Goal: Task Accomplishment & Management: Use online tool/utility

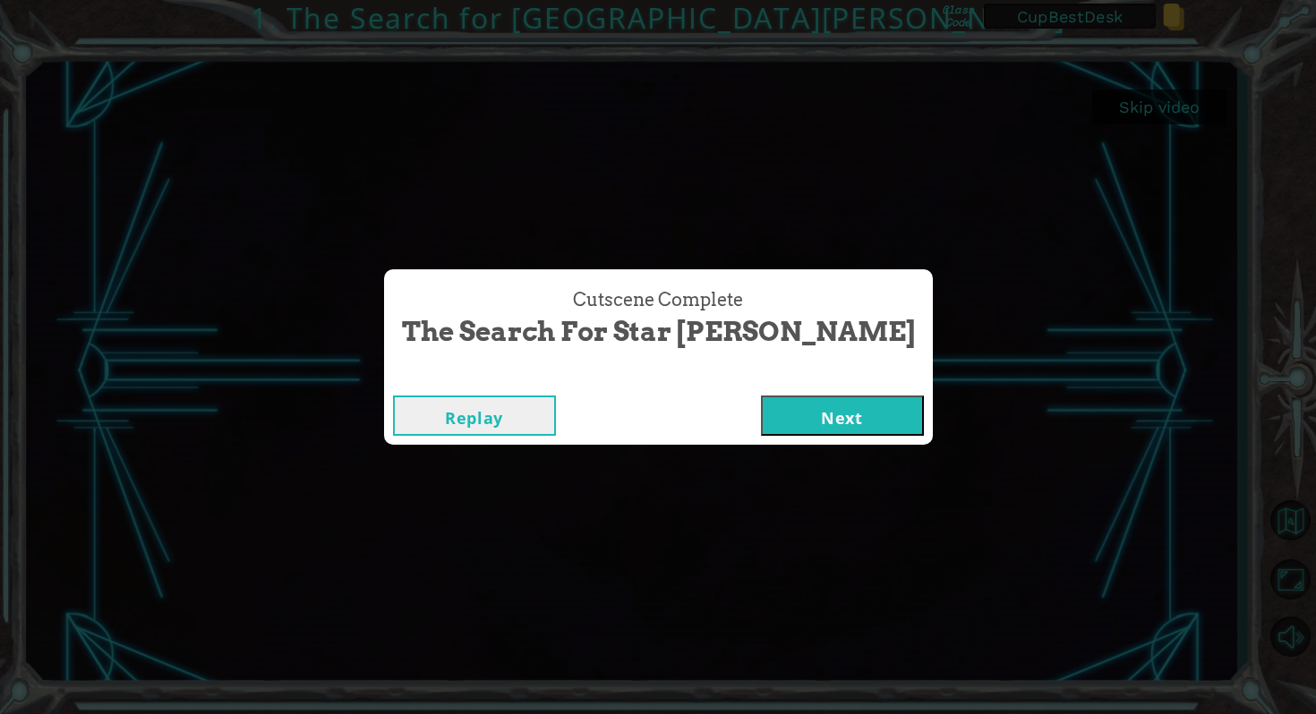
click at [761, 408] on button "Next" at bounding box center [842, 416] width 163 height 40
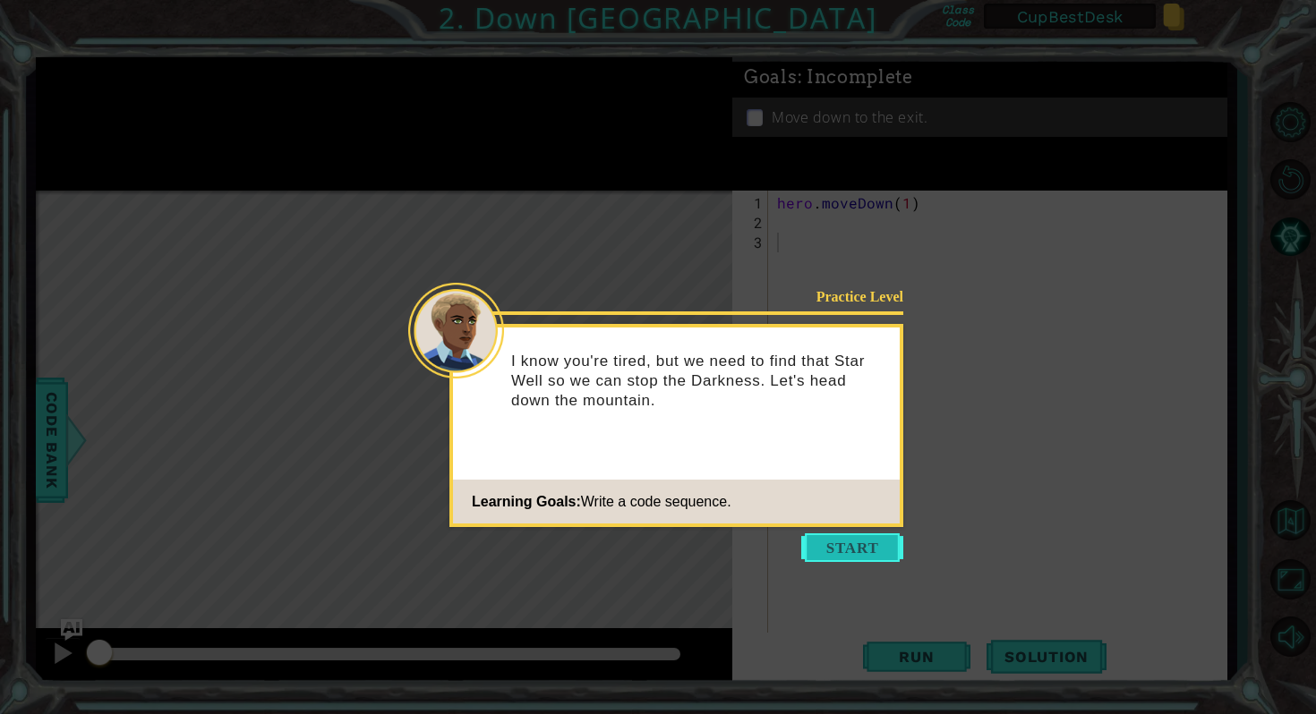
click at [835, 553] on button "Start" at bounding box center [852, 547] width 102 height 29
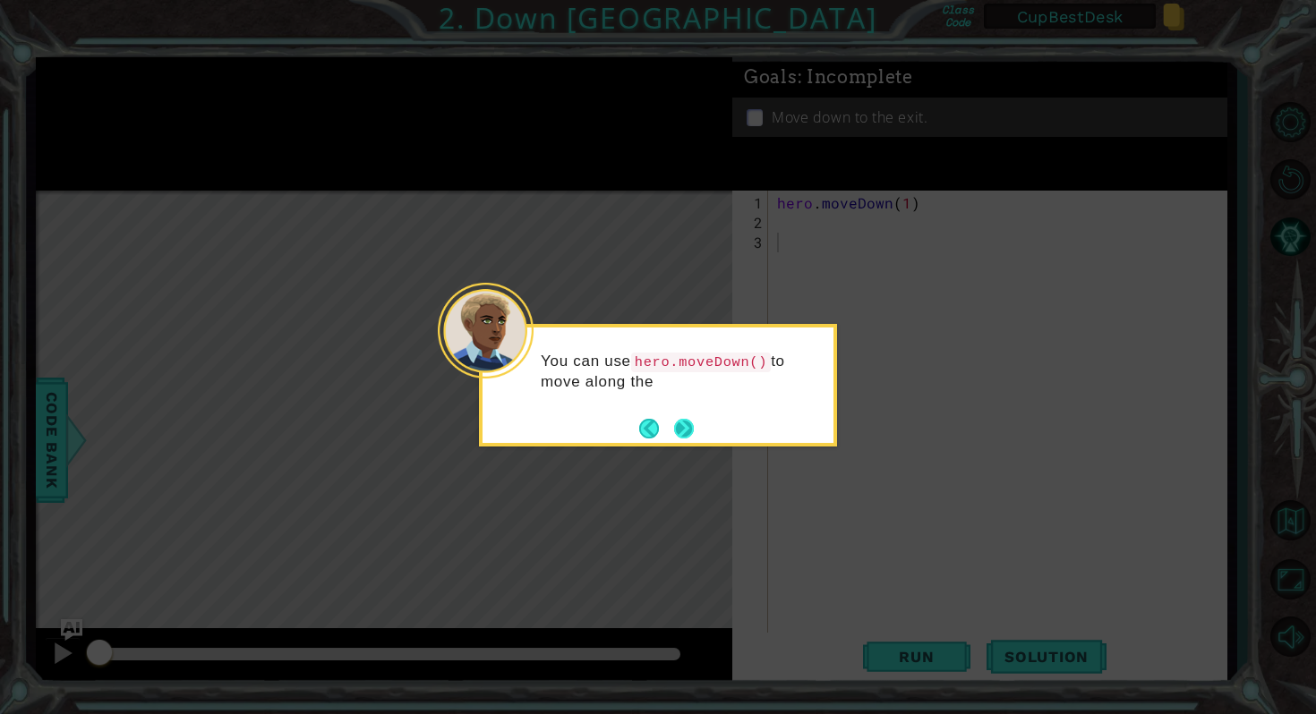
click at [681, 429] on button "Next" at bounding box center [684, 429] width 20 height 20
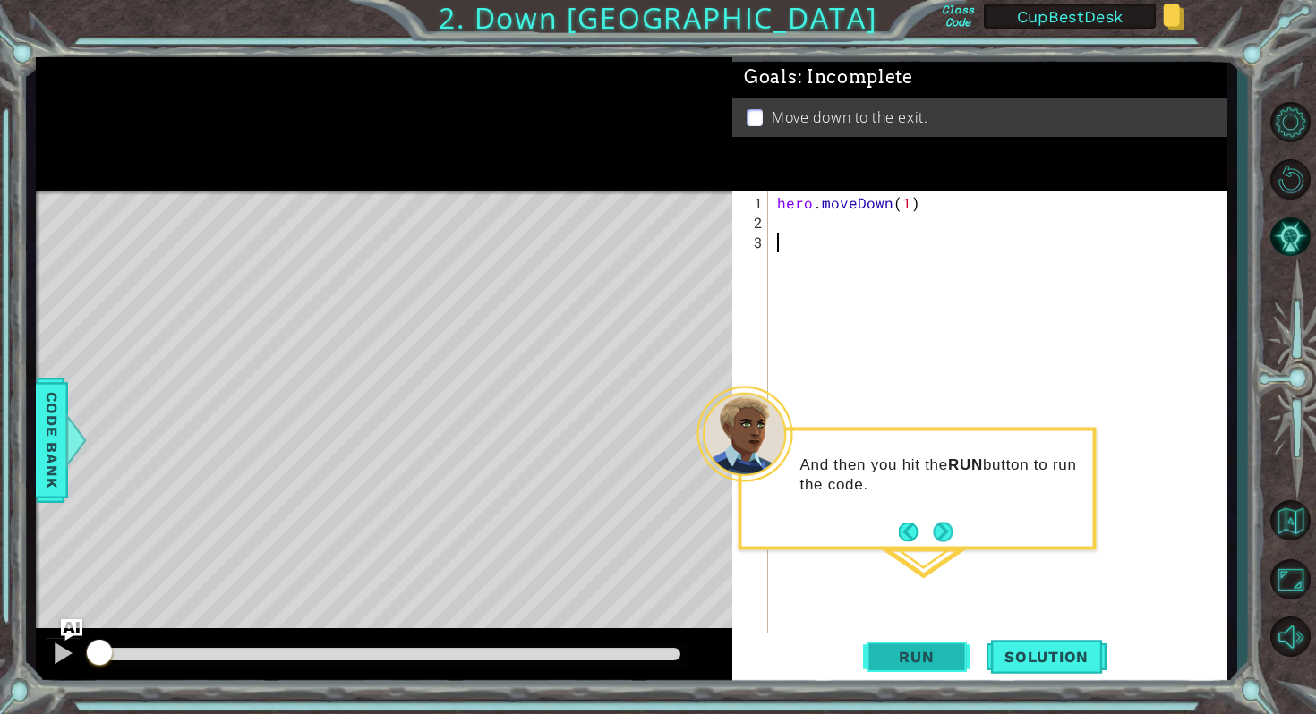
click at [913, 660] on span "Run" at bounding box center [916, 657] width 71 height 18
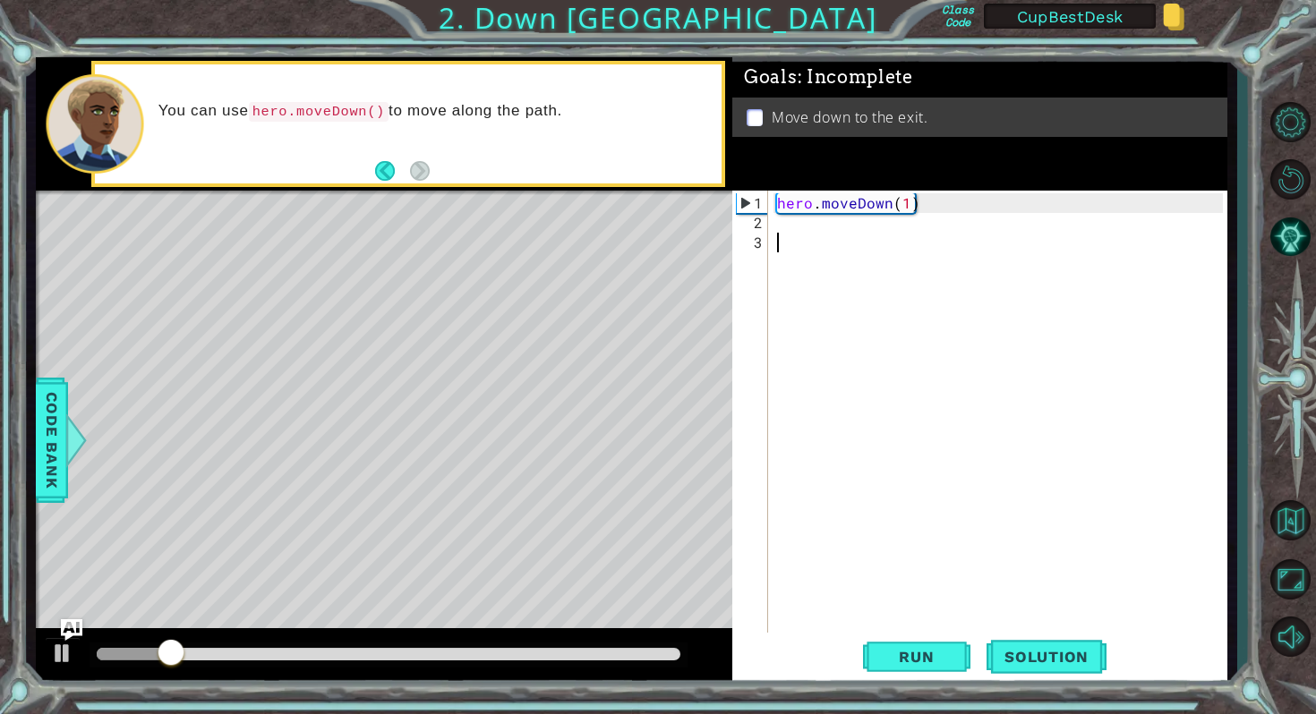
click at [906, 203] on div "hero . moveDown ( 1 )" at bounding box center [1001, 439] width 457 height 492
type textarea "hero.moveDown(2)"
click at [885, 649] on span "Run" at bounding box center [916, 657] width 71 height 18
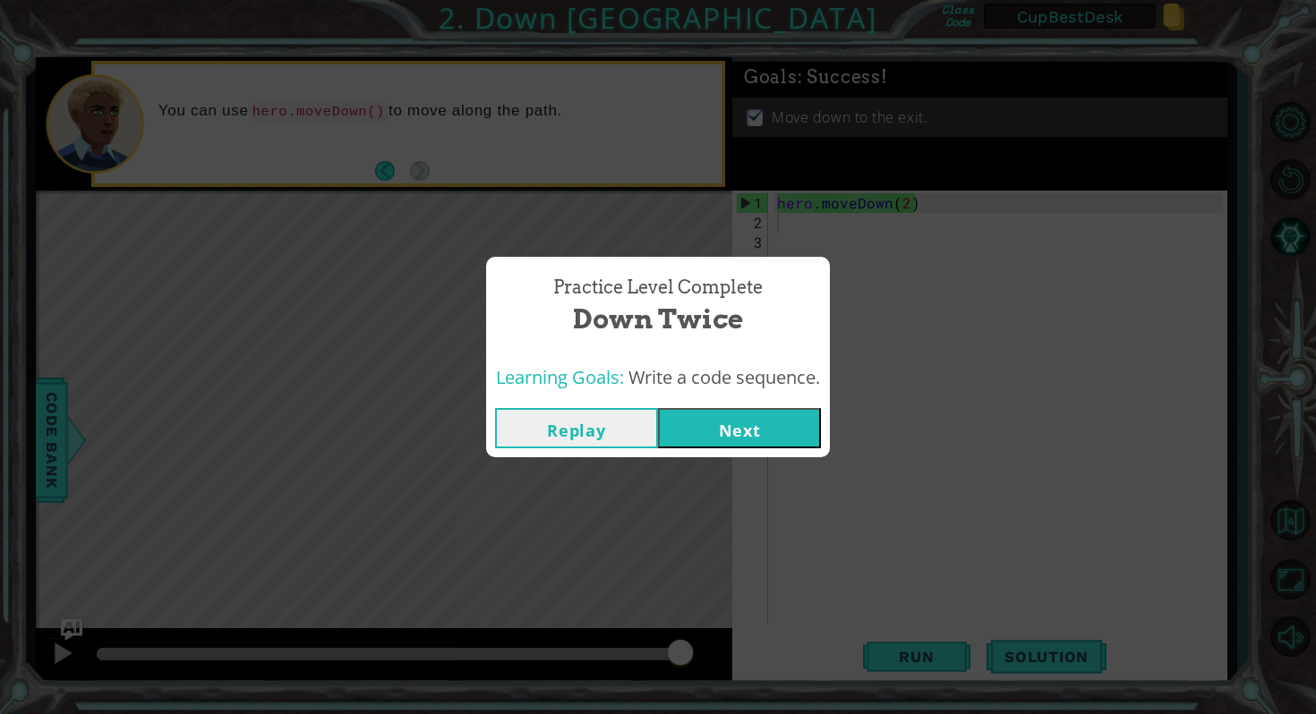
click at [741, 412] on button "Next" at bounding box center [739, 428] width 163 height 40
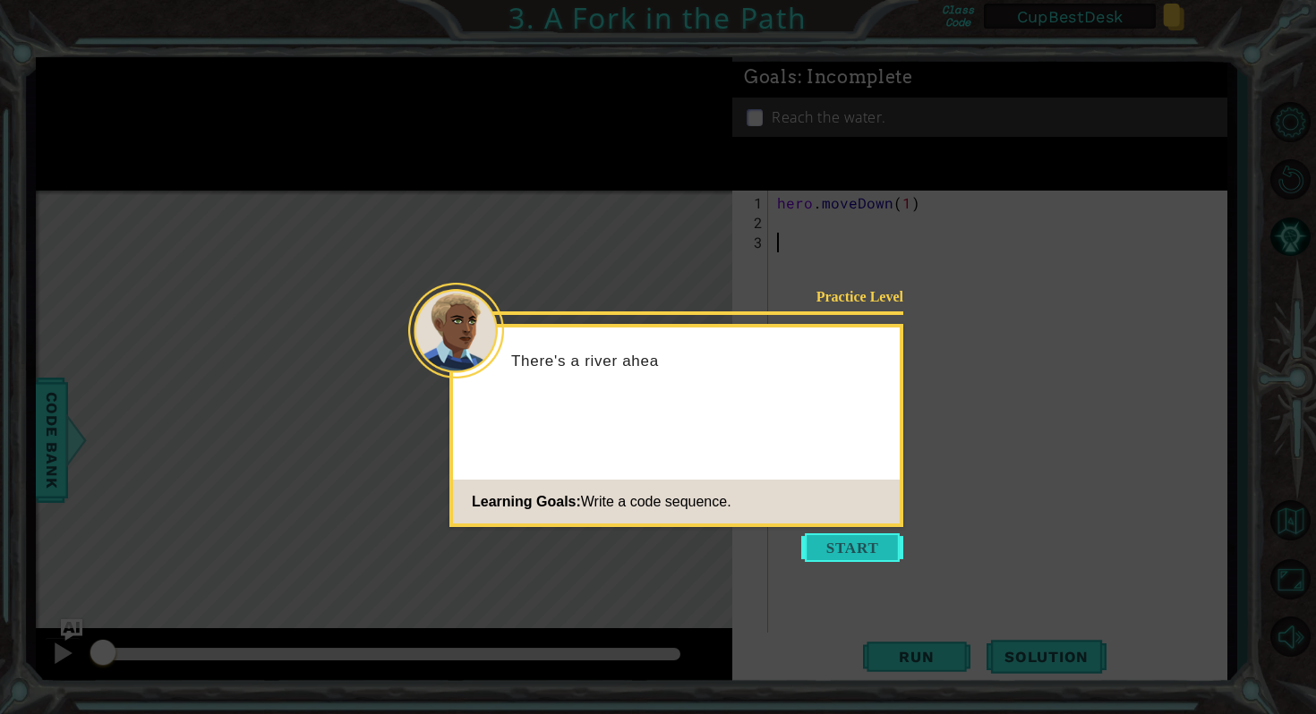
click at [814, 535] on button "Start" at bounding box center [852, 547] width 102 height 29
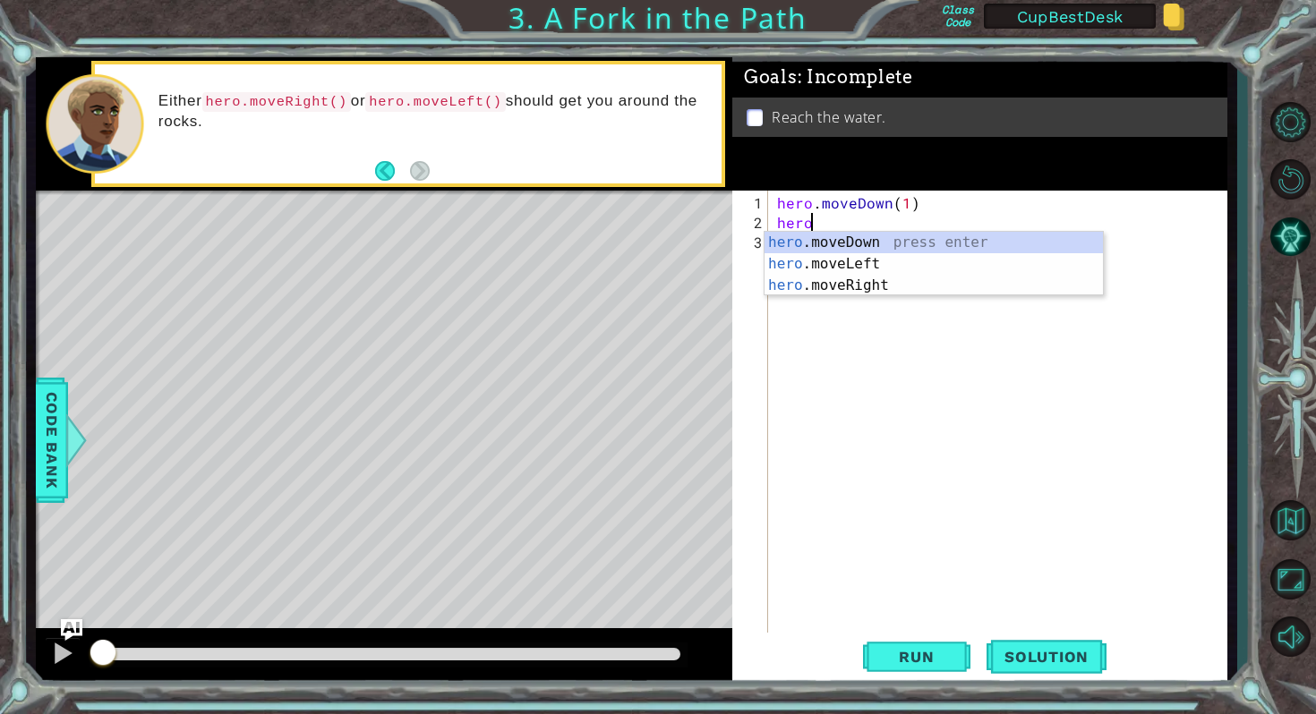
scroll to position [0, 1]
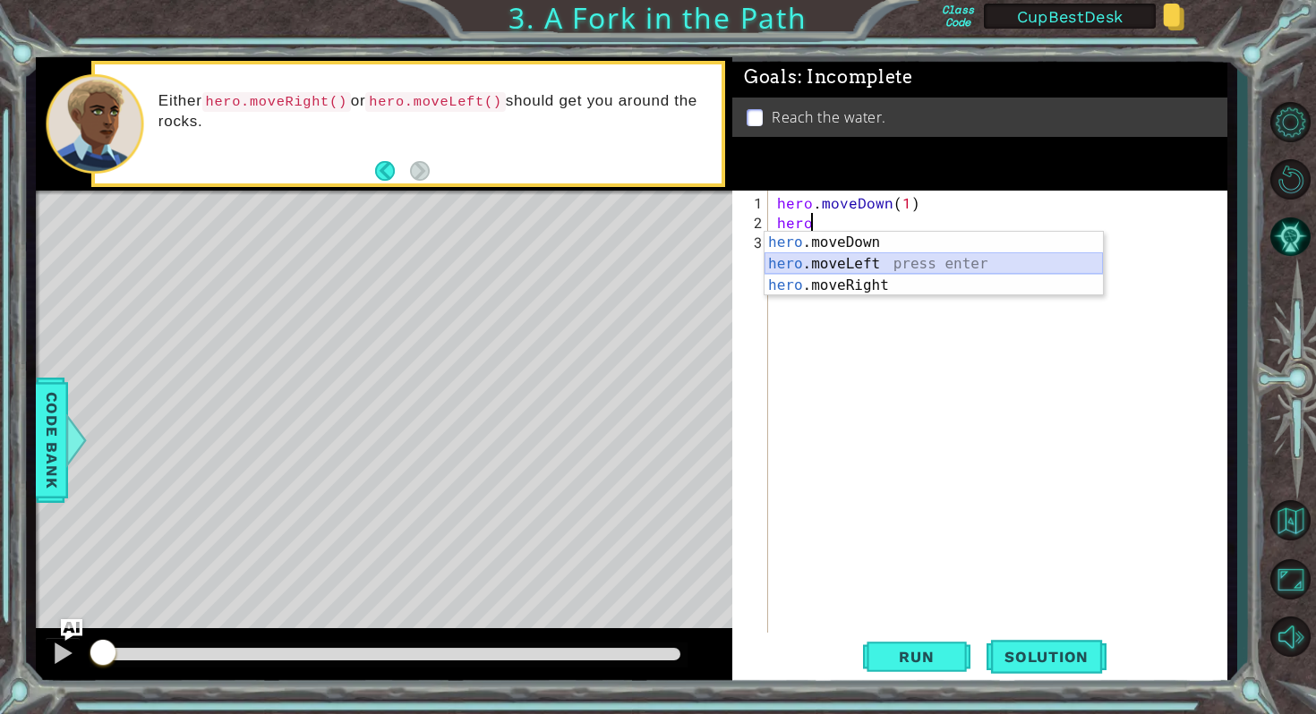
click at [844, 259] on div "hero .moveDown press enter hero .moveLeft press enter hero .moveRight press ent…" at bounding box center [933, 285] width 338 height 107
type textarea "hero.moveLeft(1)"
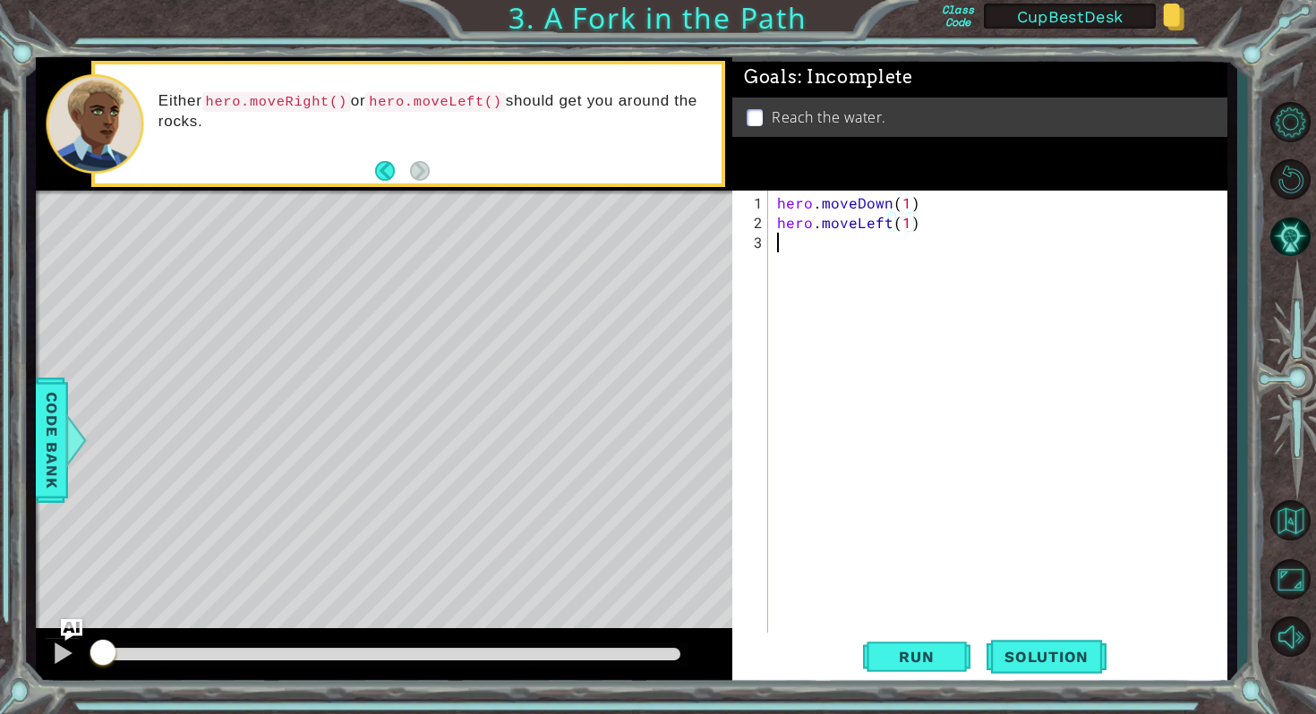
click at [802, 240] on div "hero . moveDown ( 1 ) hero . moveLeft ( 1 )" at bounding box center [1001, 439] width 457 height 492
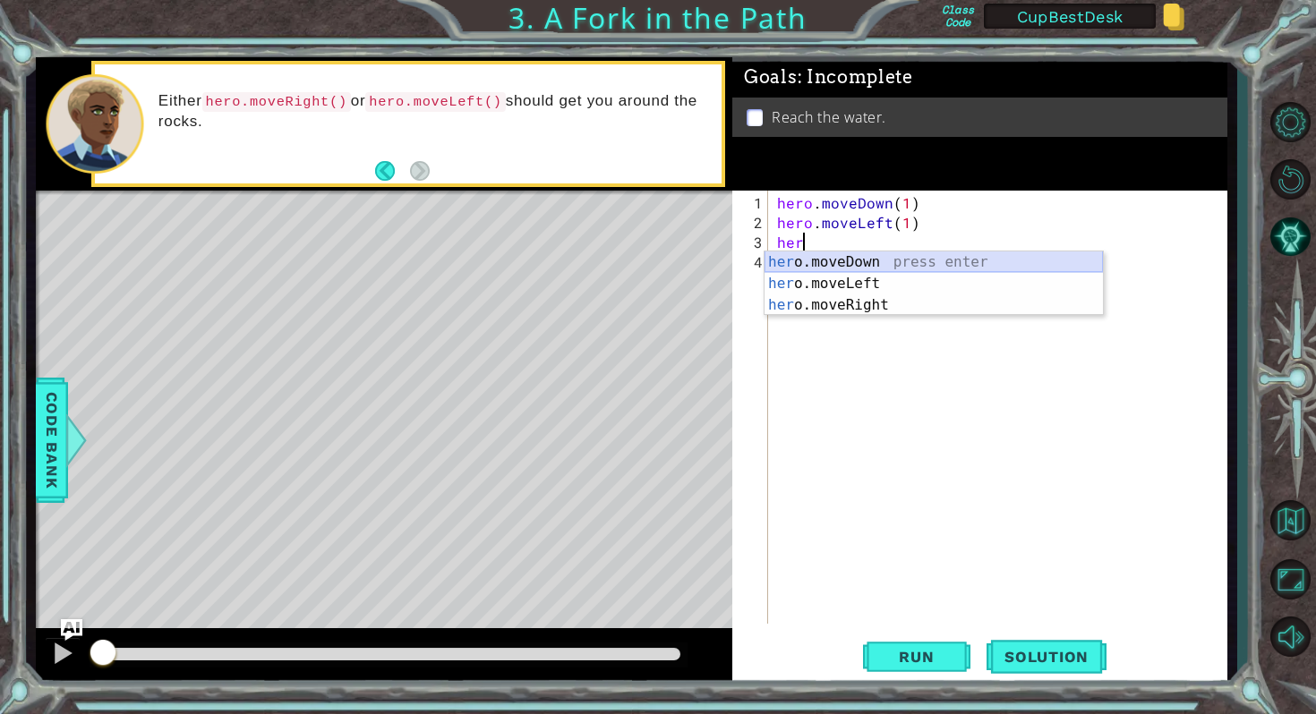
click at [831, 263] on div "her o.moveDown press enter her o.moveLeft press enter her o.moveRight press ent…" at bounding box center [933, 304] width 338 height 107
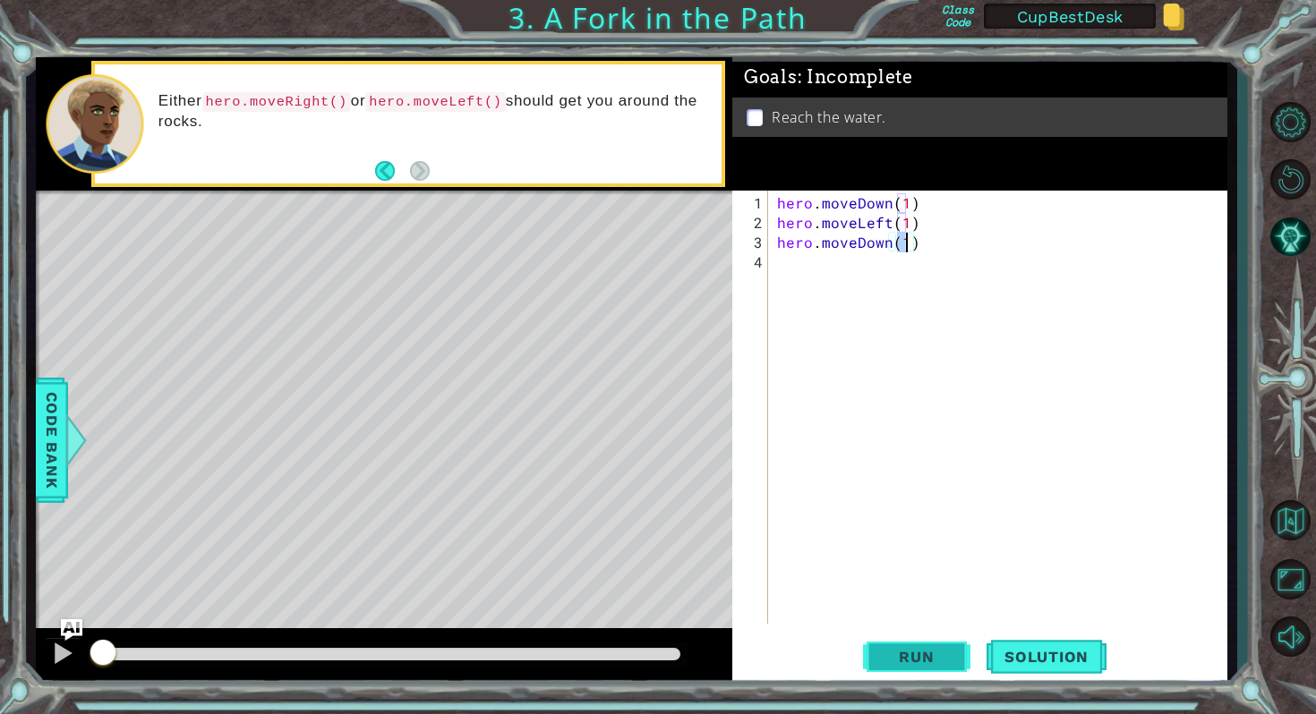
type textarea "hero.moveDown(1)"
click at [944, 648] on span "Run" at bounding box center [916, 657] width 71 height 18
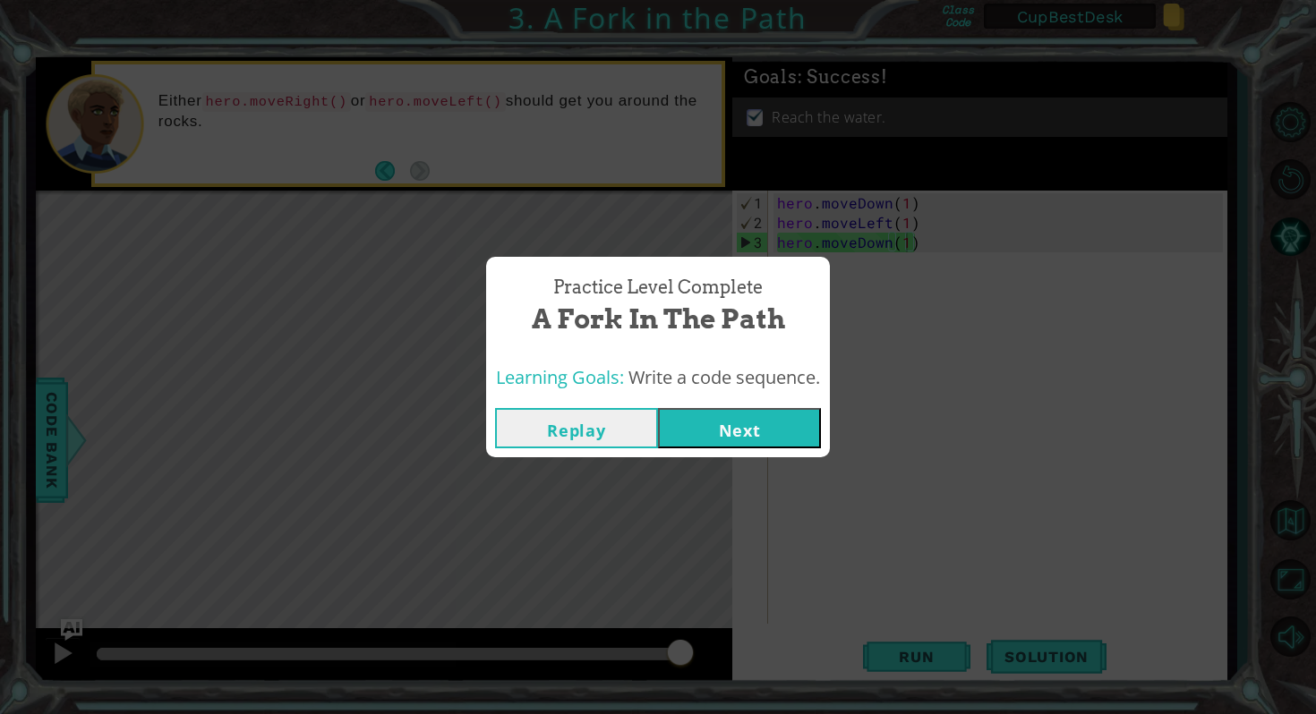
click at [709, 440] on button "Next" at bounding box center [739, 428] width 163 height 40
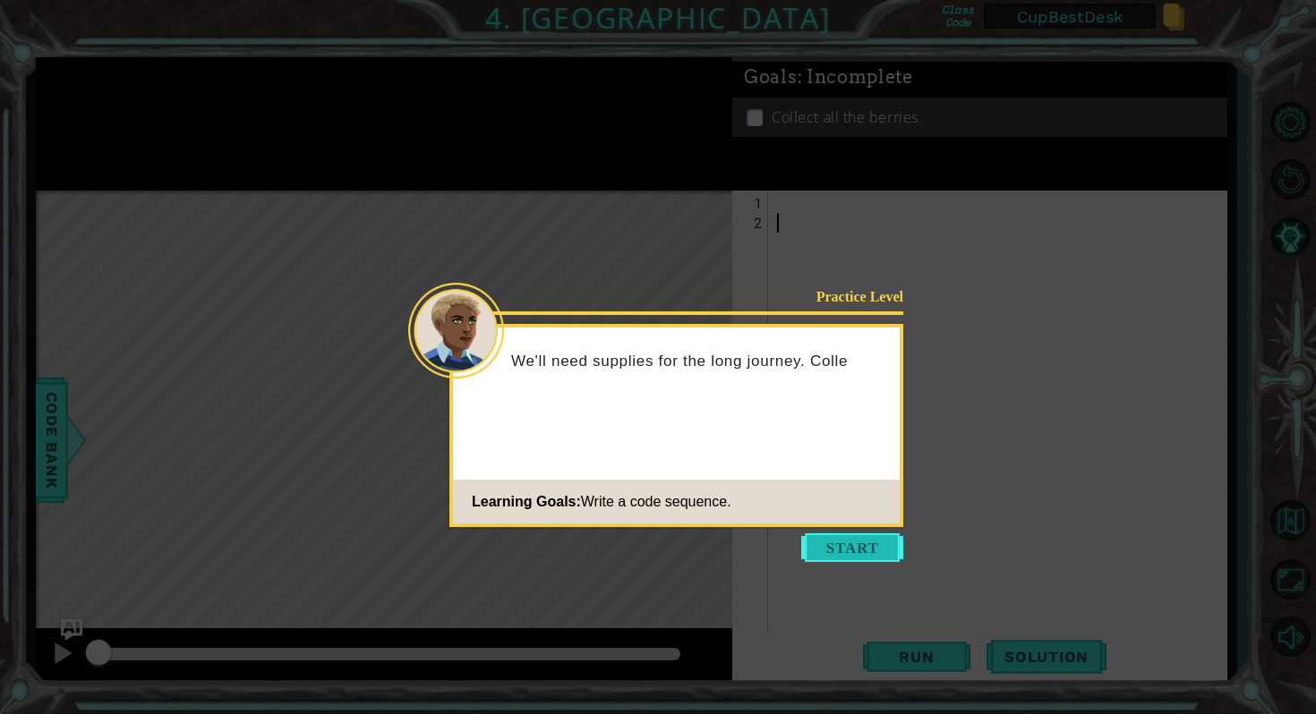
click at [856, 555] on button "Start" at bounding box center [852, 547] width 102 height 29
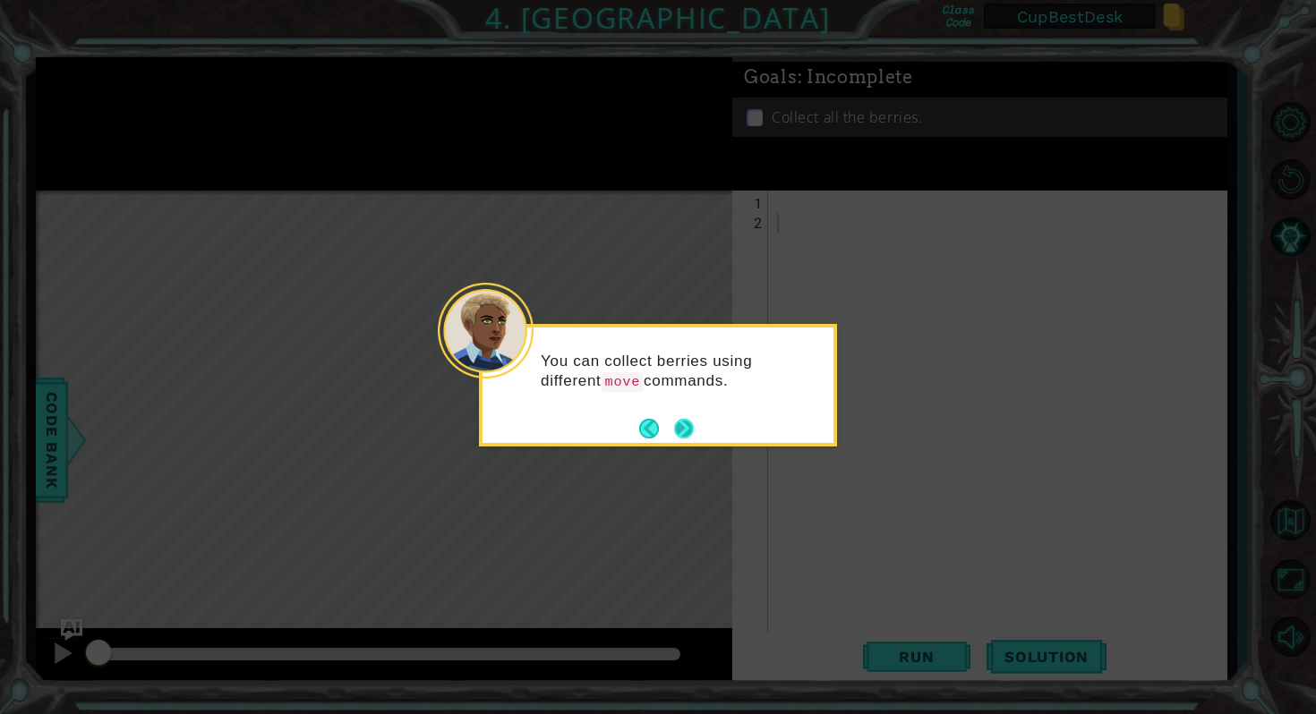
click at [691, 426] on button "Next" at bounding box center [684, 429] width 20 height 20
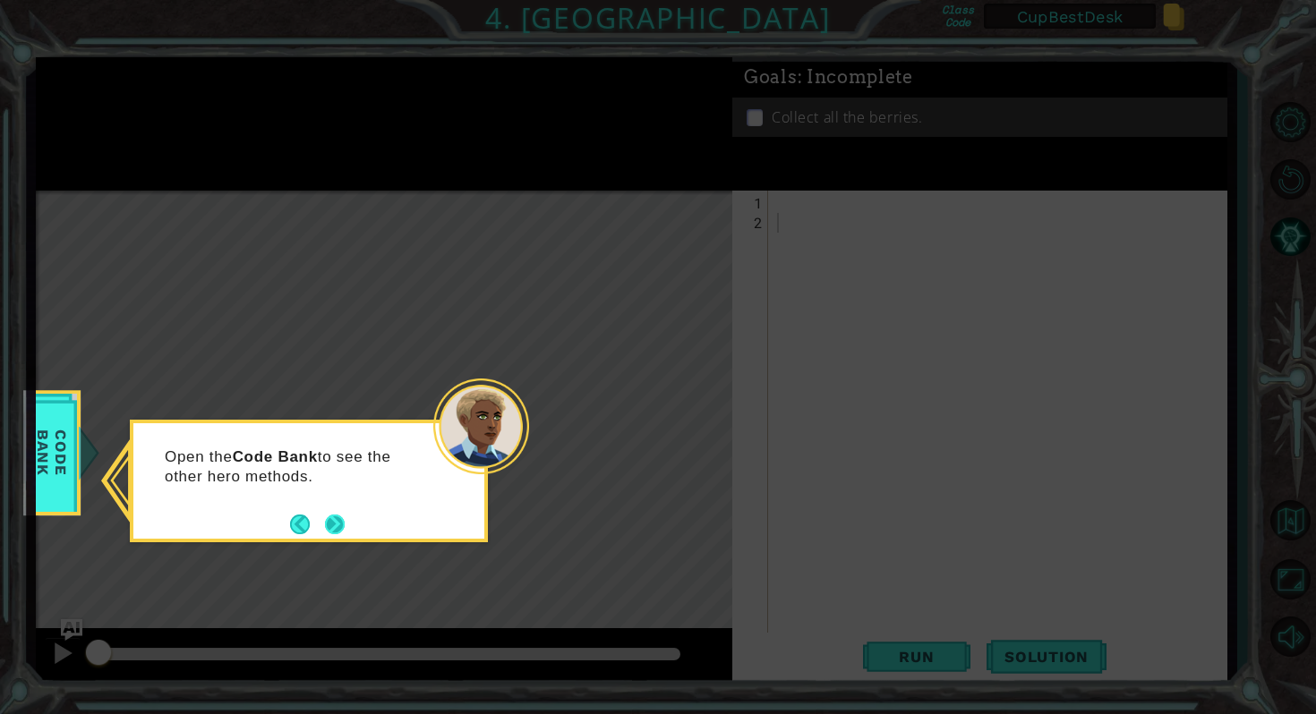
click at [332, 519] on button "Next" at bounding box center [335, 525] width 20 height 20
click at [331, 515] on button "Next" at bounding box center [335, 525] width 20 height 20
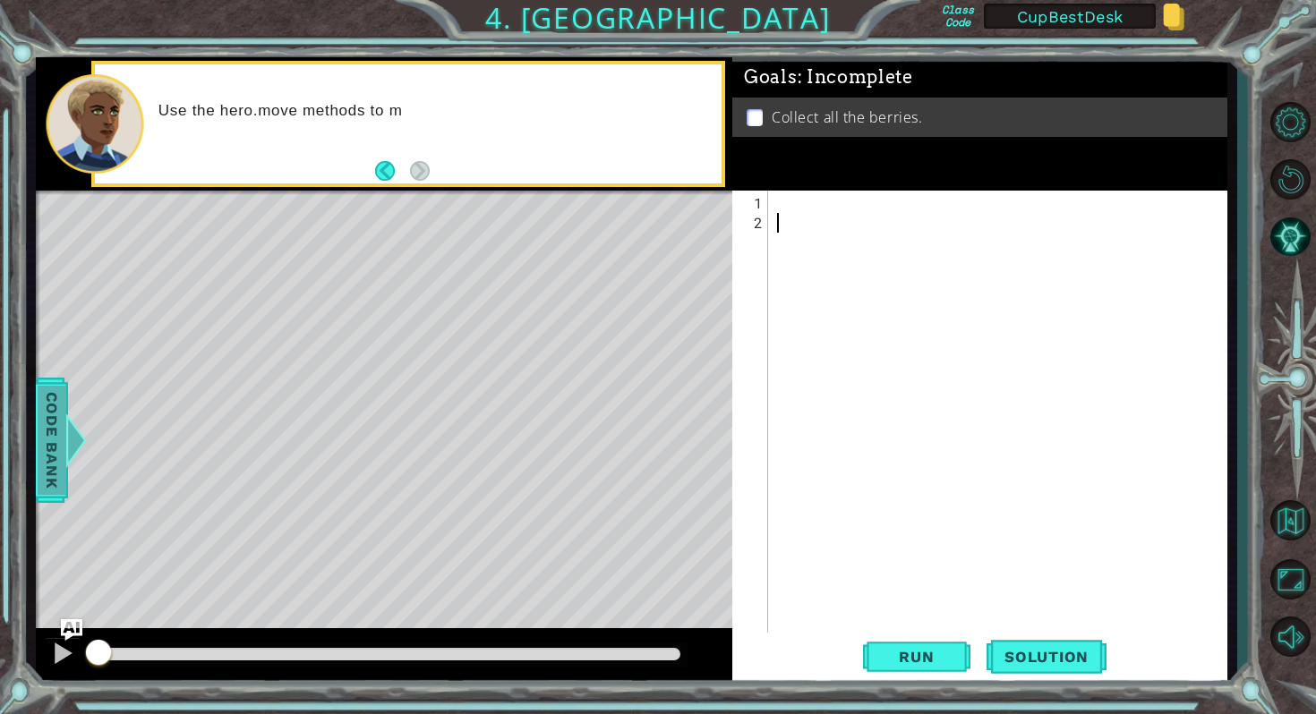
click at [80, 442] on div at bounding box center [76, 440] width 22 height 54
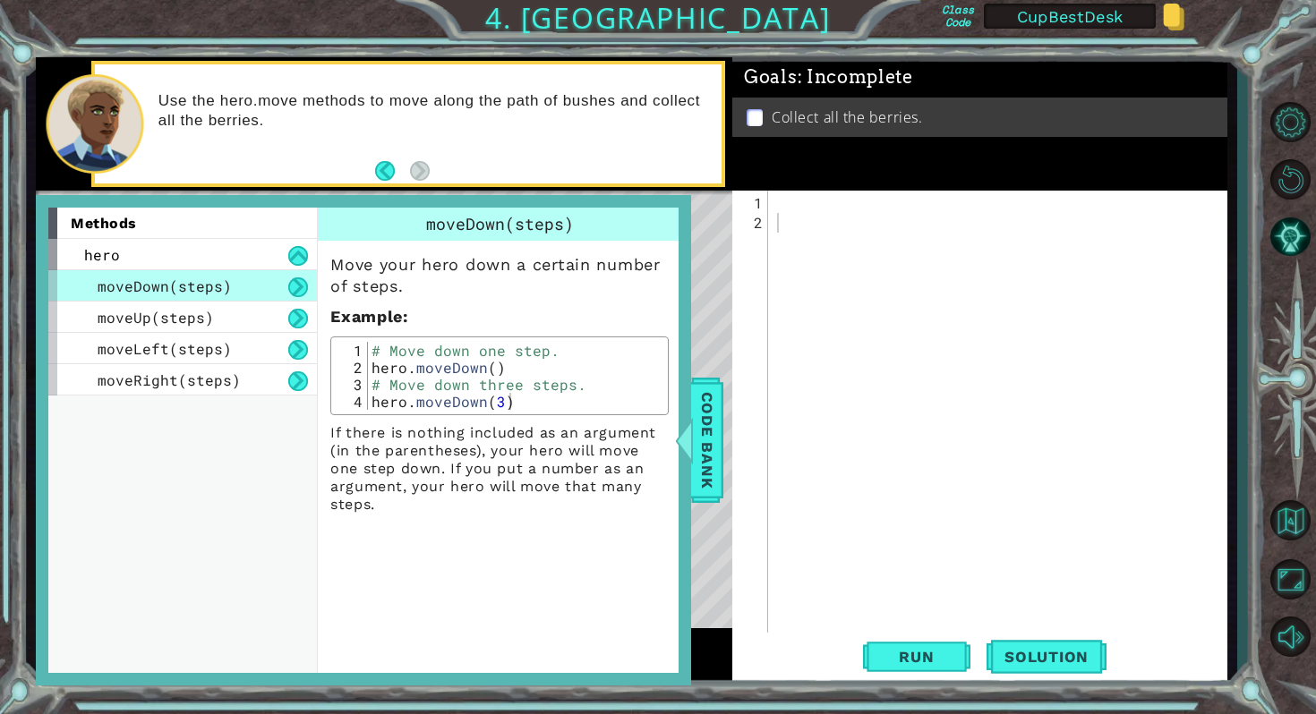
click at [296, 286] on button at bounding box center [298, 287] width 20 height 20
click at [299, 319] on button at bounding box center [298, 319] width 20 height 20
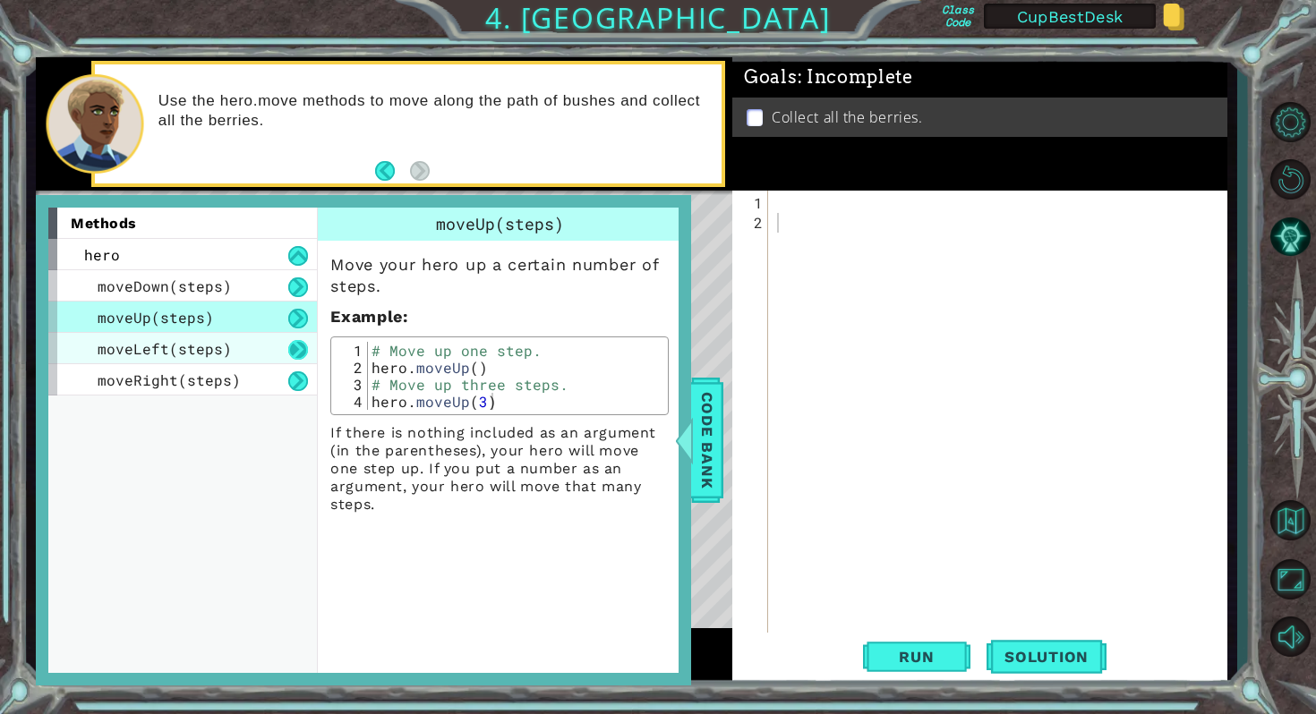
click at [302, 351] on button at bounding box center [298, 350] width 20 height 20
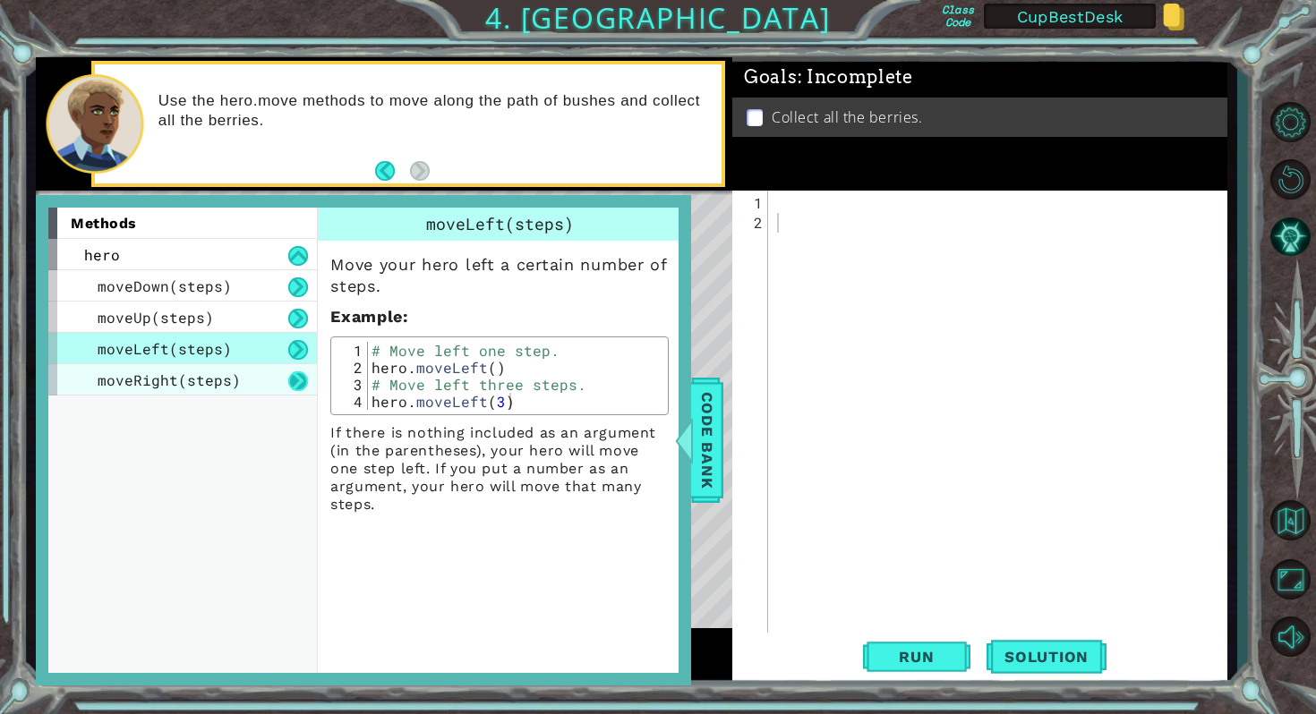
click at [296, 380] on button at bounding box center [298, 381] width 20 height 20
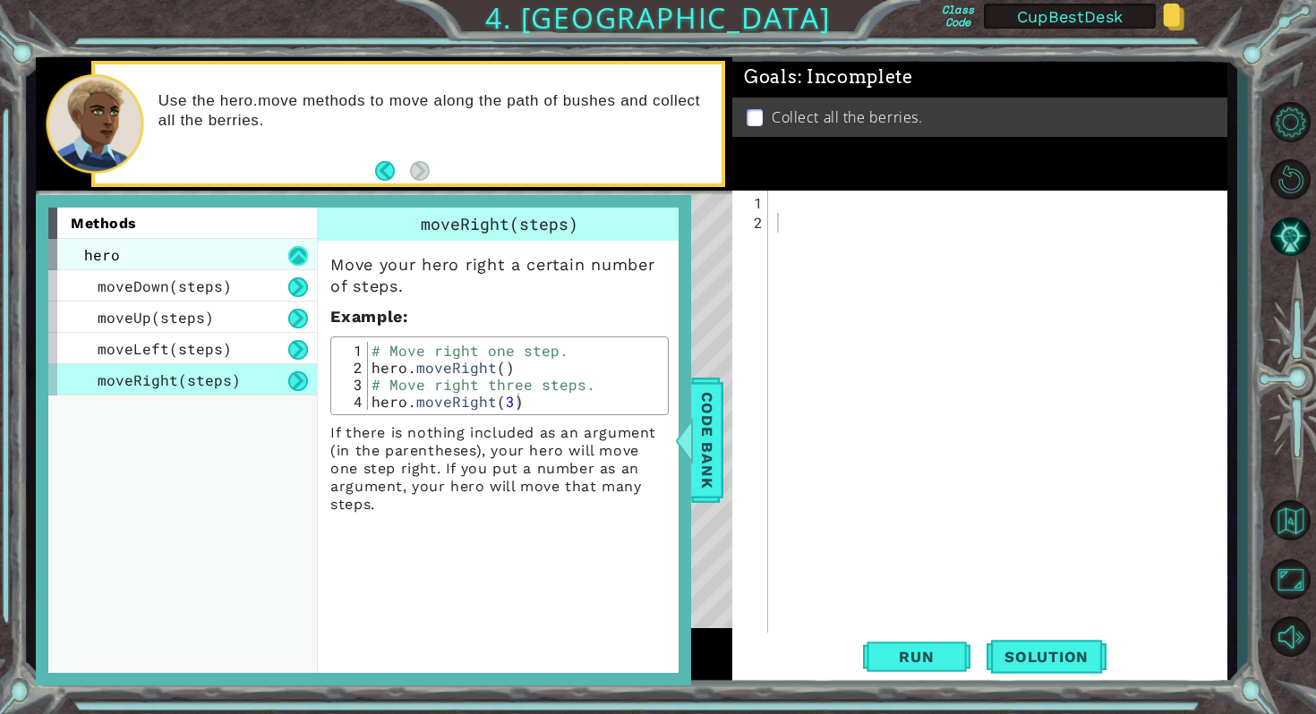
click at [296, 261] on button at bounding box center [298, 256] width 20 height 20
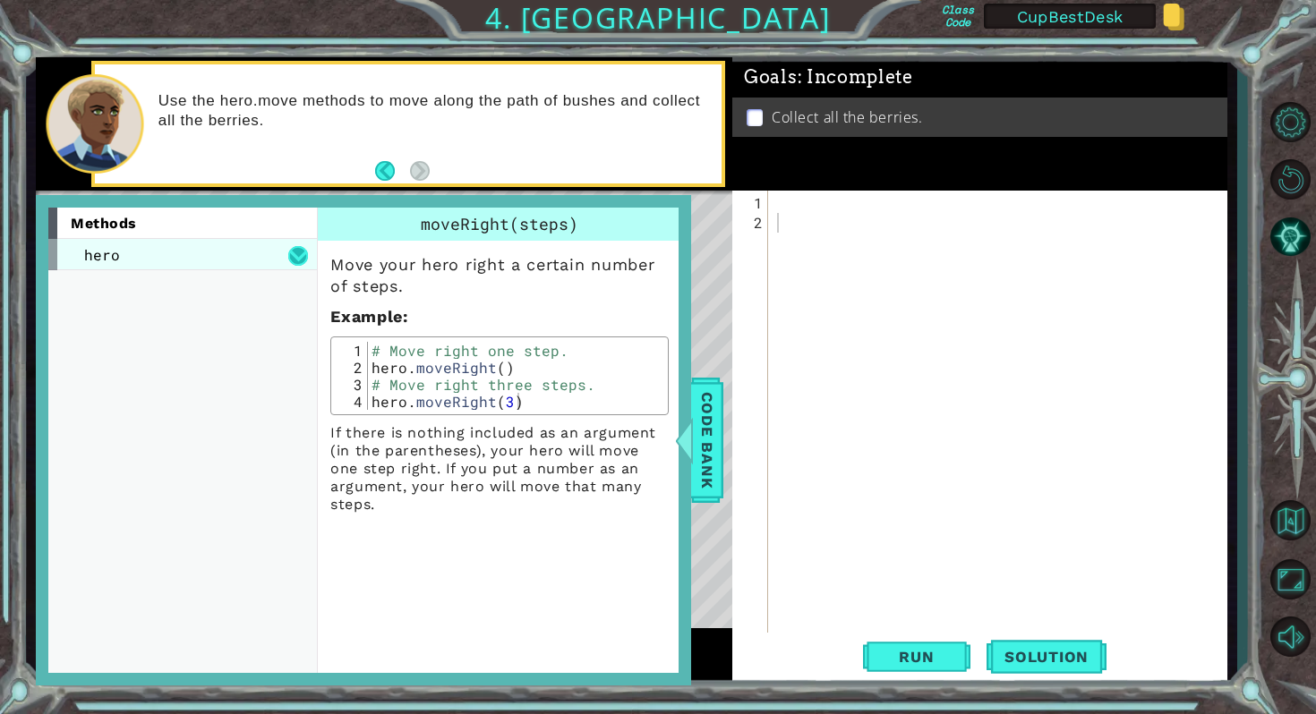
click at [296, 261] on button at bounding box center [298, 256] width 20 height 20
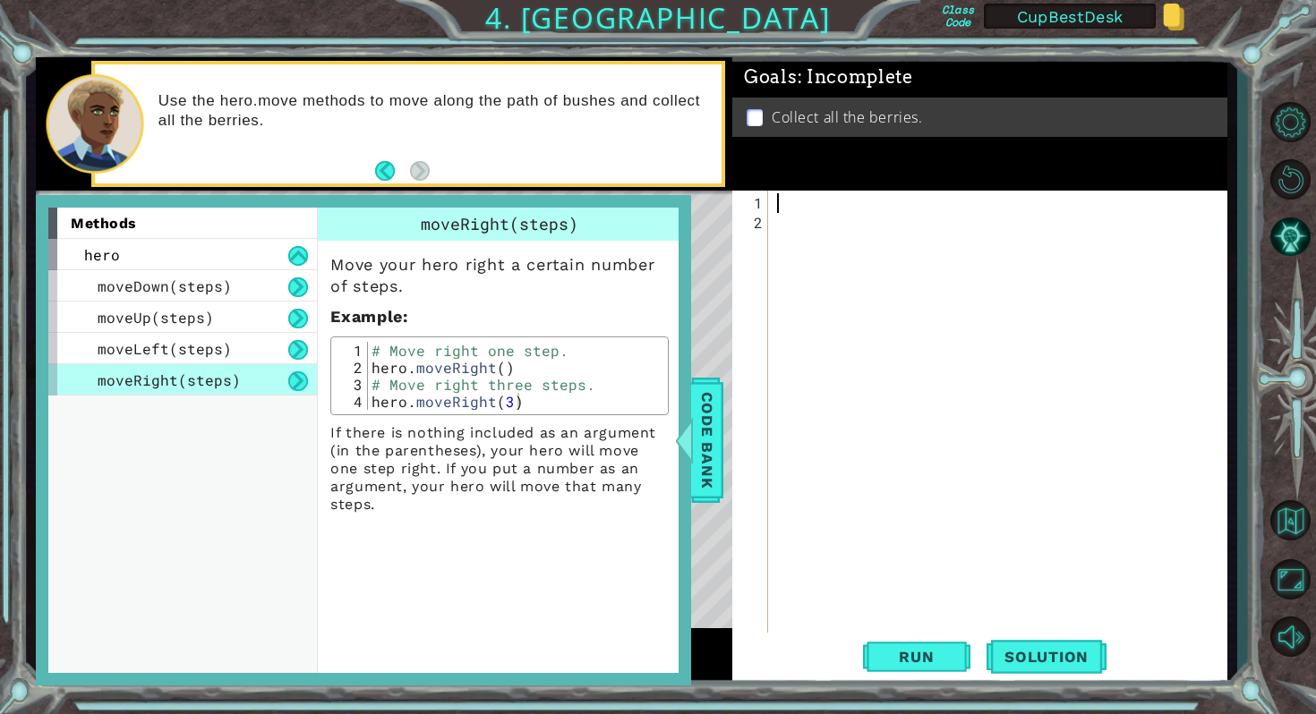
click at [797, 202] on div at bounding box center [1001, 439] width 457 height 492
click at [711, 406] on span "Code Bank" at bounding box center [707, 440] width 29 height 109
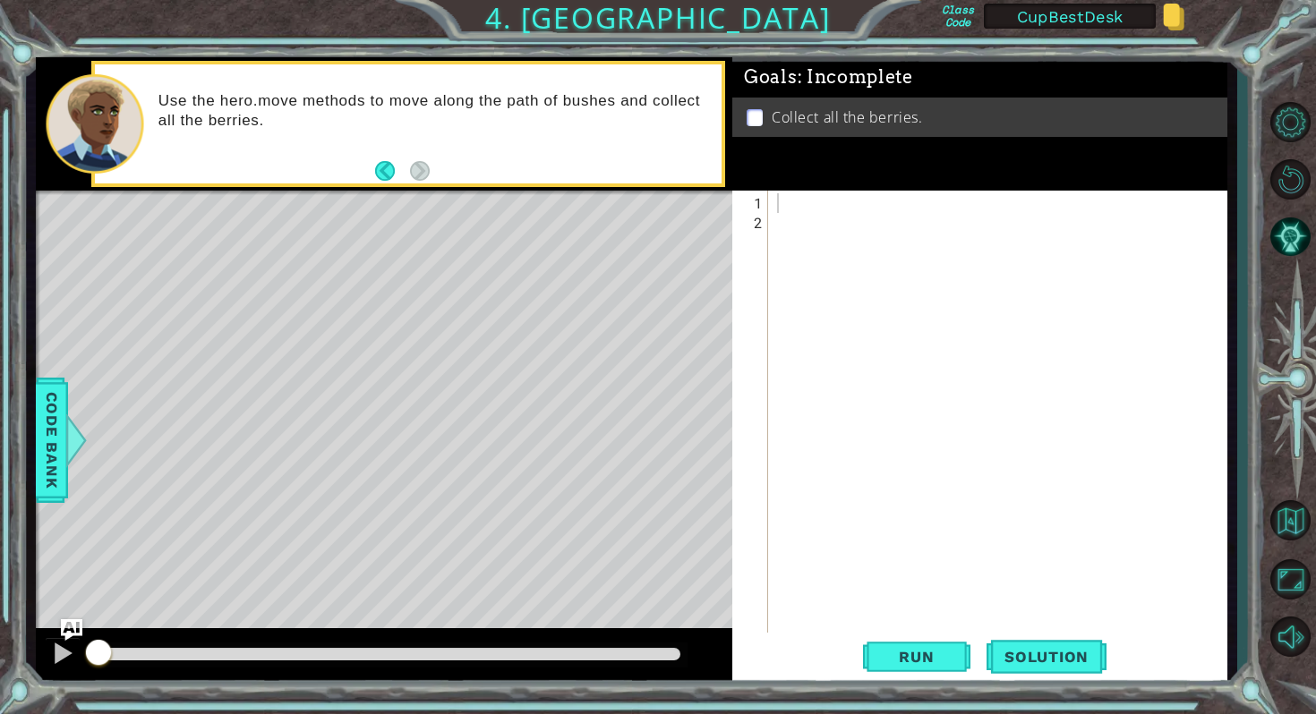
click at [825, 220] on div at bounding box center [1001, 439] width 457 height 492
click at [775, 200] on div at bounding box center [1001, 439] width 457 height 492
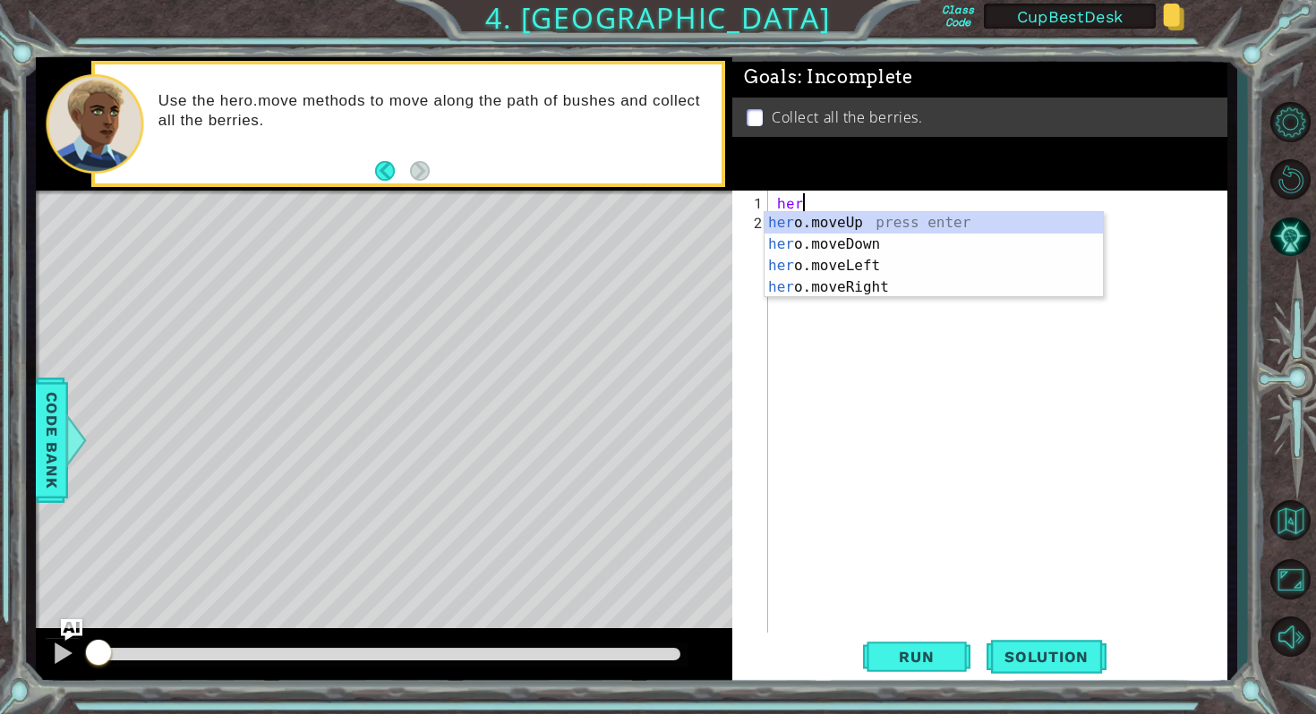
scroll to position [0, 1]
click at [863, 263] on div "hero .moveUp press enter hero .moveDown press enter hero .moveLeft press enter …" at bounding box center [933, 276] width 338 height 129
type textarea "hero.moveLeft(1)"
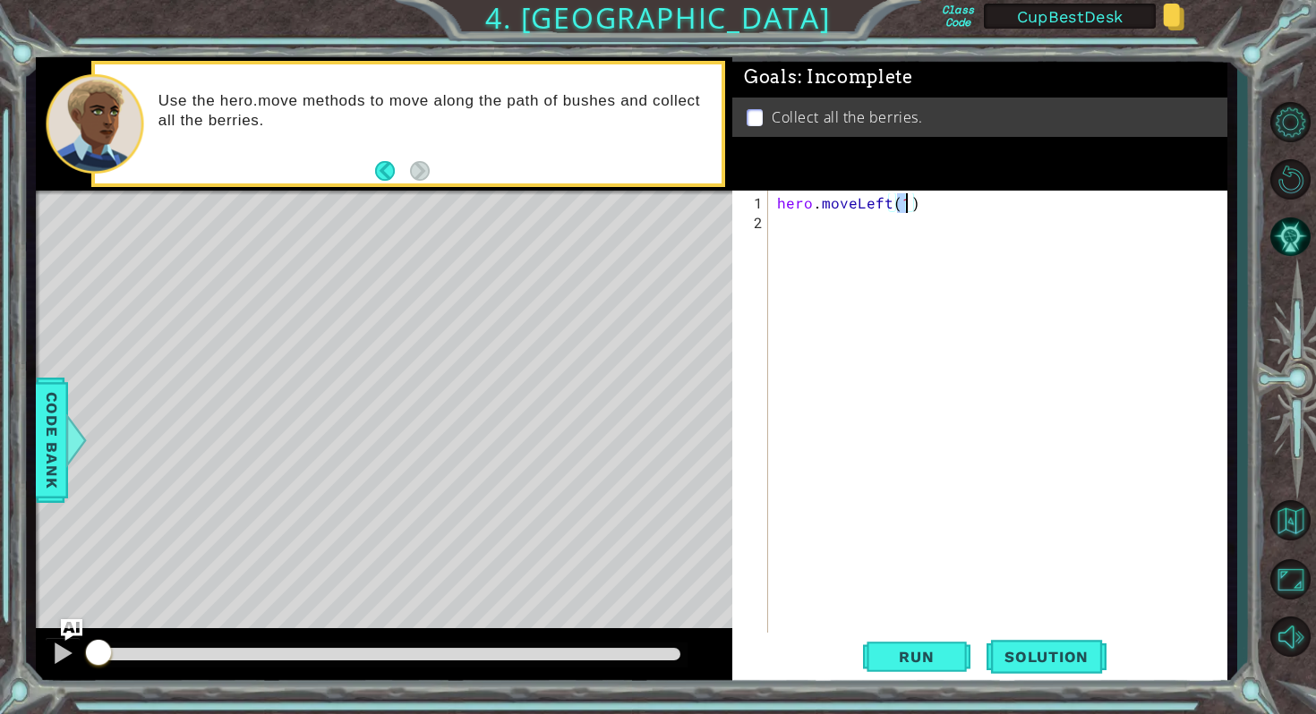
click at [799, 241] on div "hero . moveLeft ( 1 )" at bounding box center [1001, 439] width 457 height 492
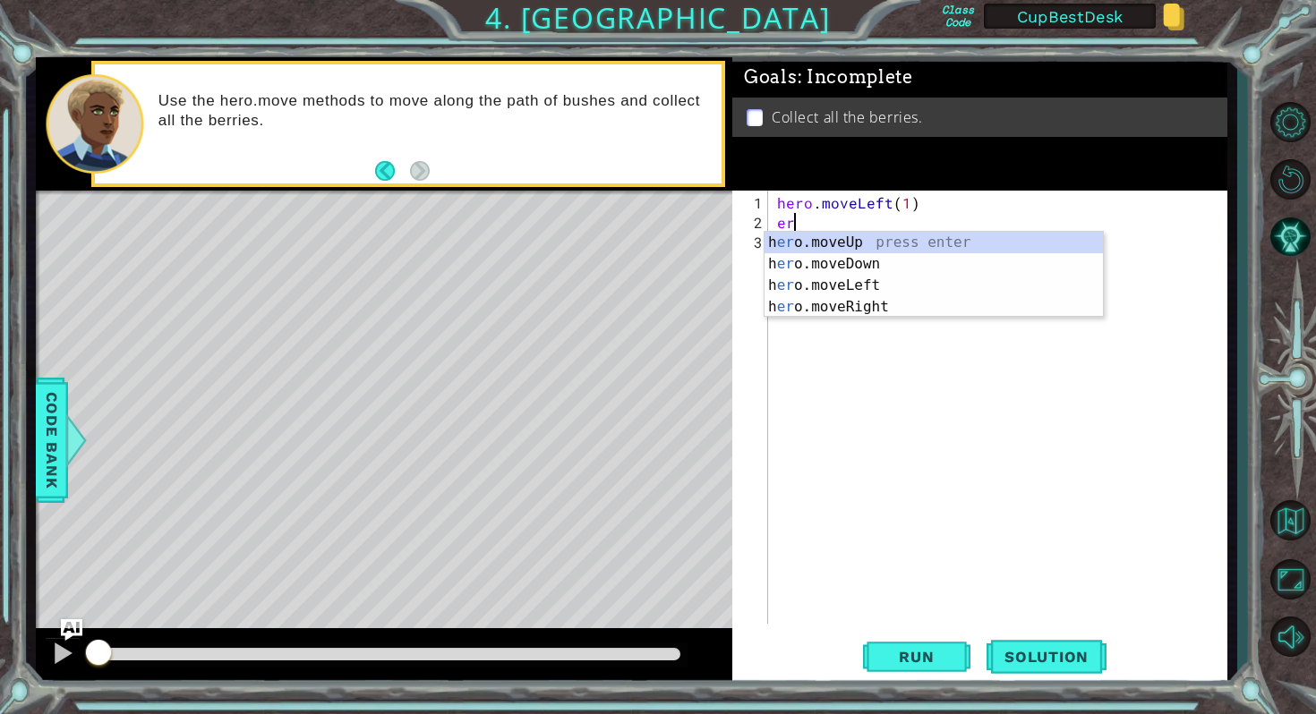
type textarea "e"
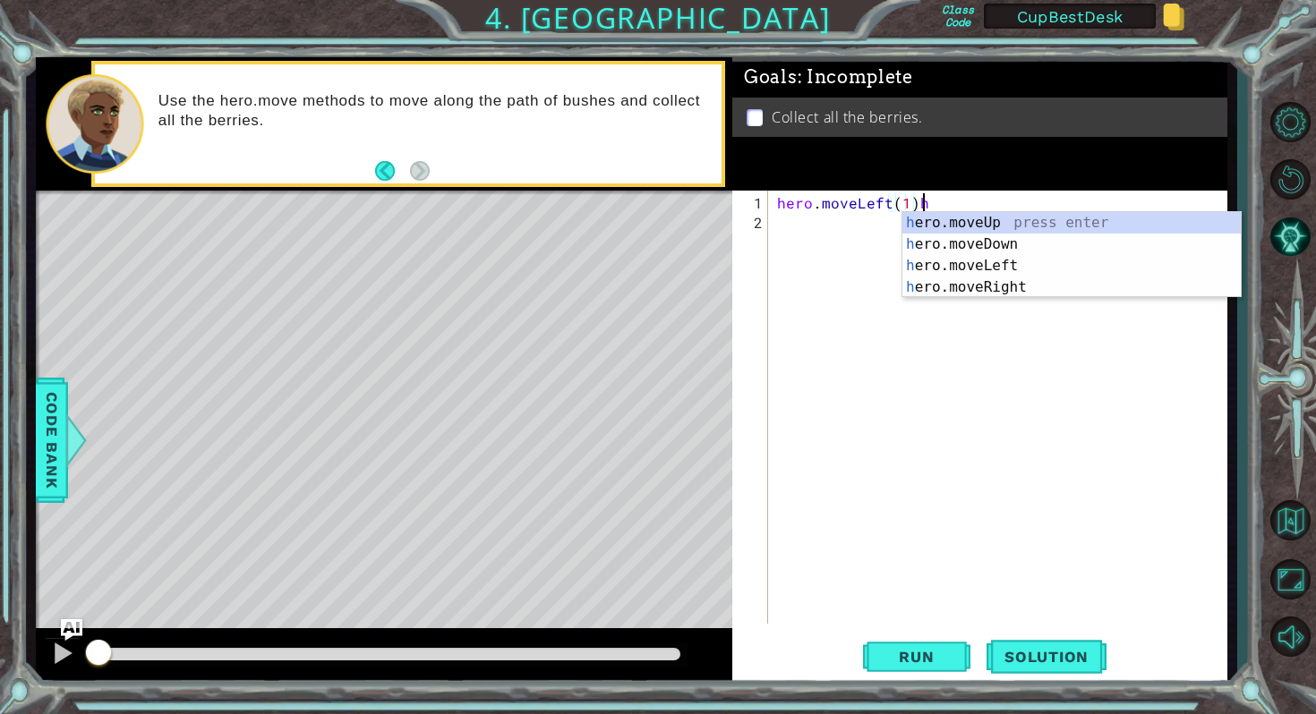
scroll to position [0, 8]
click at [943, 244] on div "h ero.moveUp press enter h ero.moveDown press enter h ero.moveLeft press enter …" at bounding box center [1071, 276] width 338 height 129
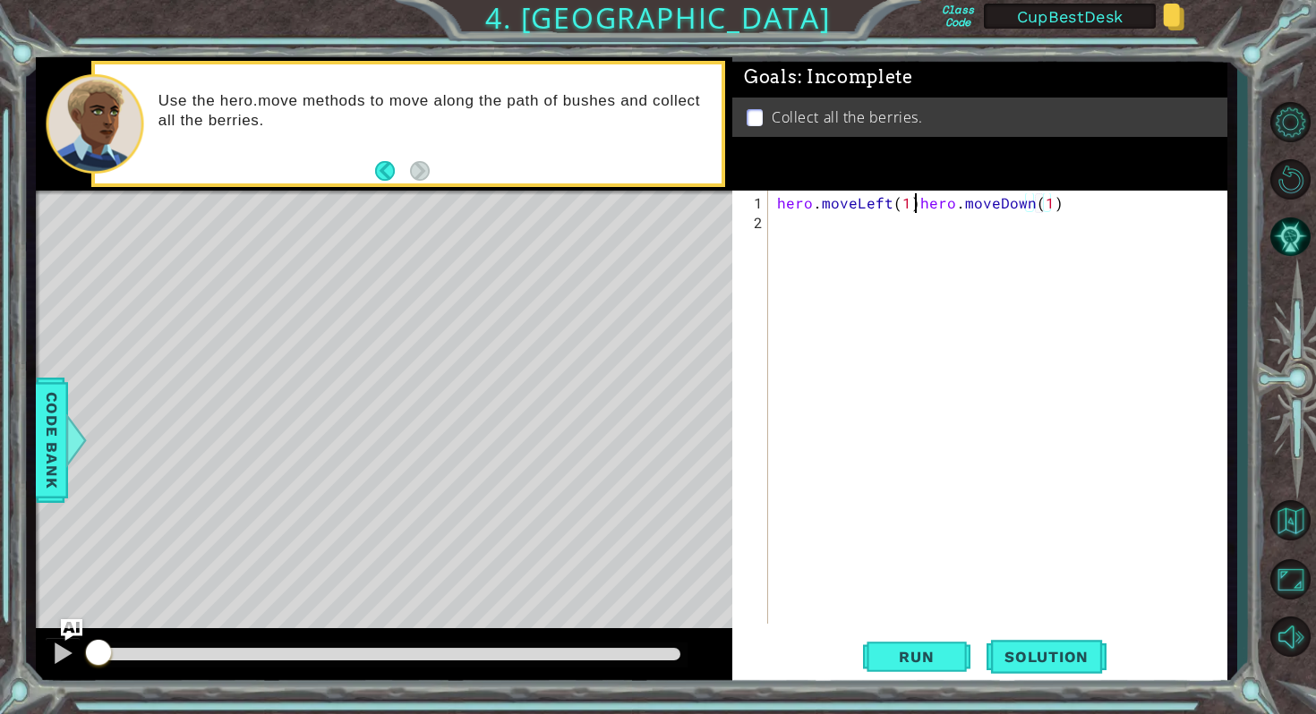
click at [918, 201] on div "hero . moveLeft ( 1 ) hero . moveDown ( 1 )" at bounding box center [1001, 429] width 457 height 473
type textarea "hero.moveLeft(1)hero.moveDown(1)"
click at [911, 646] on button "Run" at bounding box center [916, 657] width 107 height 49
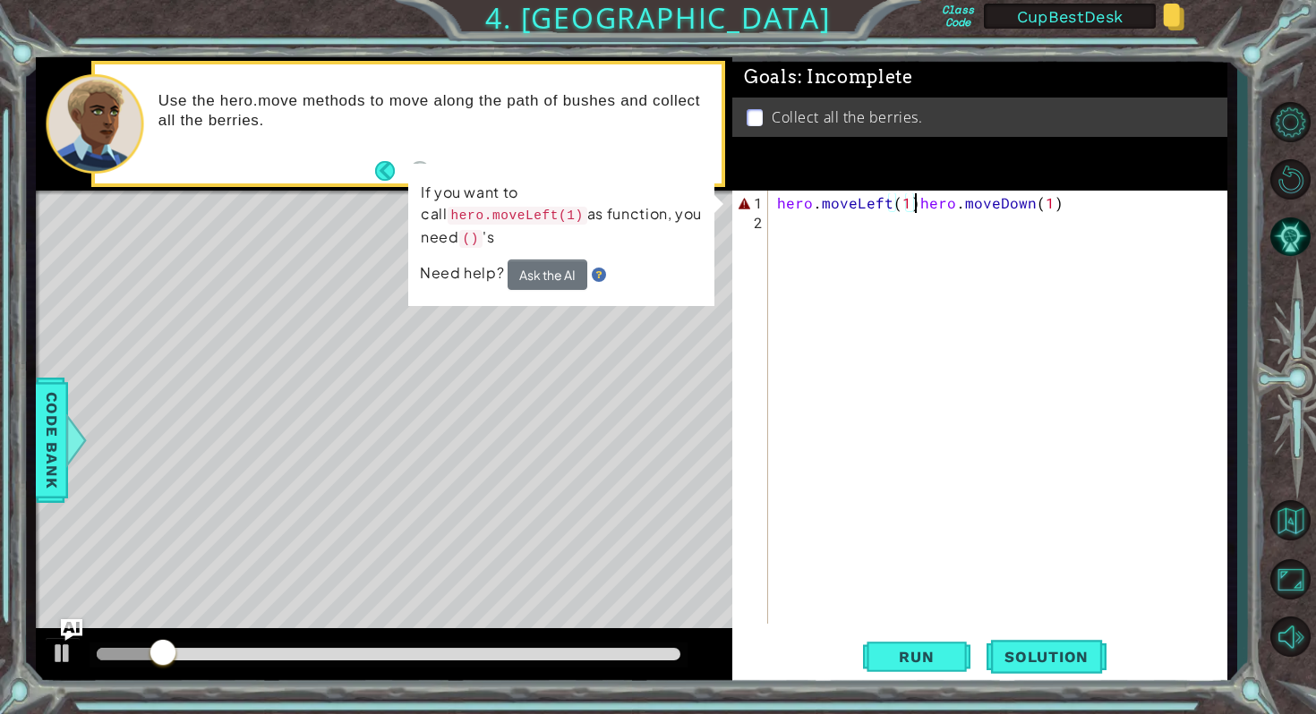
click at [916, 205] on div "hero . moveLeft ( 1 ) hero . moveDown ( 1 )" at bounding box center [1001, 429] width 457 height 473
click at [924, 365] on div "hero . moveLeft ( 1 ) hero . moveDown ( 1 )" at bounding box center [1001, 429] width 457 height 473
click at [919, 203] on div "hero . moveLeft ( 1 ) hero . moveDown ( 1 )" at bounding box center [1001, 429] width 457 height 473
click at [915, 207] on div "hero . moveLeft ( 1 ) hero . moveDown ( 1 )" at bounding box center [1001, 429] width 457 height 473
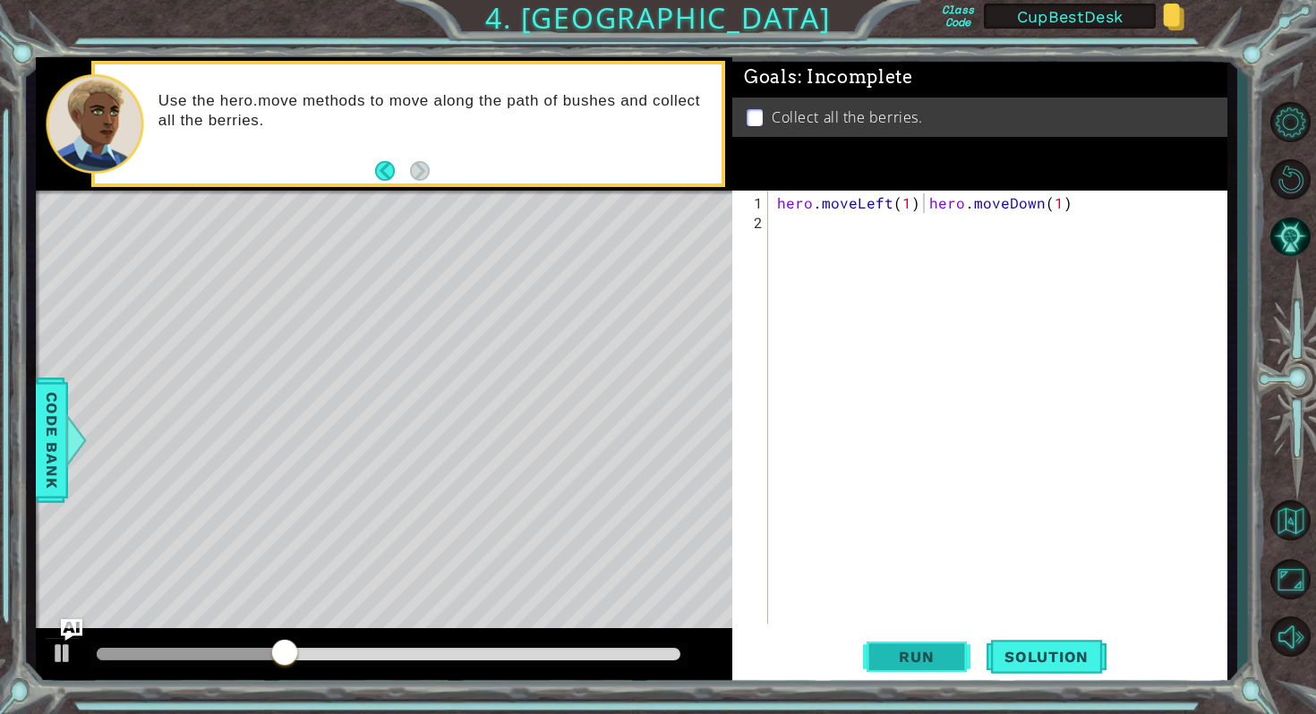
click at [927, 669] on button "Run" at bounding box center [916, 657] width 107 height 49
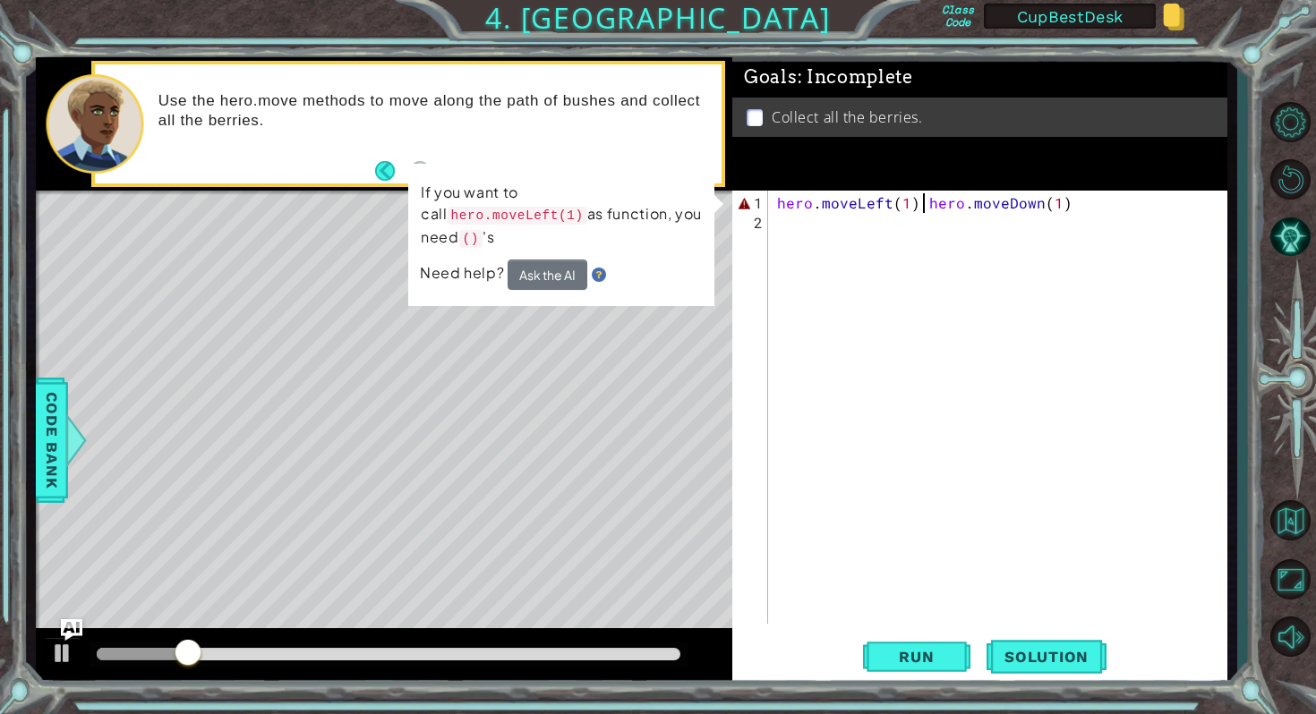
click at [925, 206] on div "hero . moveLeft ( 1 ) hero . moveDown ( 1 )" at bounding box center [1001, 429] width 457 height 473
type textarea "hero.moveDown(1)"
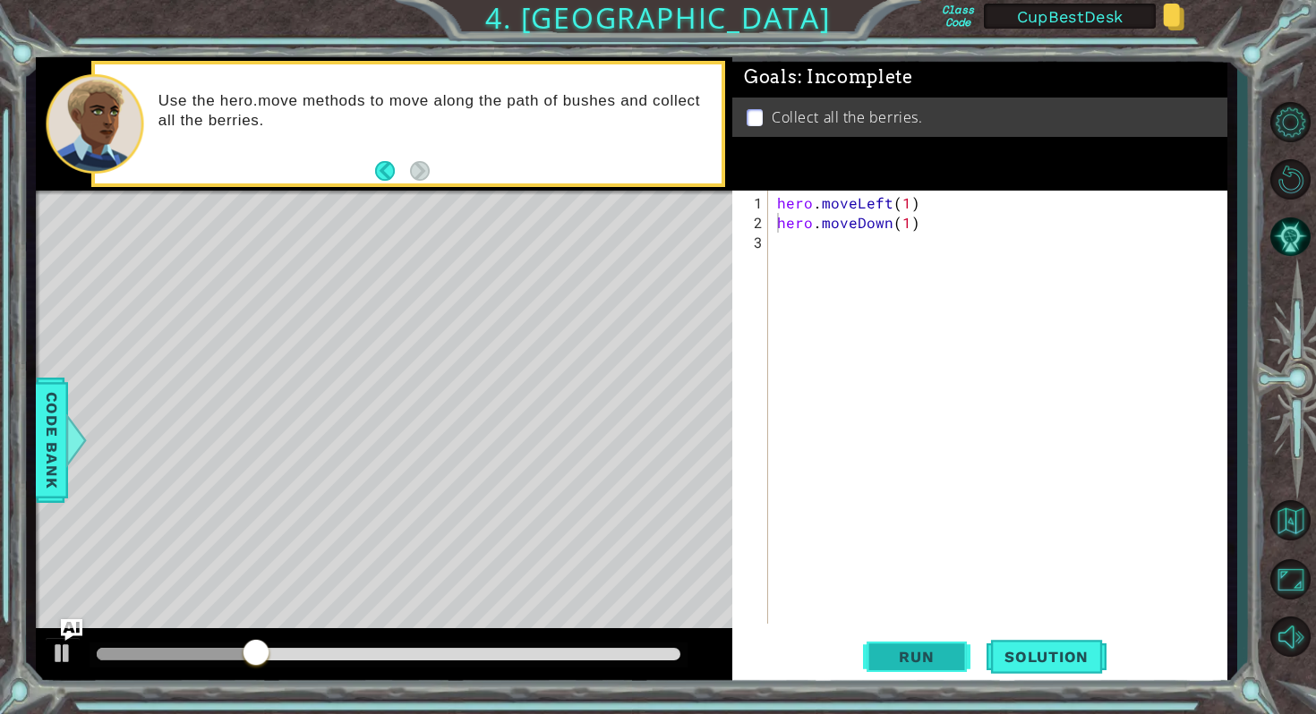
click at [902, 653] on span "Run" at bounding box center [916, 657] width 71 height 18
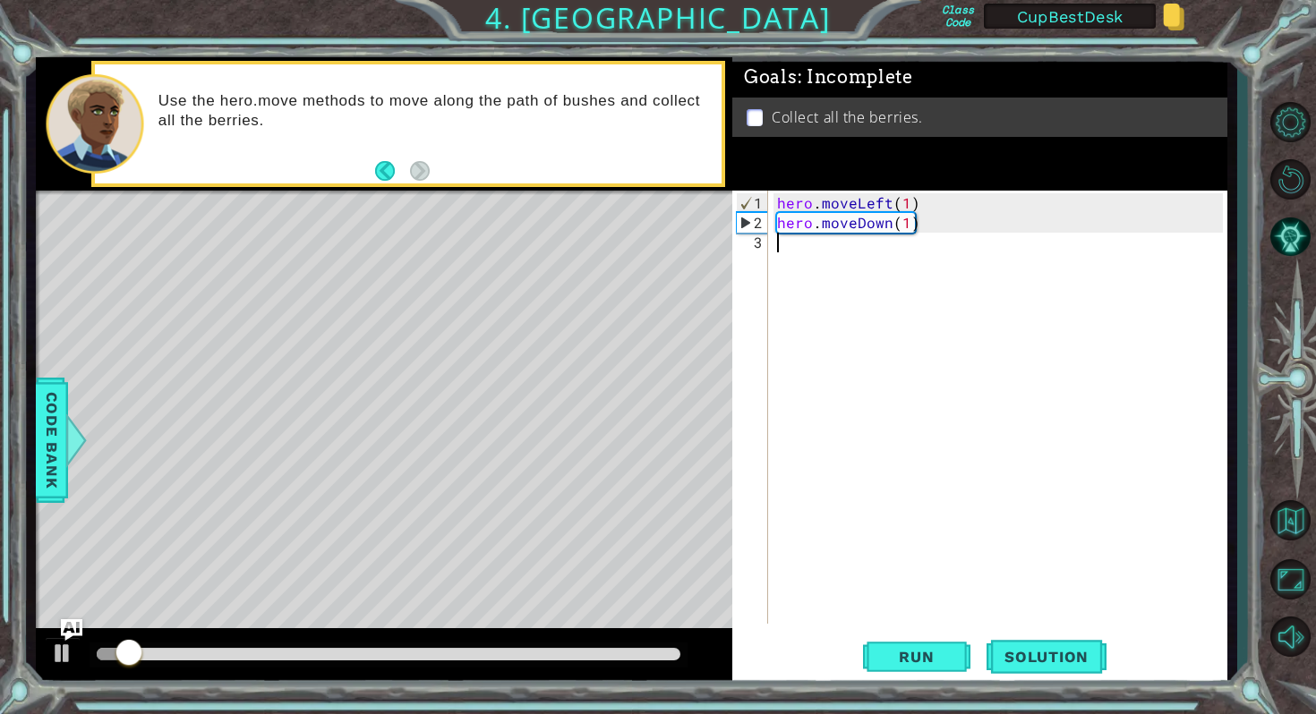
click at [822, 245] on div "hero . moveLeft ( 1 ) hero . moveDown ( 1 )" at bounding box center [1001, 429] width 457 height 473
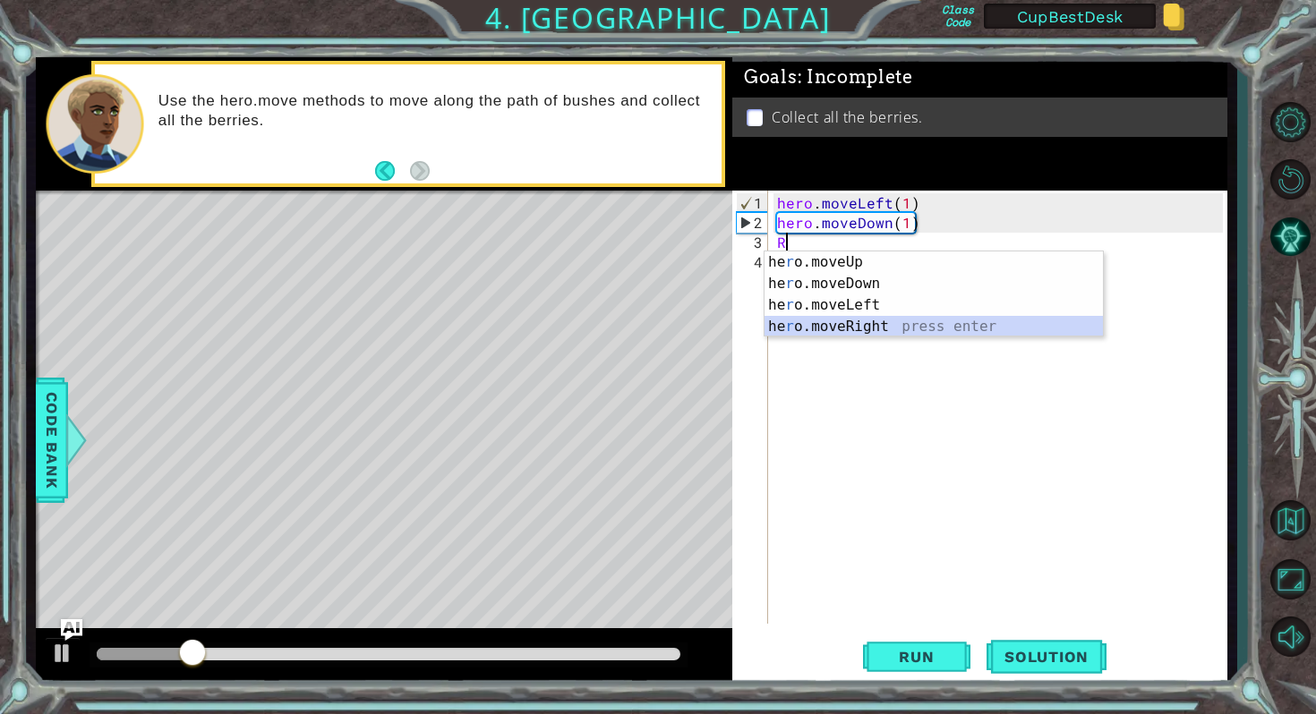
click at [848, 326] on div "he r o.moveUp press enter he r o.moveDown press enter he r o.moveLeft press ent…" at bounding box center [933, 315] width 338 height 129
type textarea "hero.moveRight(1)"
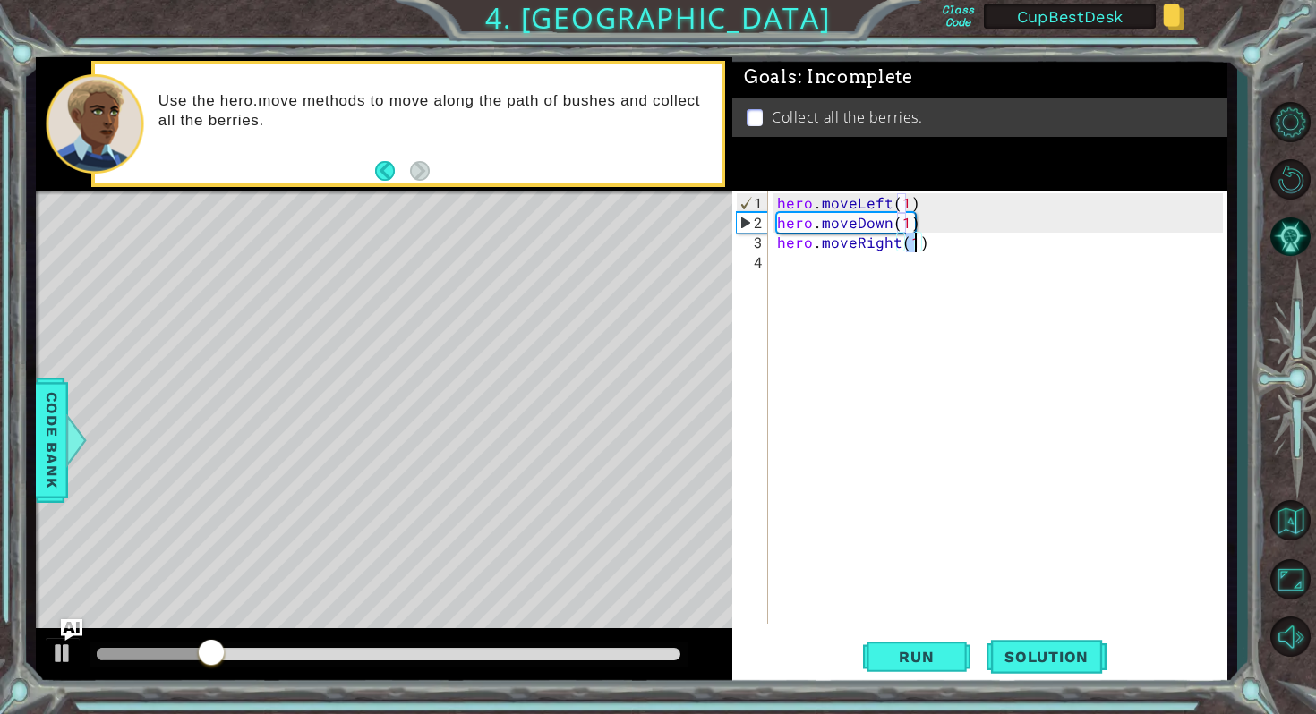
click at [793, 260] on div "hero . moveLeft ( 1 ) hero . moveDown ( 1 ) hero . moveRight ( 1 )" at bounding box center [1001, 429] width 457 height 473
type textarea "u"
click at [846, 294] on div "hero . moveLeft ( 1 ) hero . moveDown ( 1 ) hero . moveRight ( 1 ) u" at bounding box center [1001, 429] width 457 height 473
click at [804, 270] on div "hero . moveLeft ( 1 ) hero . moveDown ( 1 ) hero . moveRight ( 1 ) u" at bounding box center [1001, 429] width 457 height 473
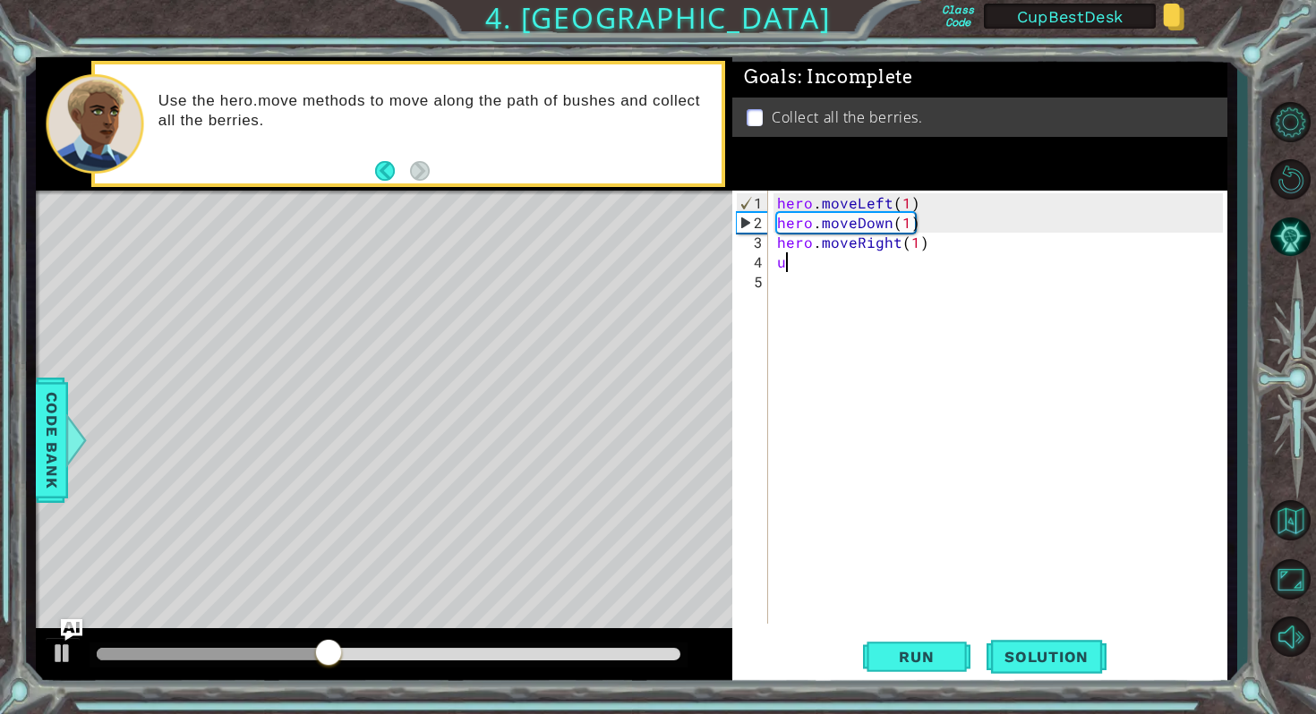
click at [786, 258] on div "hero . moveLeft ( 1 ) hero . moveDown ( 1 ) hero . moveRight ( 1 ) u" at bounding box center [1001, 429] width 457 height 473
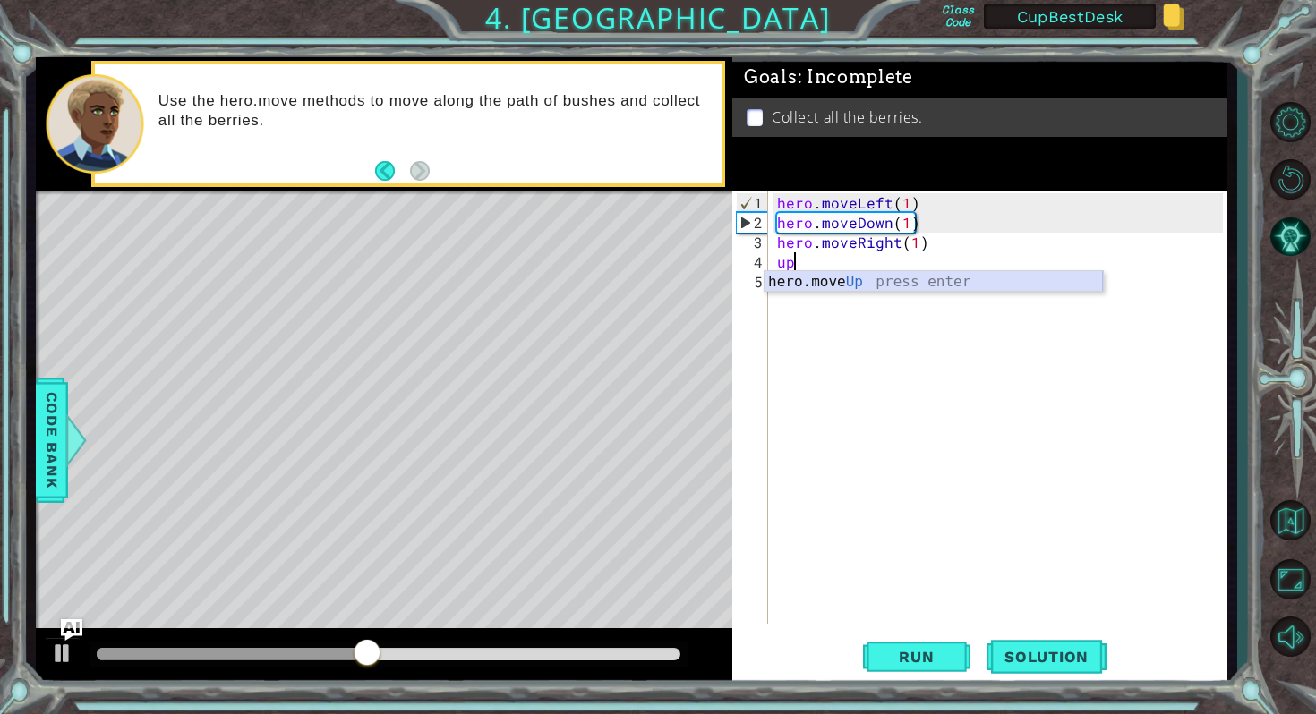
click at [912, 285] on div "hero.move Up press enter" at bounding box center [933, 303] width 338 height 64
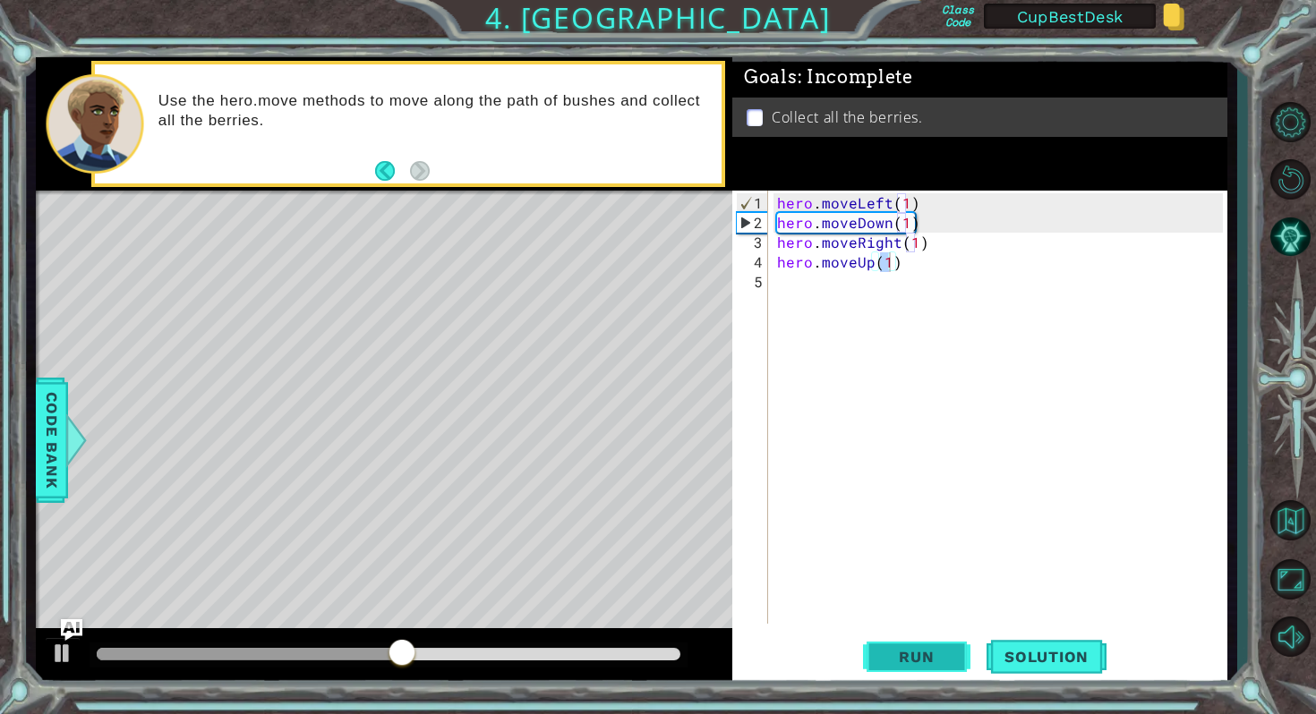
click at [915, 658] on span "Run" at bounding box center [916, 657] width 71 height 18
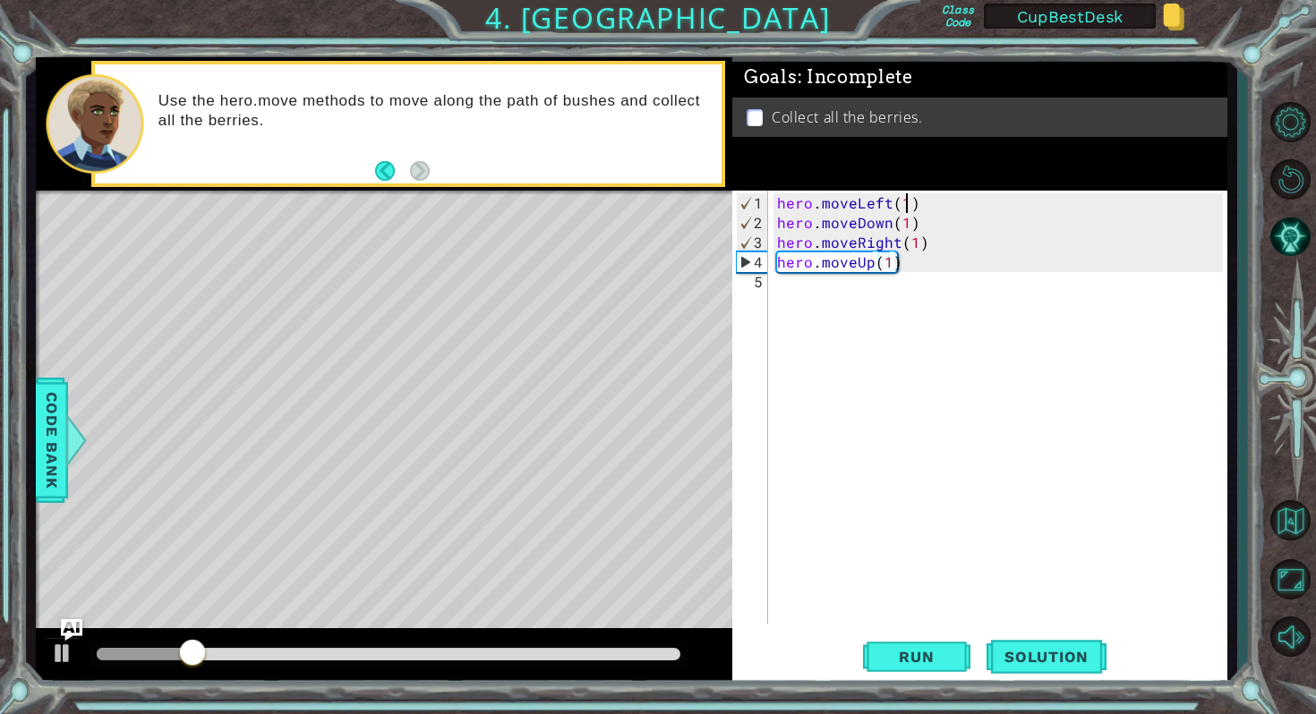
click at [907, 203] on div "hero . moveLeft ( 1 ) hero . moveDown ( 1 ) hero . moveRight ( 1 ) hero . moveU…" at bounding box center [1001, 429] width 457 height 473
type textarea "hero.moveUp(2)"
click at [890, 656] on span "Run" at bounding box center [916, 657] width 71 height 18
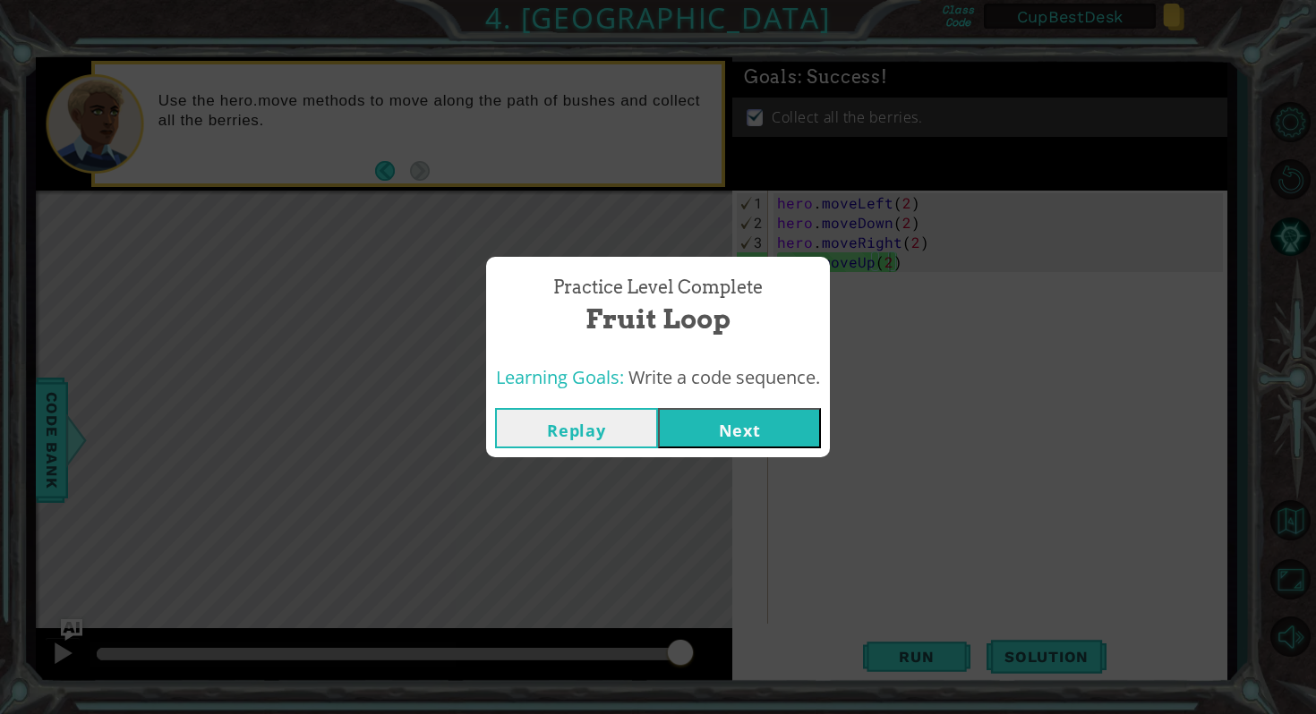
click at [769, 428] on button "Next" at bounding box center [739, 428] width 163 height 40
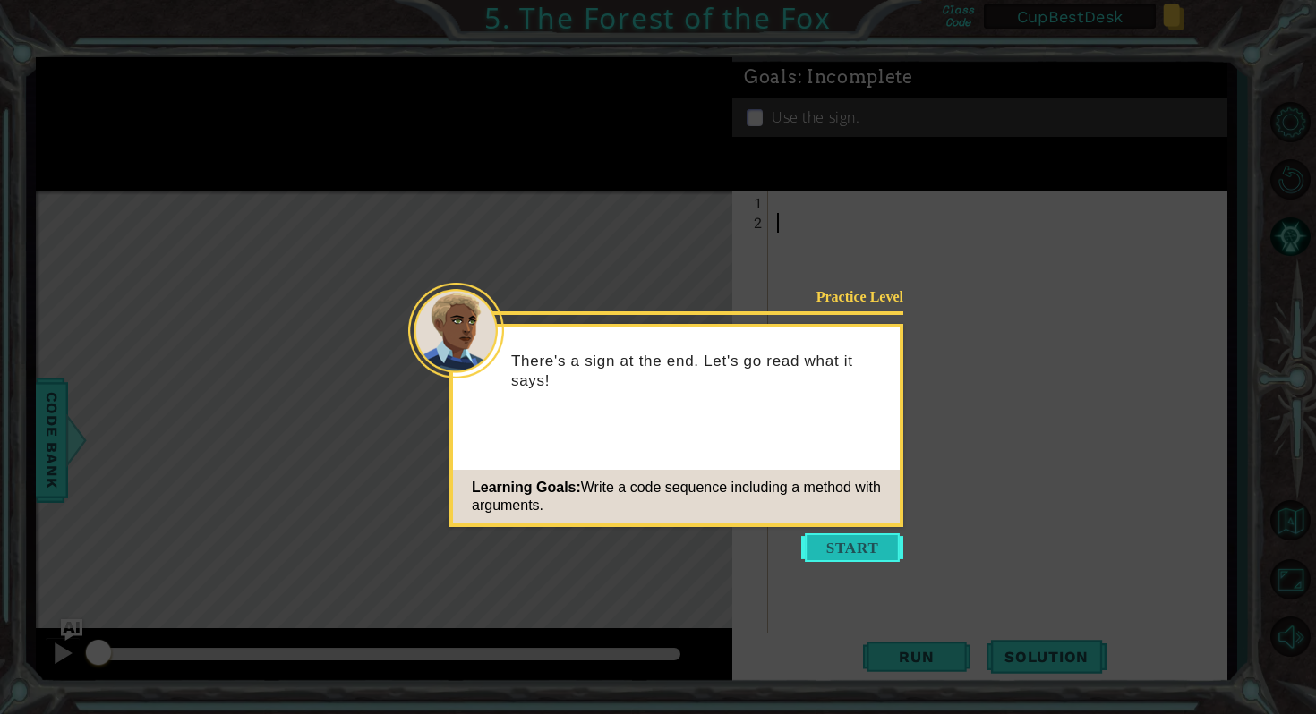
click at [826, 543] on button "Start" at bounding box center [852, 547] width 102 height 29
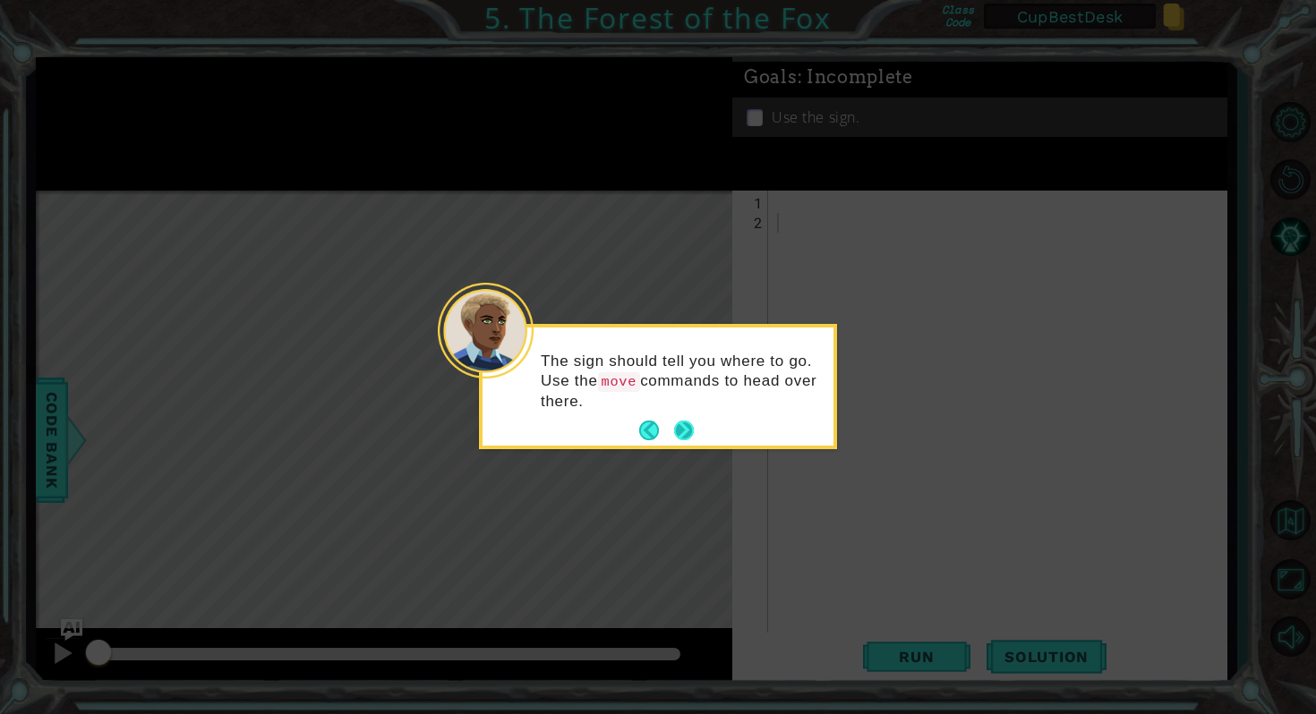
click at [690, 427] on button "Next" at bounding box center [684, 431] width 20 height 20
click at [686, 434] on button "Next" at bounding box center [684, 429] width 20 height 20
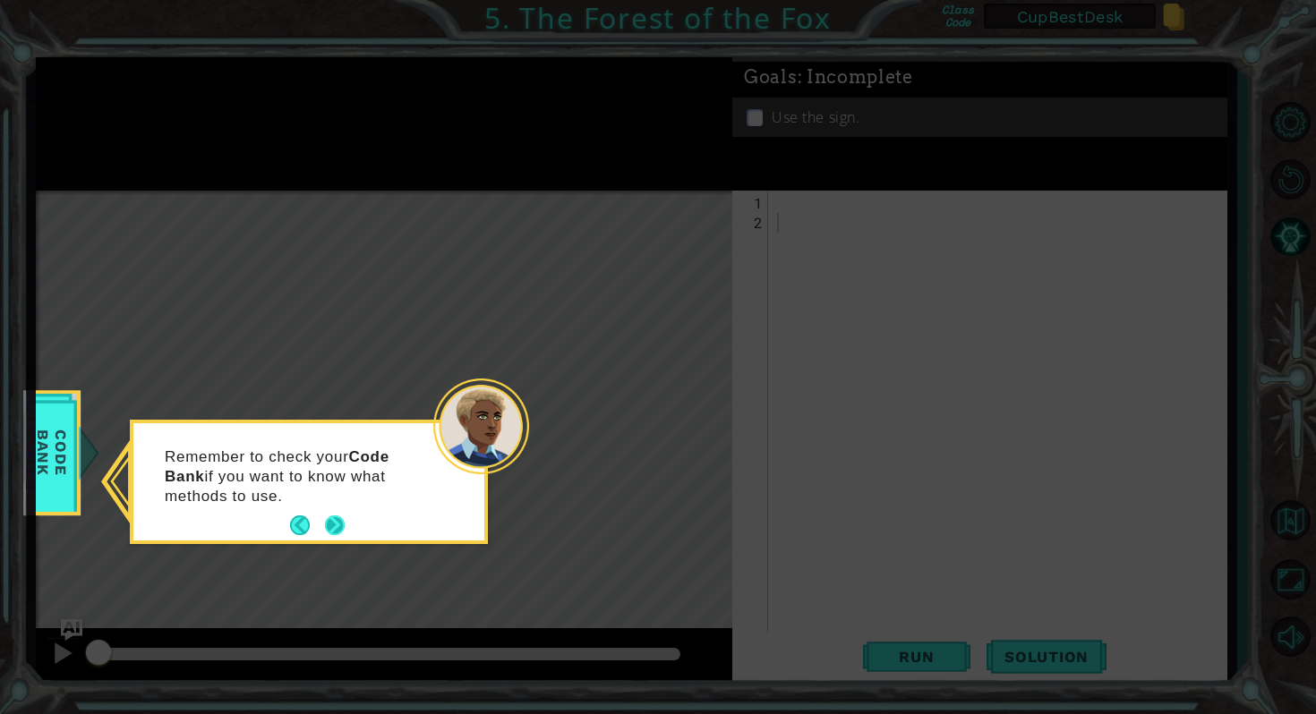
click at [344, 527] on button "Next" at bounding box center [335, 525] width 20 height 20
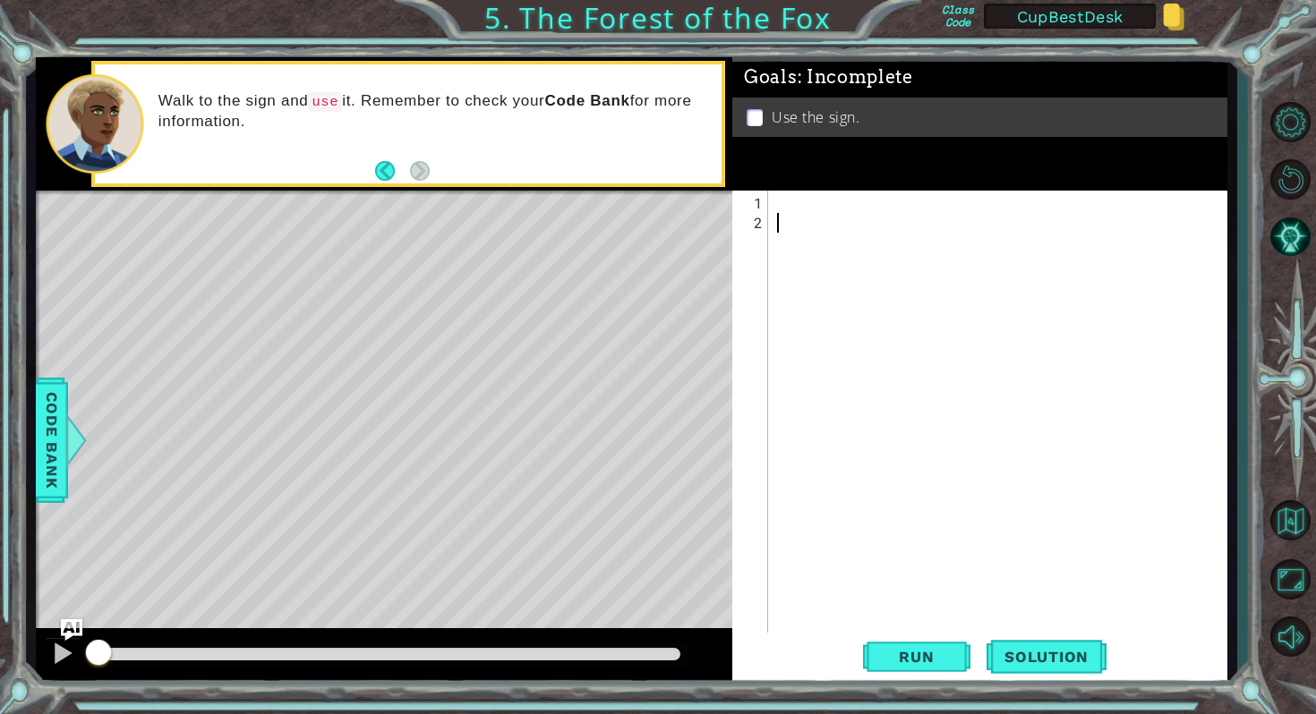
click at [793, 203] on div at bounding box center [1001, 439] width 457 height 492
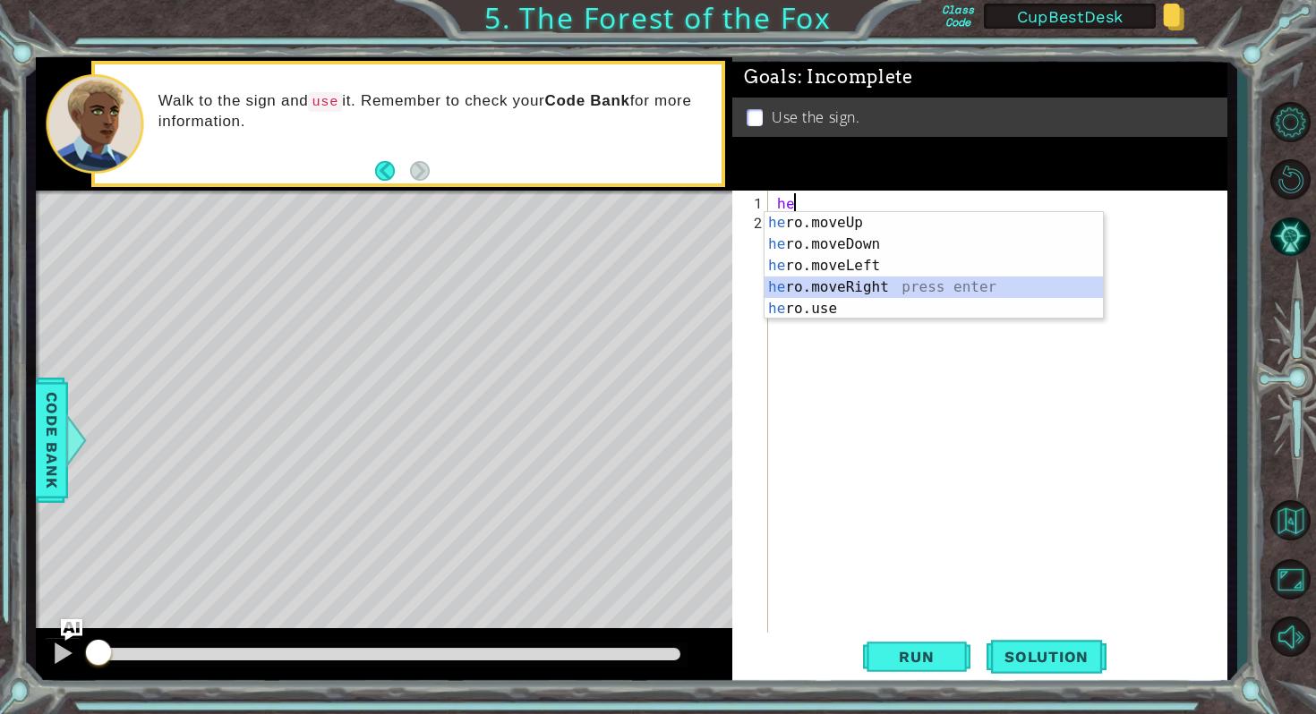
click at [811, 285] on div "he ro.moveUp press enter he ro.moveDown press enter he ro.moveLeft press enter …" at bounding box center [933, 287] width 338 height 150
type textarea "hero.moveRight(1)"
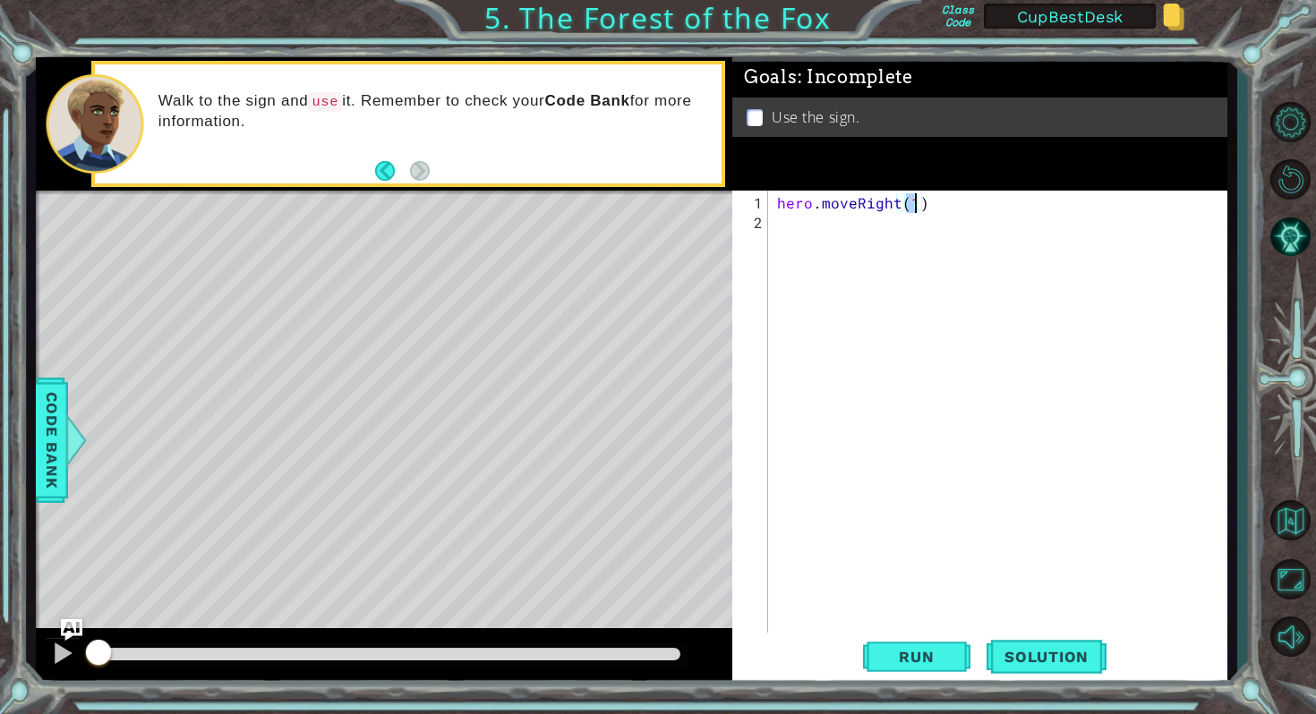
click at [806, 221] on div "hero . moveRight ( 1 )" at bounding box center [1001, 439] width 457 height 492
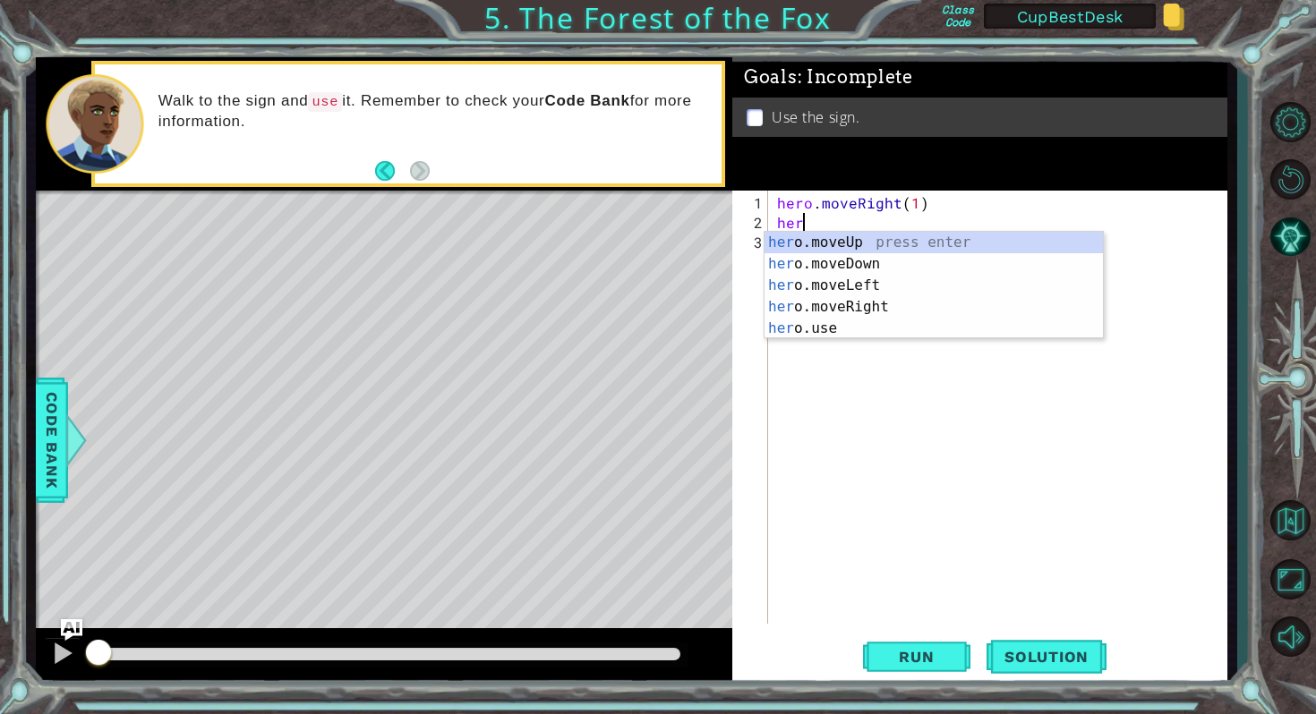
scroll to position [0, 1]
click at [830, 241] on div "hero .moveUp press enter hero .moveDown press enter hero .moveLeft press enter …" at bounding box center [933, 307] width 338 height 150
type textarea "hero.moveUp(1)"
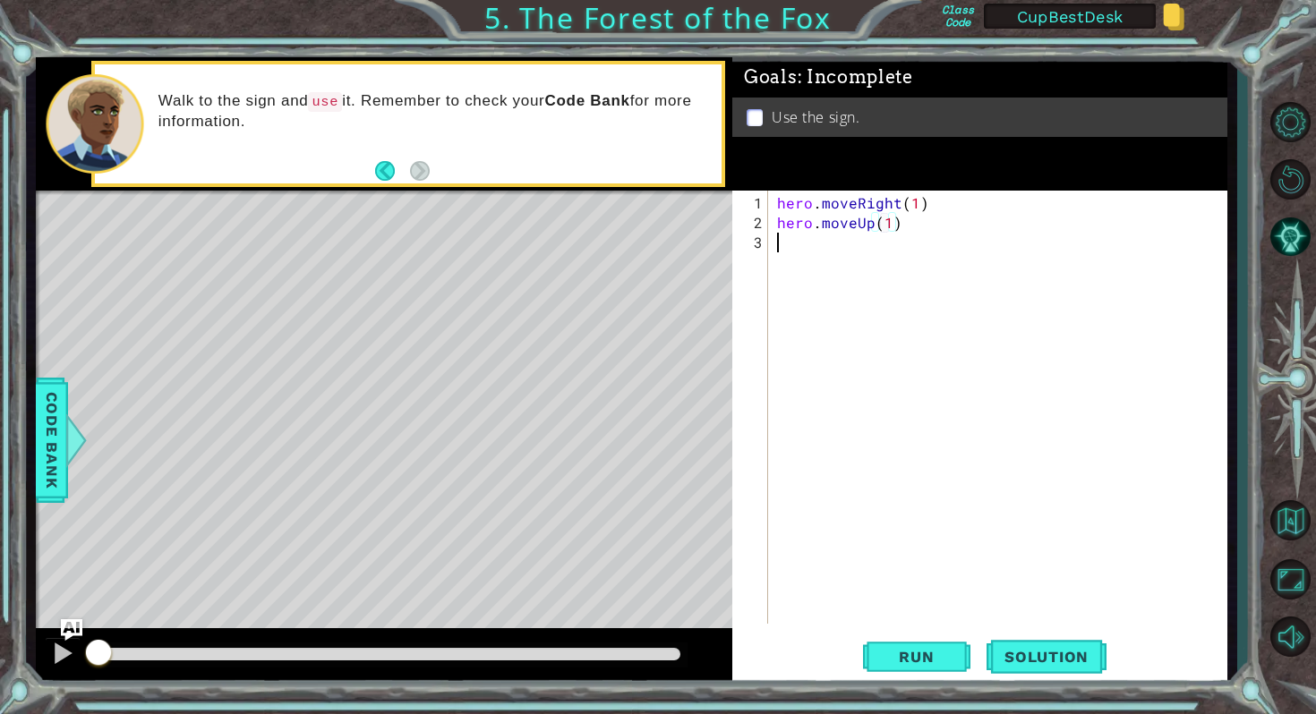
click at [806, 250] on div "hero . moveRight ( 1 ) hero . moveUp ( 1 )" at bounding box center [1001, 429] width 457 height 473
click at [812, 266] on div "hero.move L eft press enter" at bounding box center [933, 283] width 338 height 64
type textarea "hero.moveLeft(1)"
click at [809, 262] on div "hero . moveRight ( 1 ) hero . moveUp ( 1 ) hero . moveLeft ( 1 )" at bounding box center [1001, 429] width 457 height 473
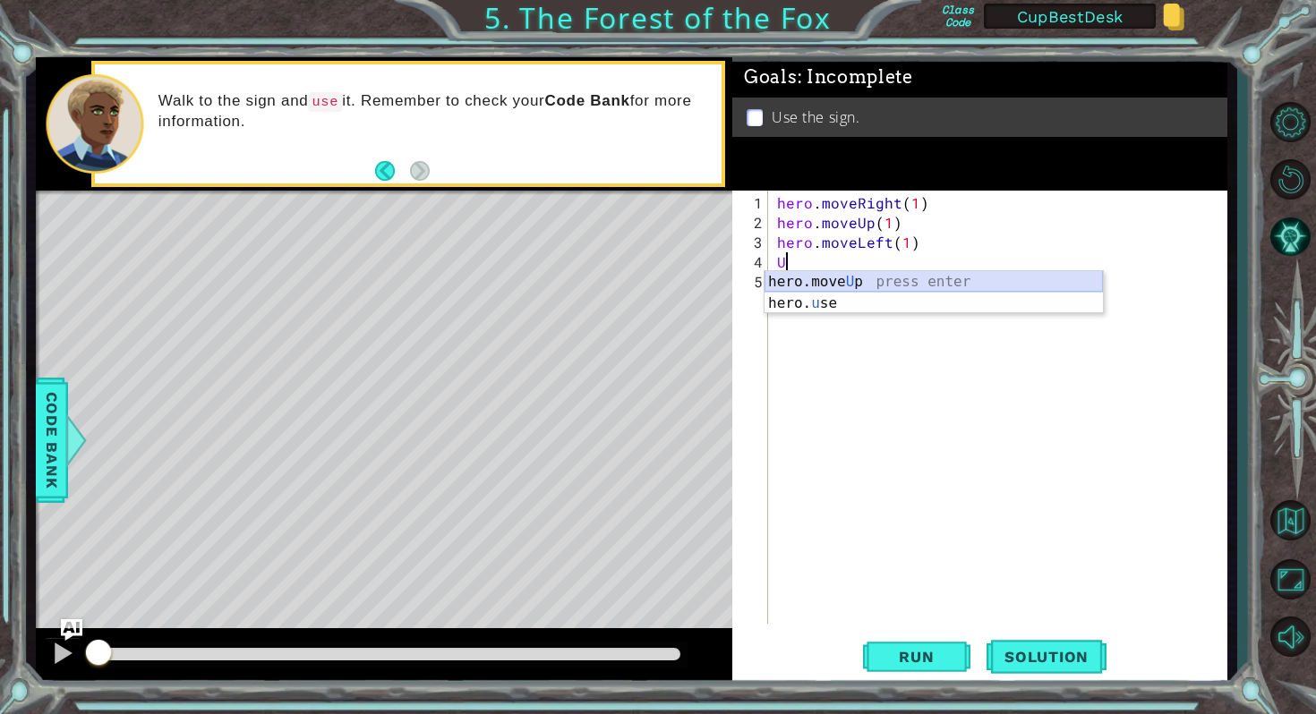
click at [813, 284] on div "hero.move U p press enter hero. u se press enter" at bounding box center [933, 314] width 338 height 86
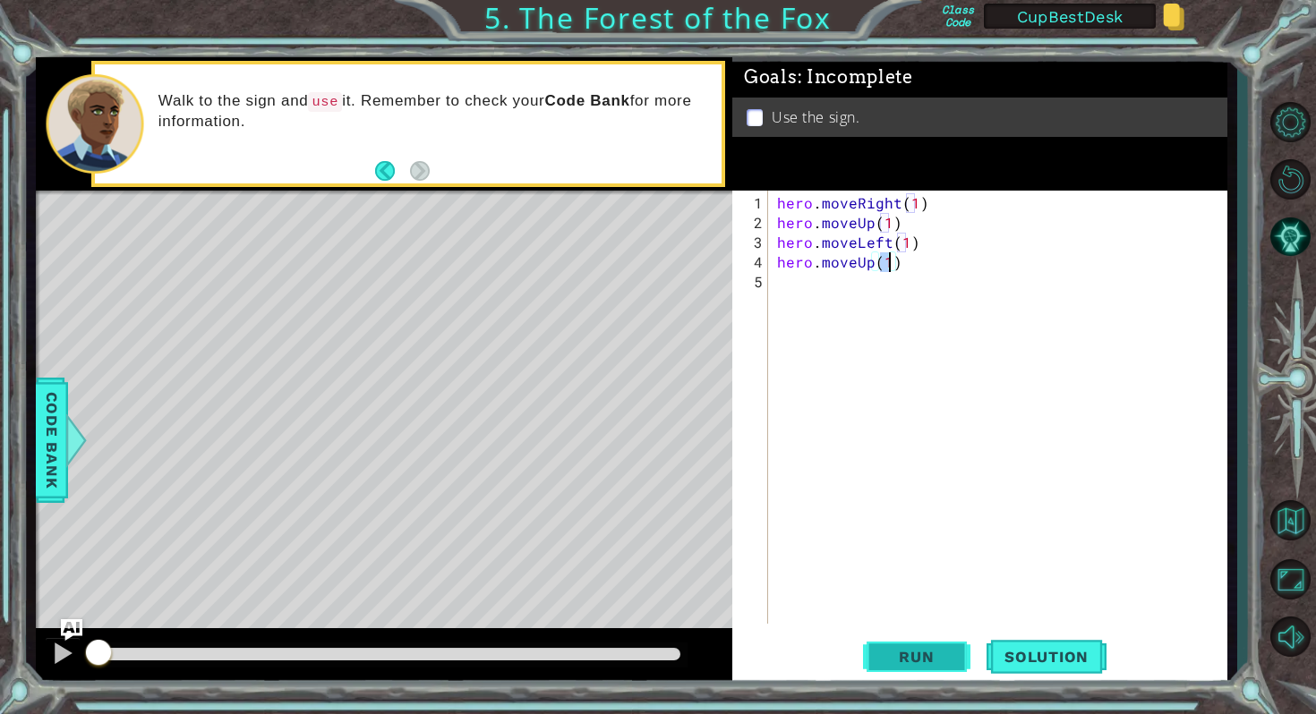
type textarea "hero.moveUp(1)"
click at [910, 655] on span "Run" at bounding box center [916, 657] width 71 height 18
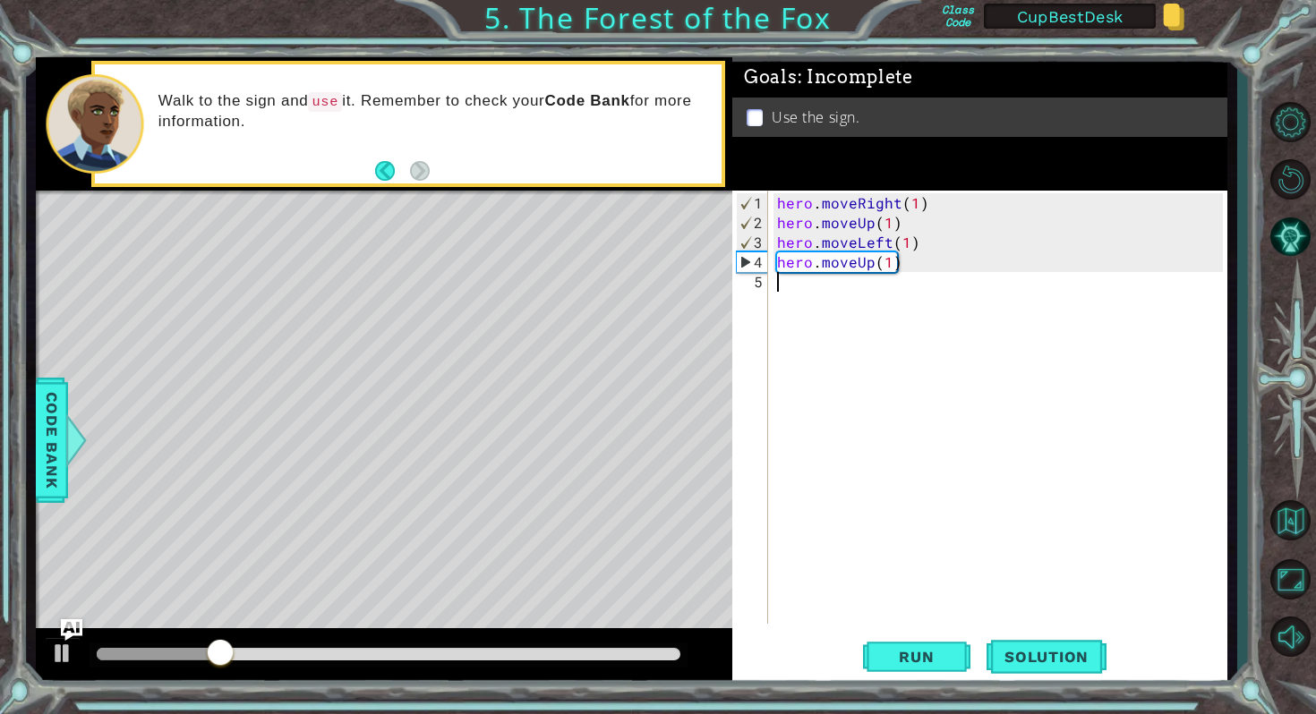
click at [790, 276] on div "hero . moveRight ( 1 ) hero . moveUp ( 1 ) hero . moveLeft ( 1 ) hero . moveUp …" at bounding box center [1001, 429] width 457 height 473
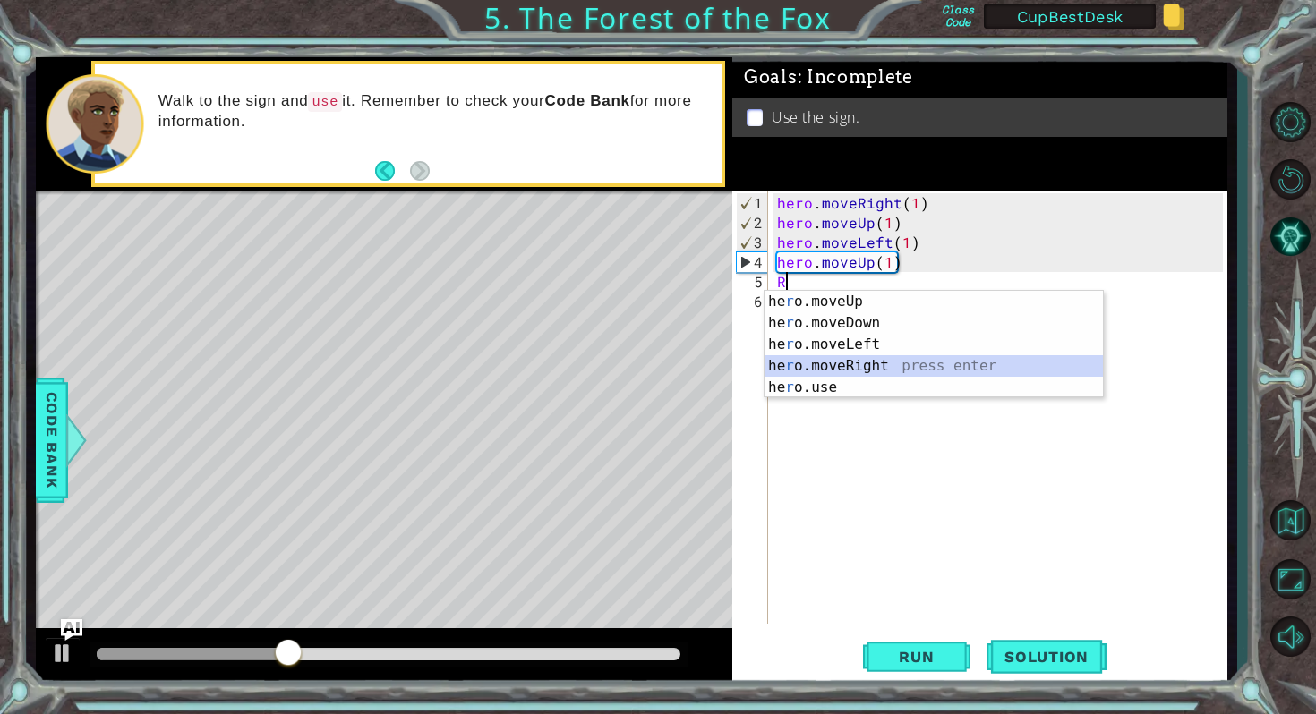
click at [839, 368] on div "he r o.moveUp press enter he r o.moveDown press enter he r o.moveLeft press ent…" at bounding box center [933, 366] width 338 height 150
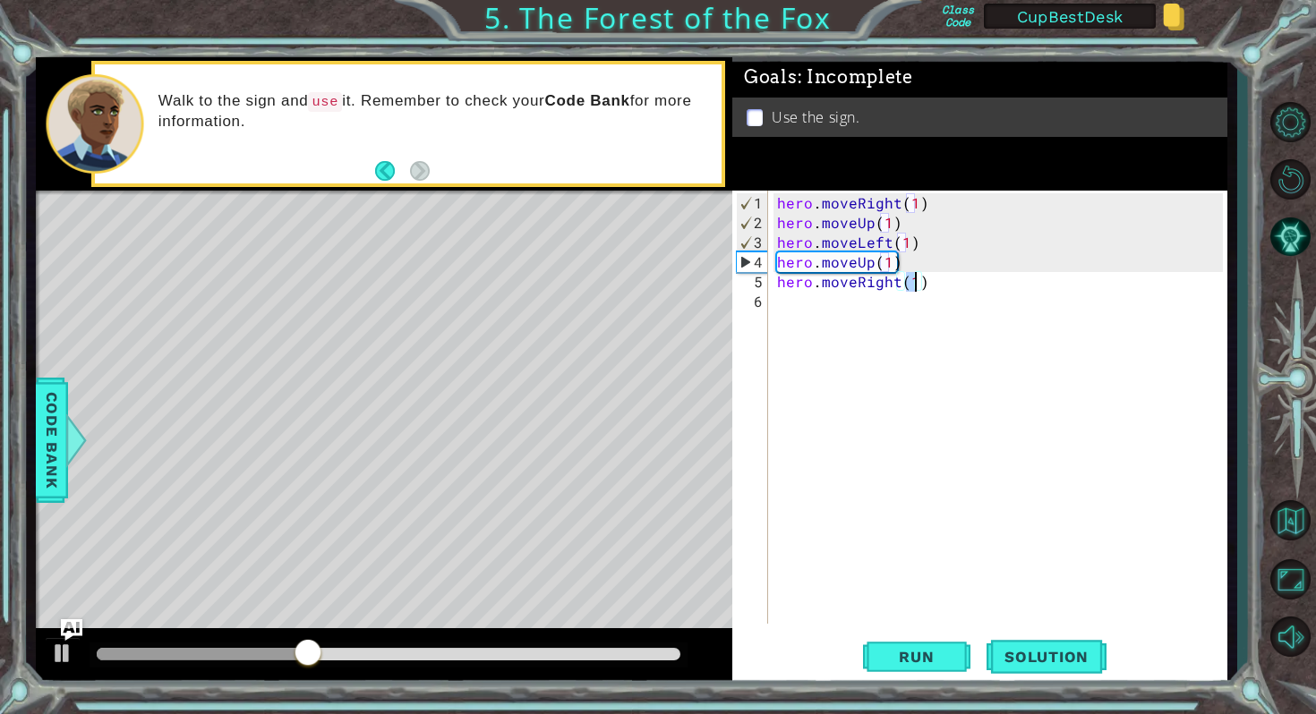
scroll to position [0, 8]
type textarea "hero.moveRight(2)"
click at [888, 651] on span "Run" at bounding box center [916, 657] width 71 height 18
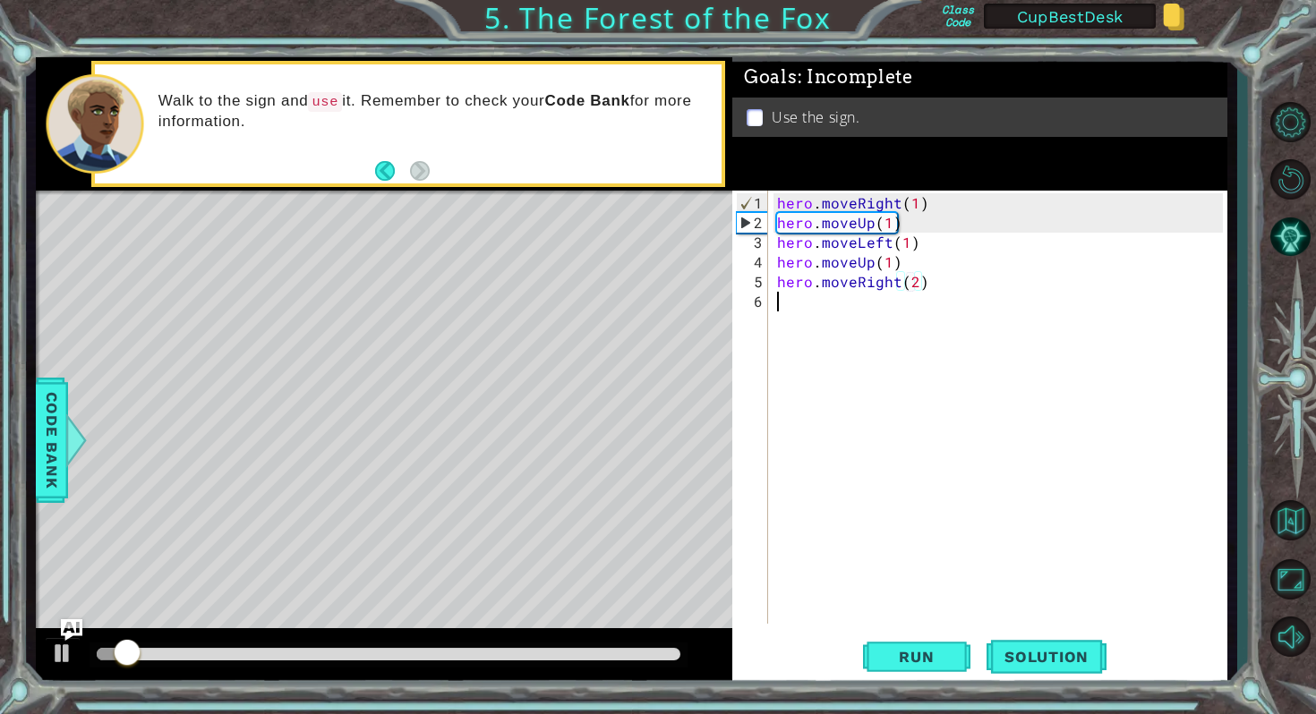
click at [796, 302] on div "hero . moveRight ( 1 ) hero . moveUp ( 1 ) hero . moveLeft ( 1 ) hero . moveUp …" at bounding box center [1001, 429] width 457 height 473
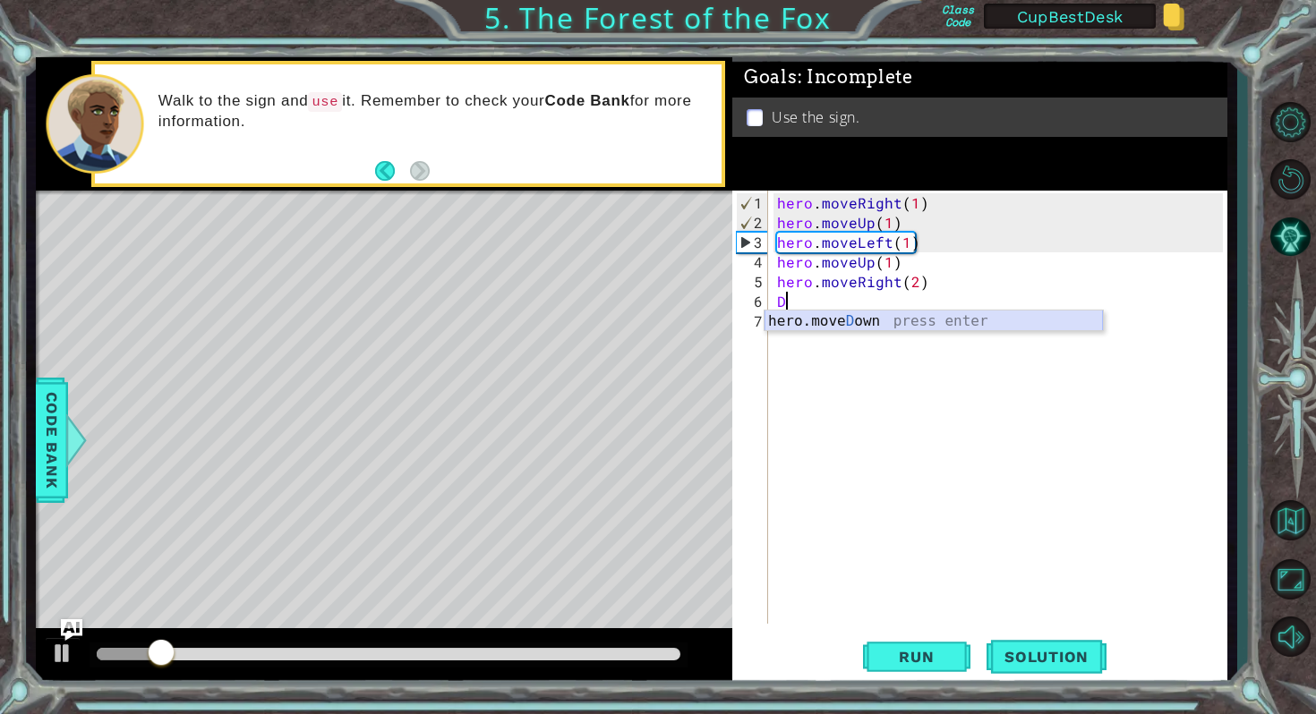
click at [817, 320] on div "hero.[PERSON_NAME] own press enter" at bounding box center [933, 343] width 338 height 64
type textarea "hero.moveDown(1)"
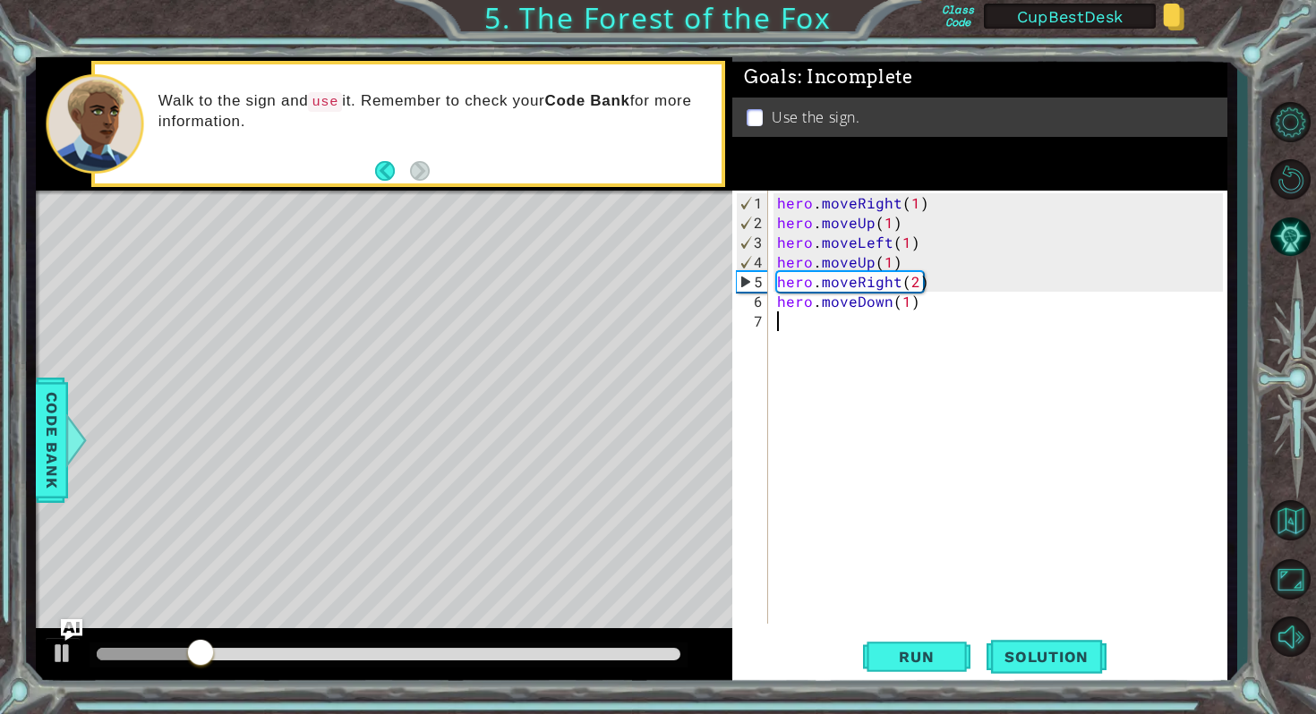
click at [814, 326] on div "hero . moveRight ( 1 ) hero . moveUp ( 1 ) hero . moveLeft ( 1 ) hero . moveUp …" at bounding box center [1001, 429] width 457 height 473
type textarea "f"
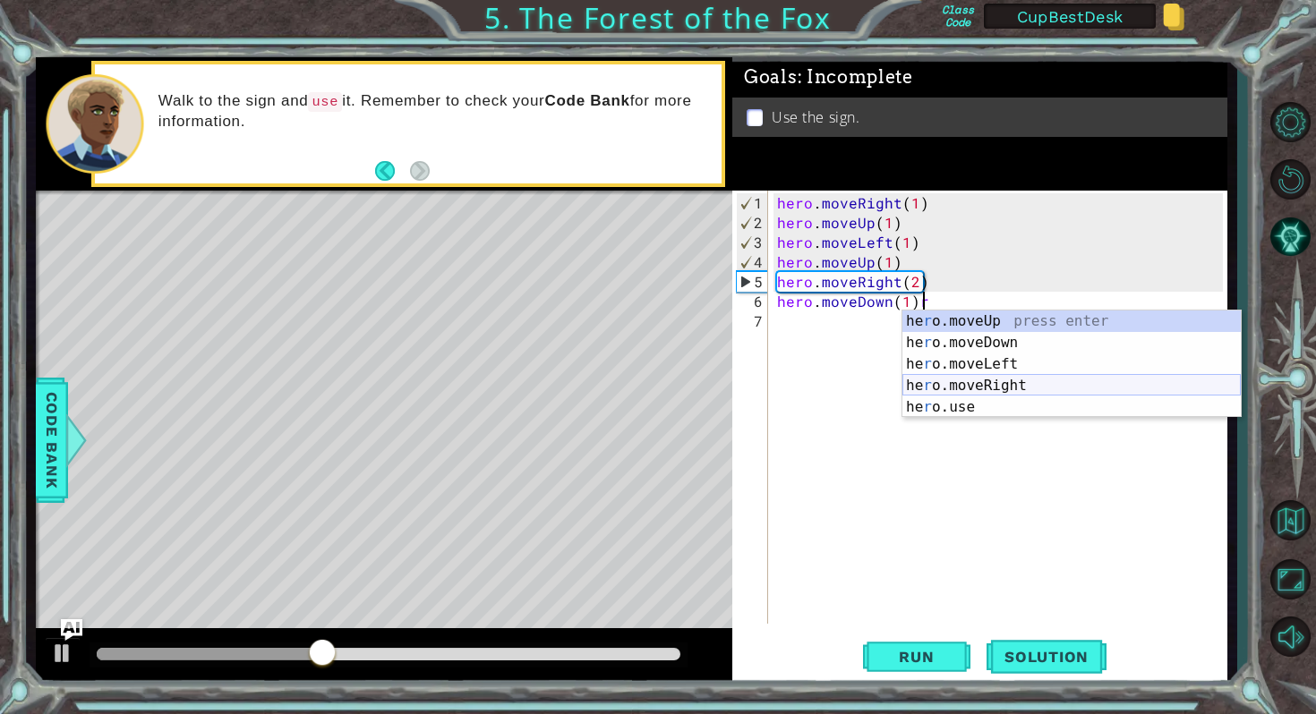
click at [955, 381] on div "he r o.moveUp press enter he r o.moveDown press enter he r o.moveLeft press ent…" at bounding box center [1071, 386] width 338 height 150
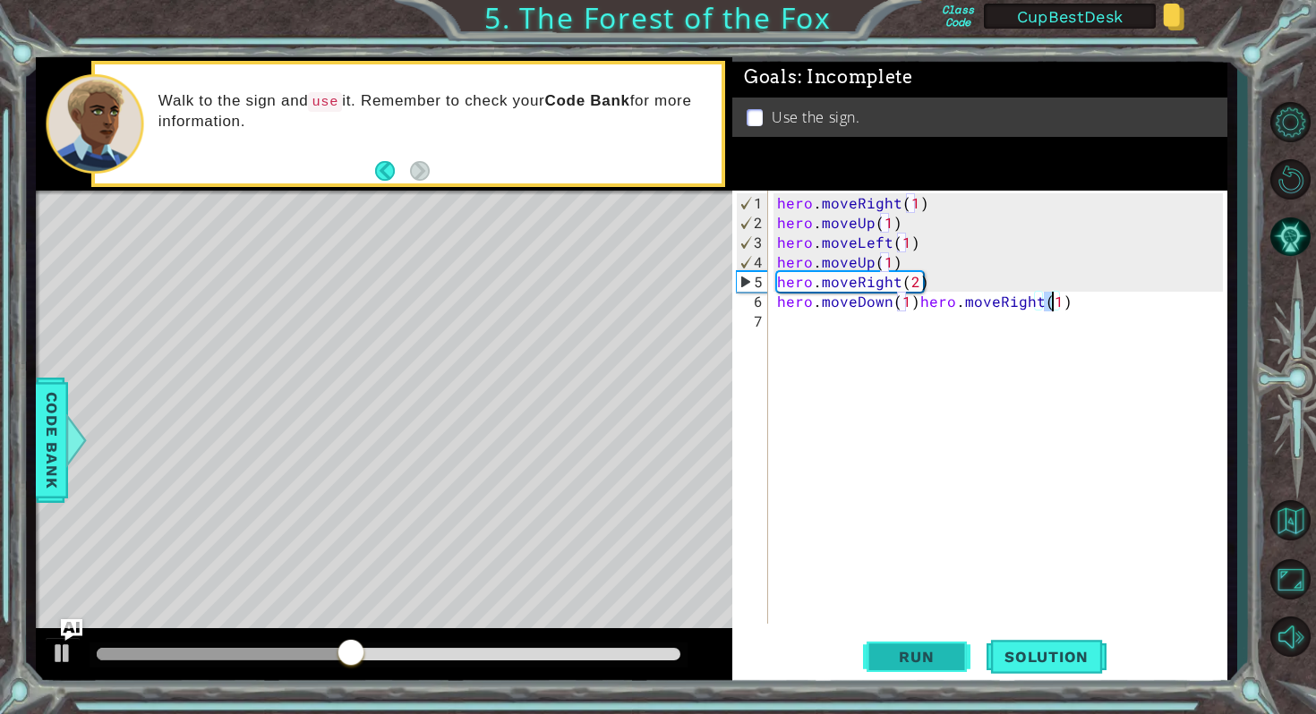
click at [936, 648] on span "Run" at bounding box center [916, 657] width 71 height 18
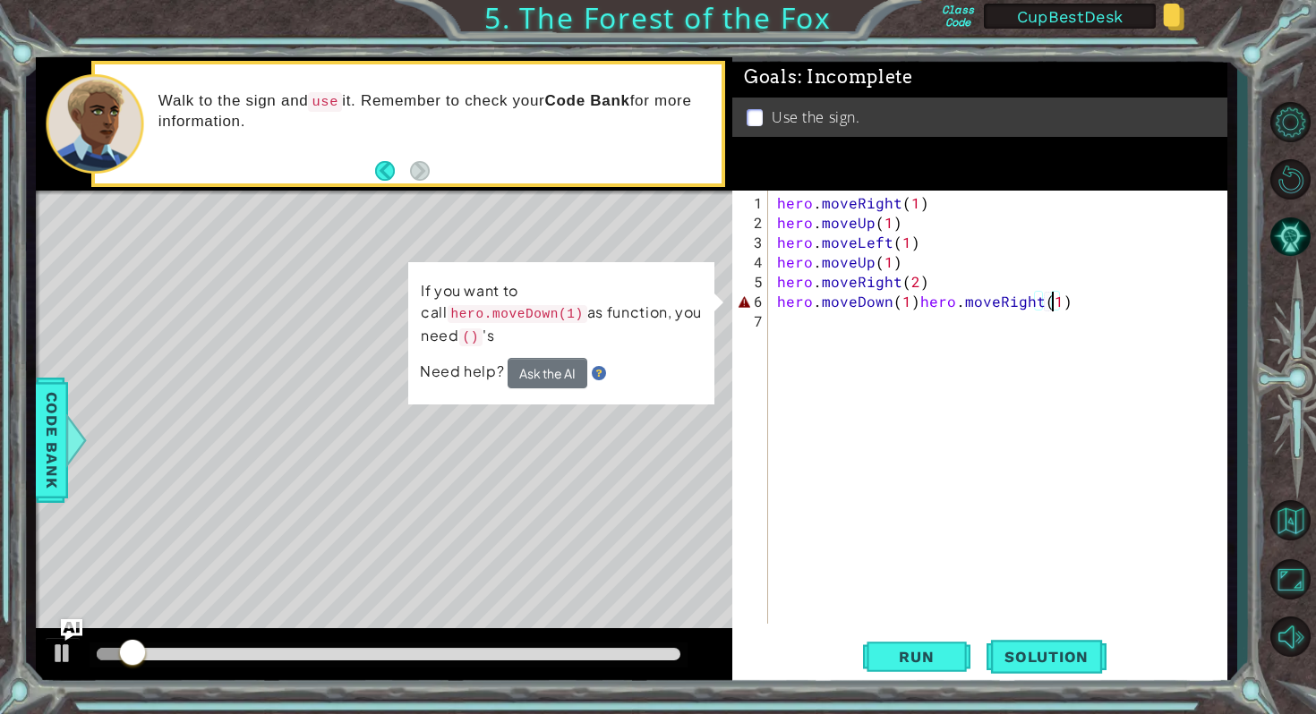
click at [914, 301] on div "hero . moveRight ( 1 ) hero . moveUp ( 1 ) hero . moveLeft ( 1 ) hero . moveUp …" at bounding box center [1001, 429] width 457 height 473
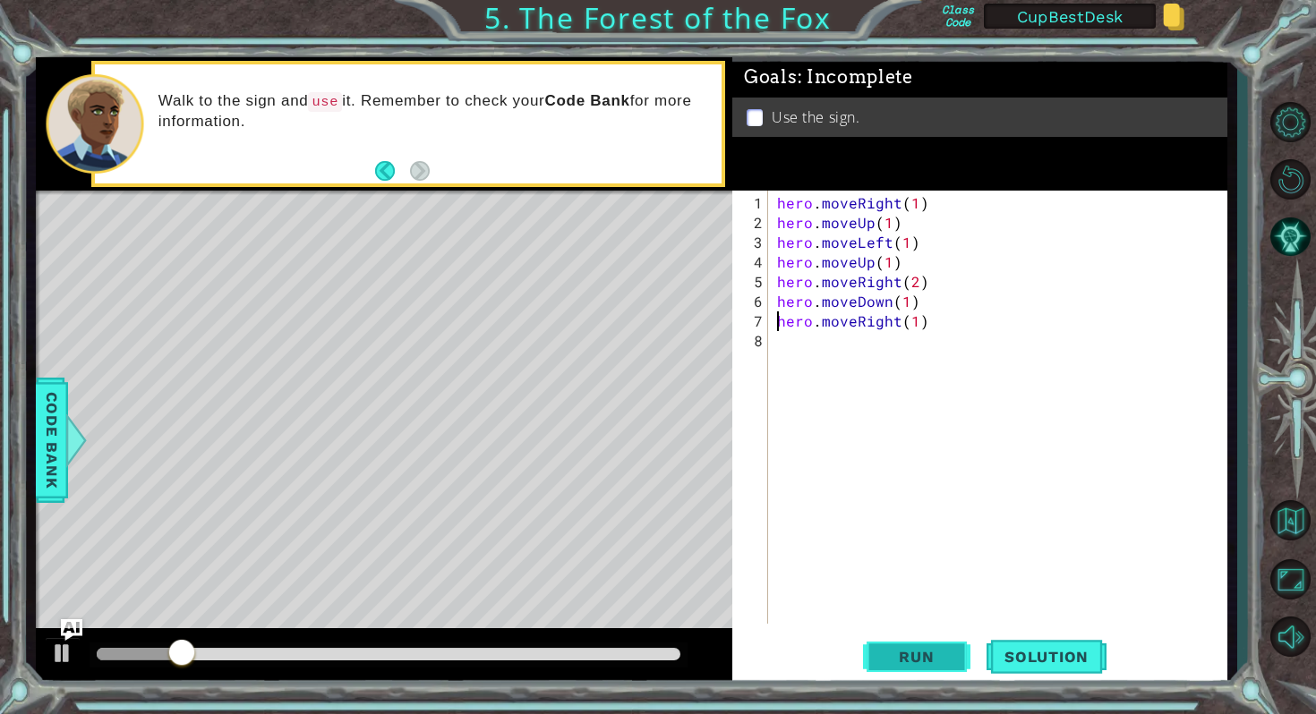
click at [888, 649] on span "Run" at bounding box center [916, 657] width 71 height 18
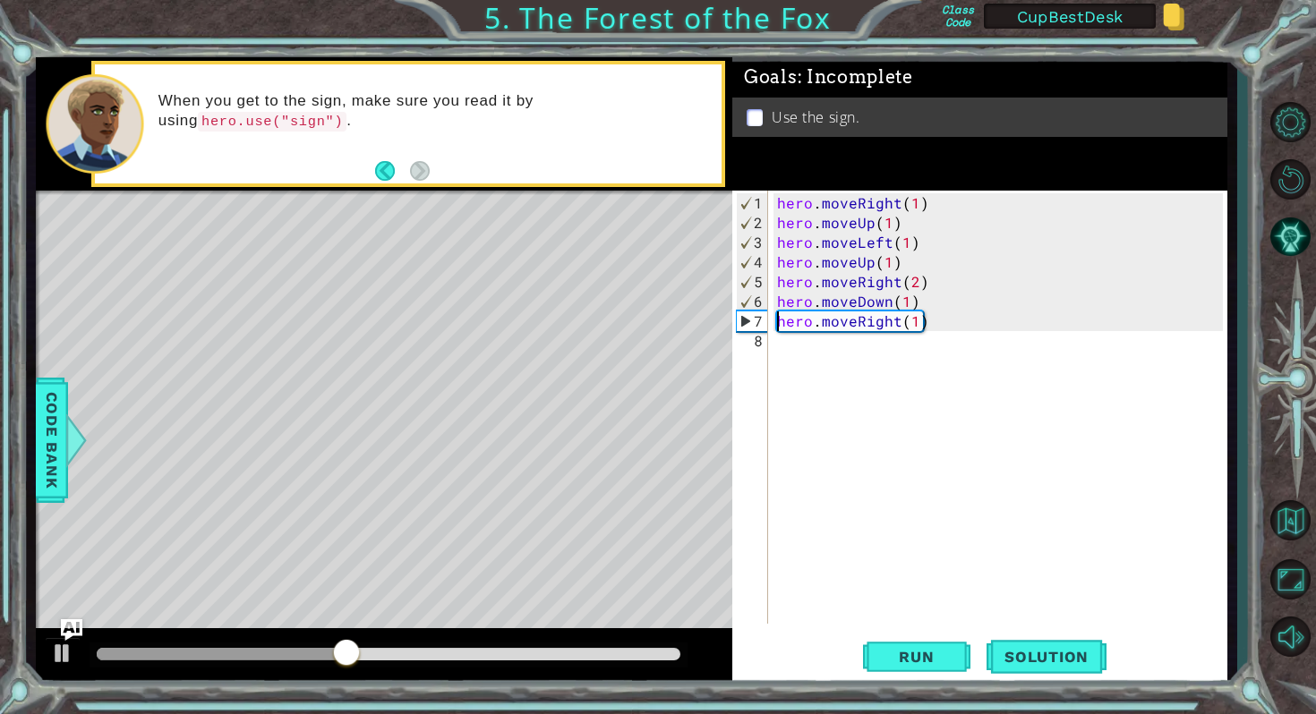
click at [916, 305] on div "hero . moveRight ( 1 ) hero . moveUp ( 1 ) hero . moveLeft ( 1 ) hero . moveUp …" at bounding box center [1001, 429] width 457 height 473
type textarea "hero.moveDown(1)"
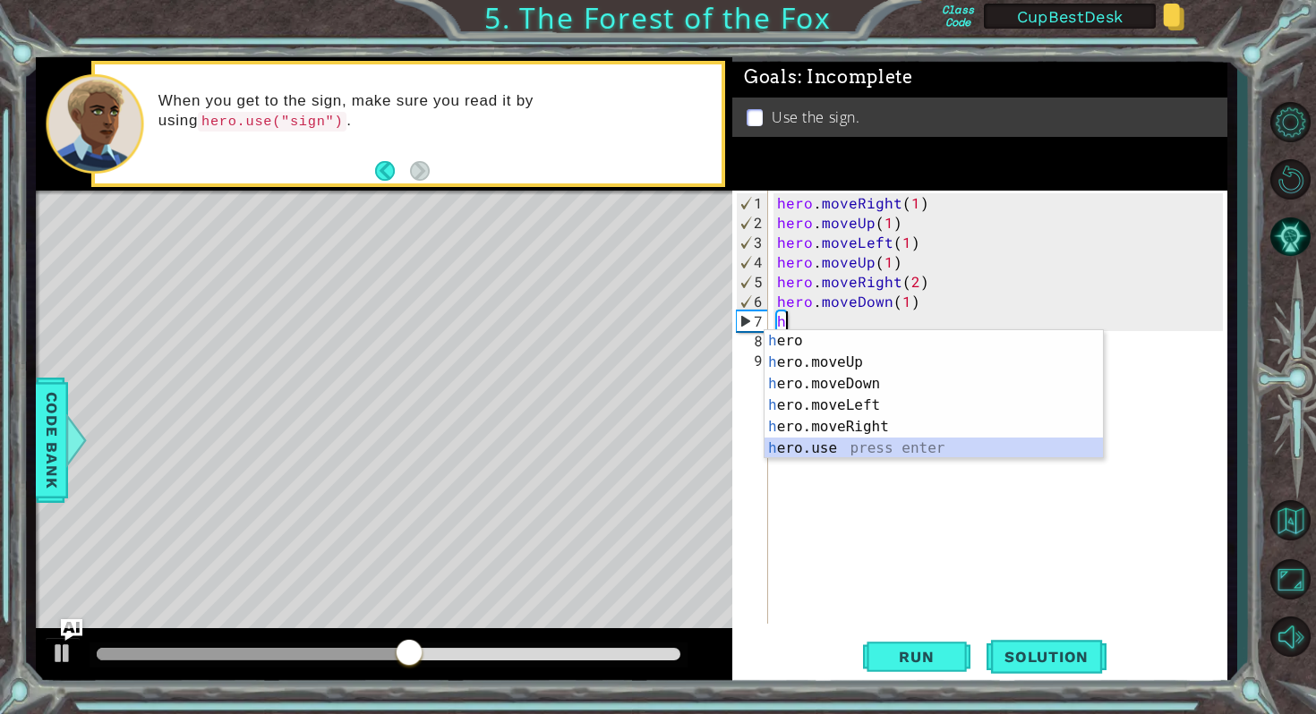
click at [839, 444] on div "h ero press enter h ero.moveUp press enter h ero.moveDown press enter h ero.mov…" at bounding box center [933, 416] width 338 height 172
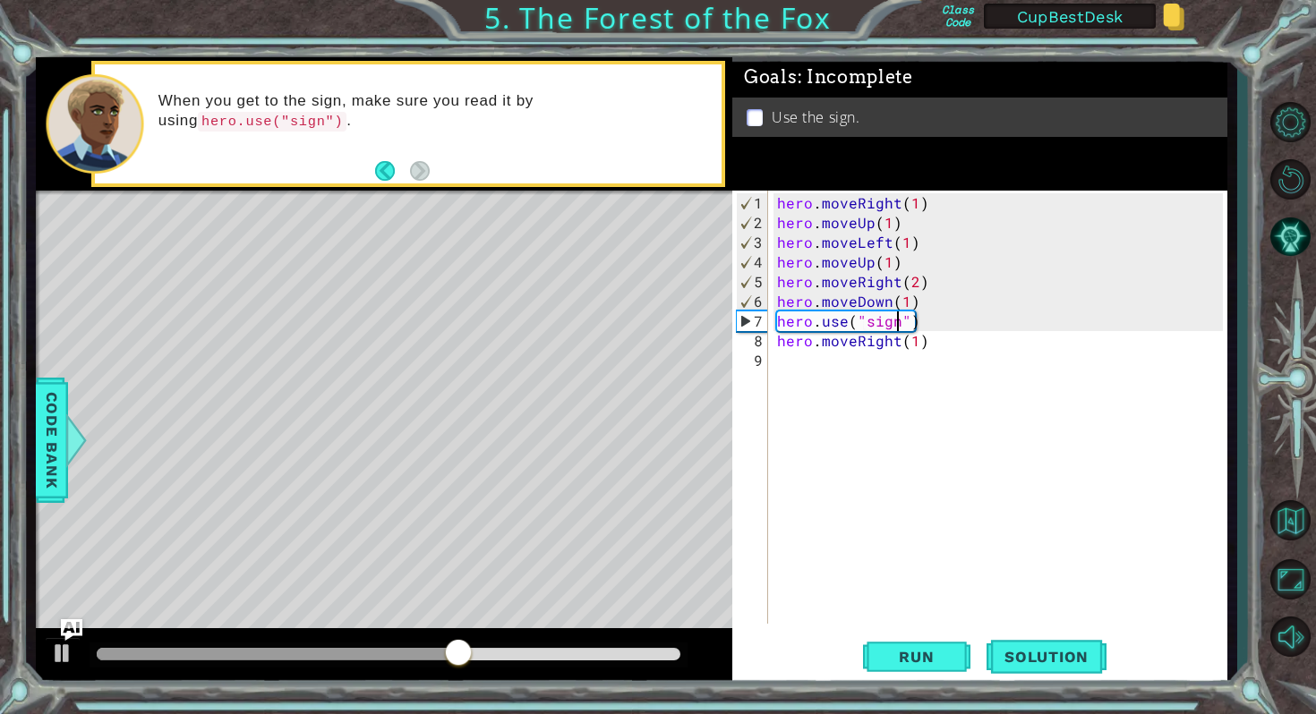
scroll to position [0, 7]
type textarea "hero.use("sign")"
click at [909, 653] on span "Run" at bounding box center [916, 657] width 71 height 18
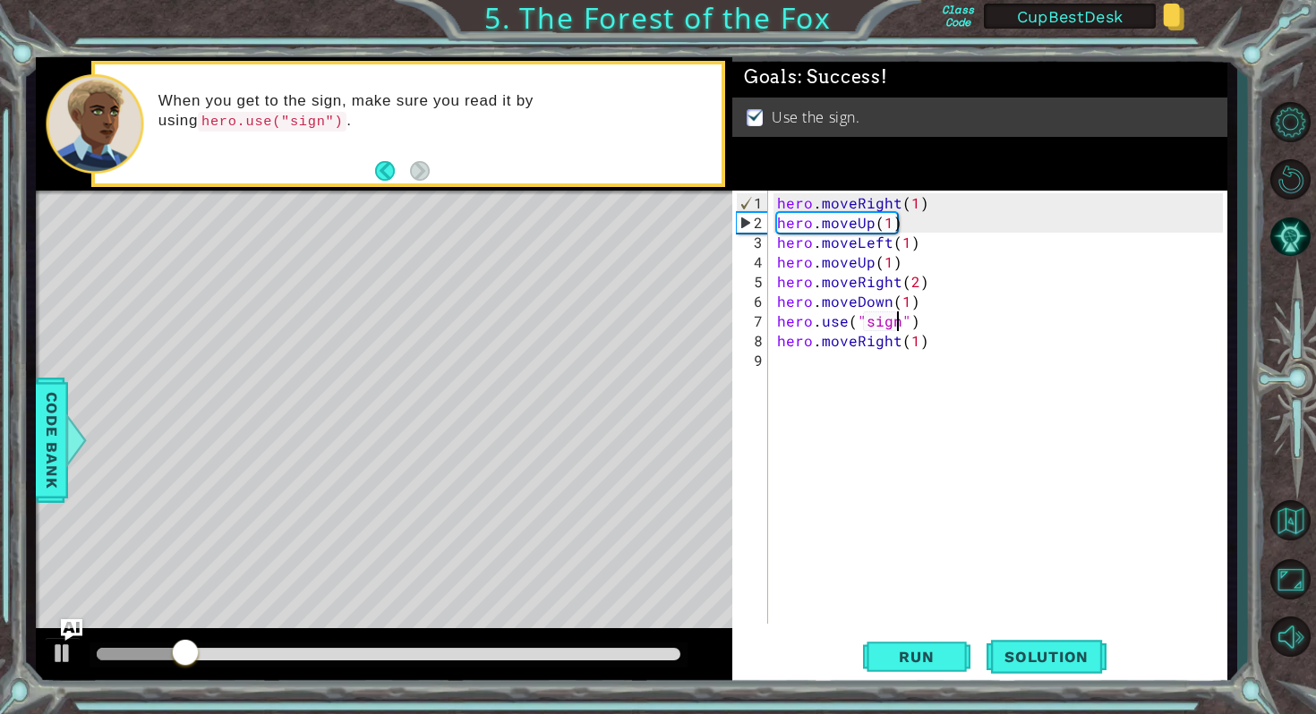
click at [535, 658] on div at bounding box center [389, 654] width 584 height 13
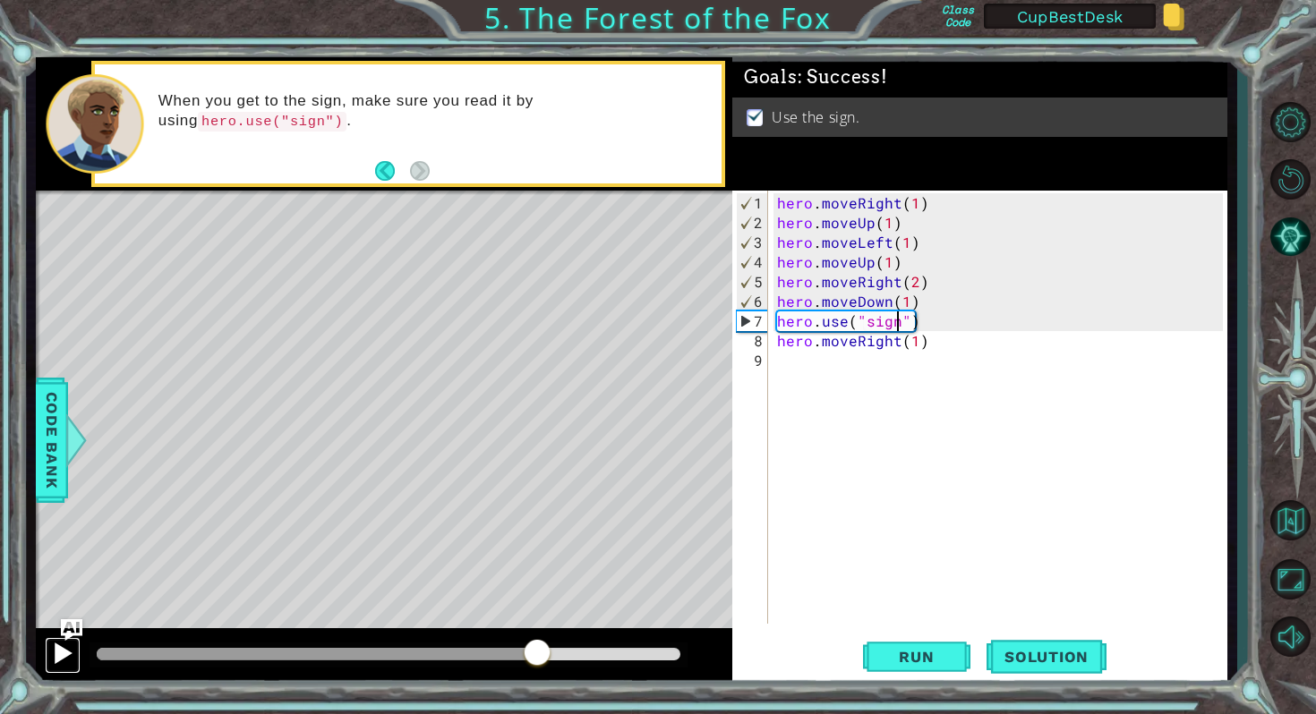
click at [64, 653] on div at bounding box center [62, 653] width 23 height 23
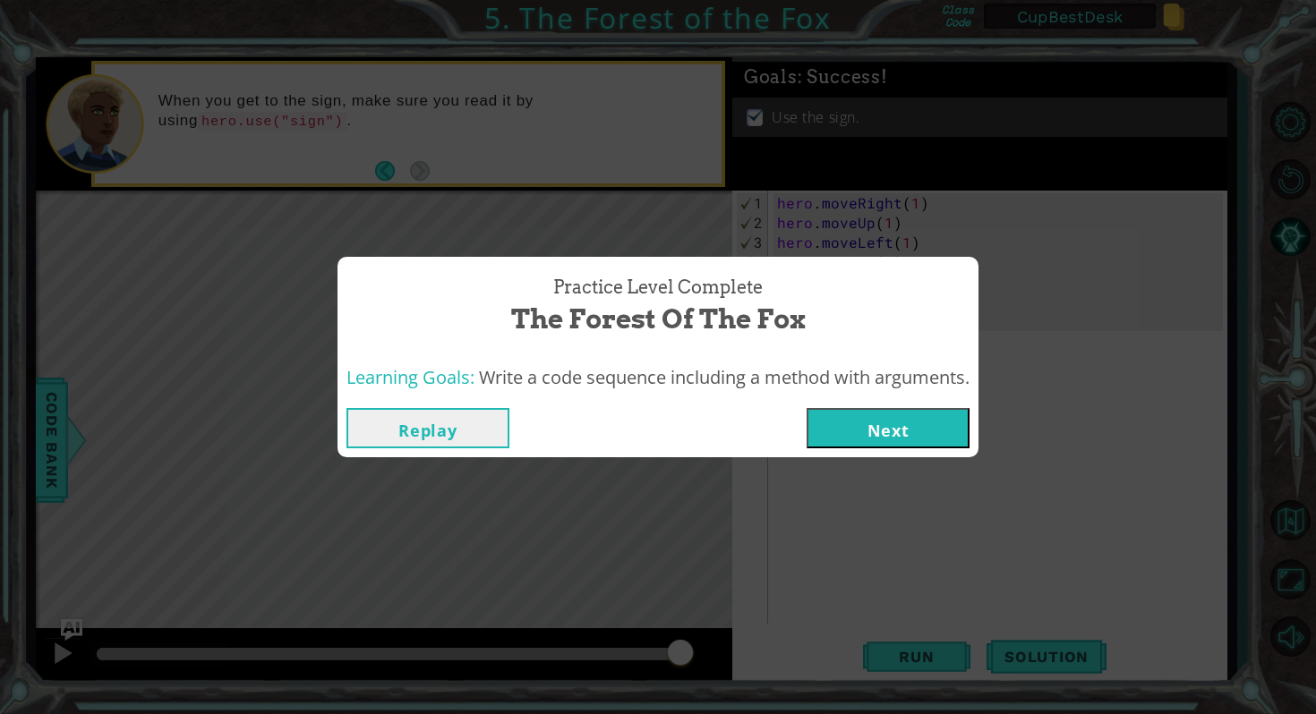
click at [896, 431] on button "Next" at bounding box center [887, 428] width 163 height 40
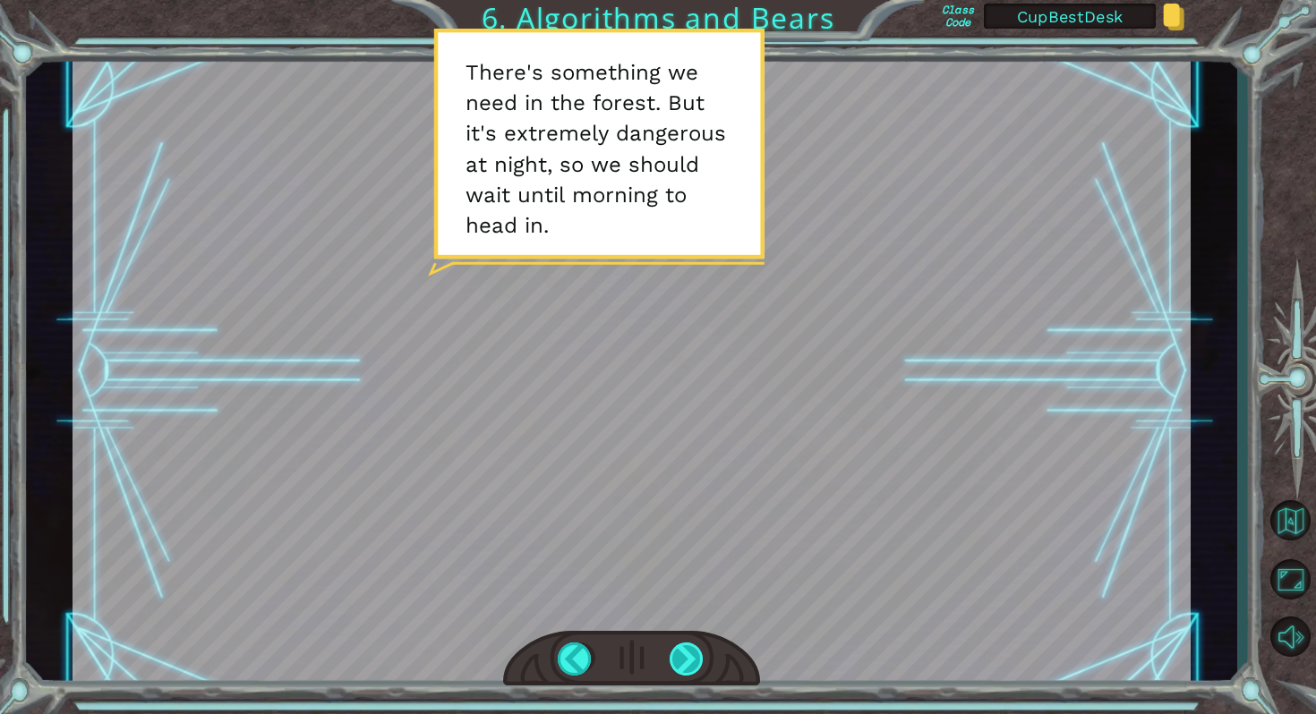
click at [679, 660] on div at bounding box center [687, 660] width 36 height 34
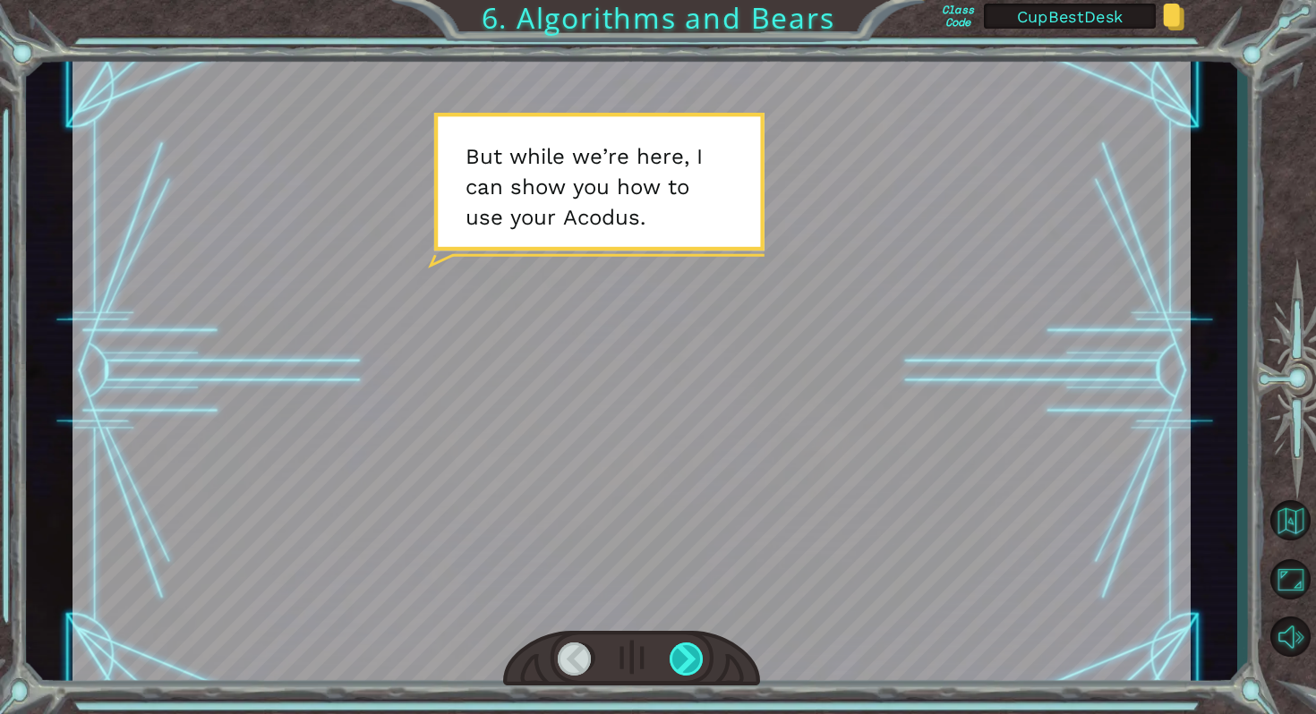
click at [679, 660] on div at bounding box center [687, 660] width 36 height 34
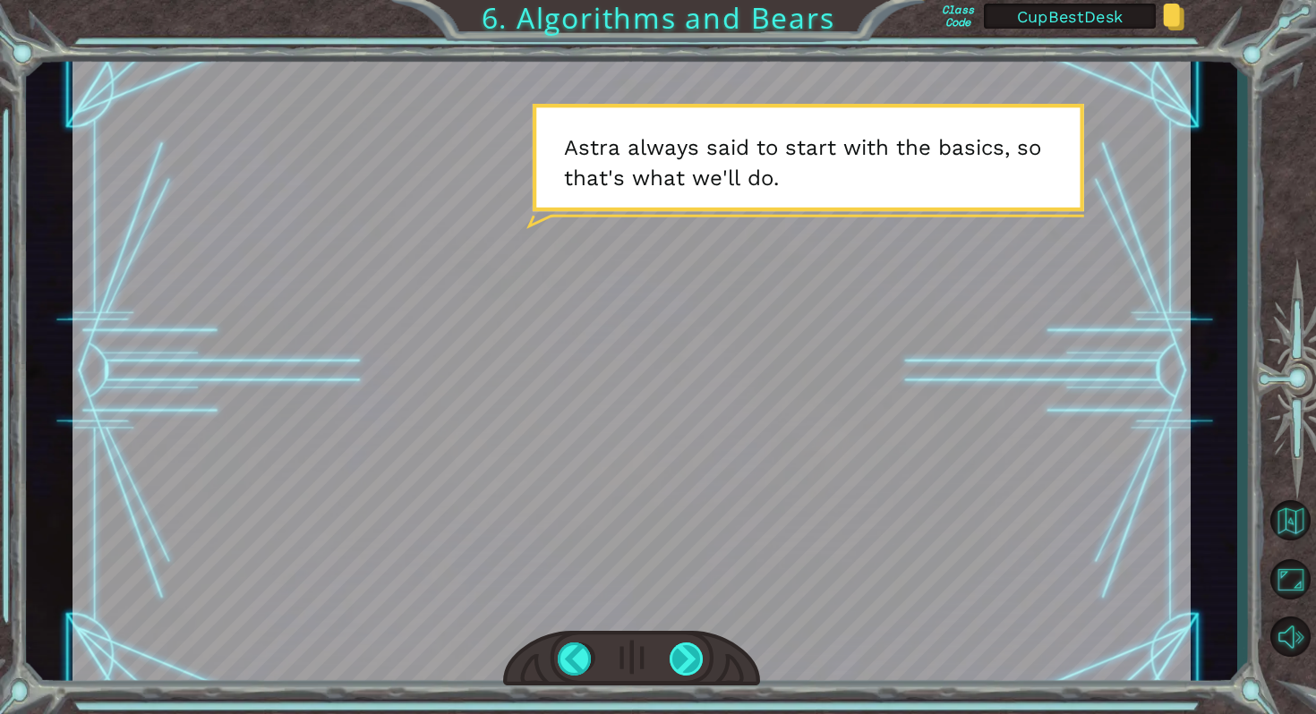
click at [679, 660] on div at bounding box center [687, 660] width 36 height 34
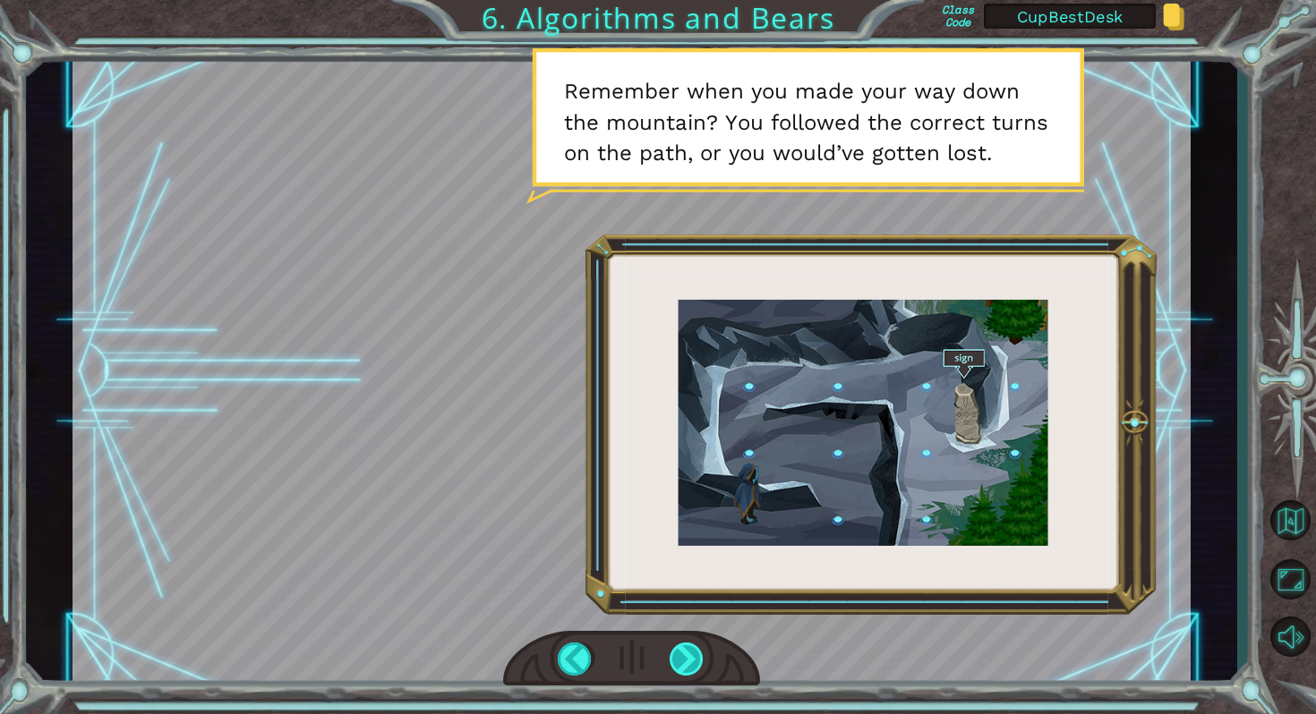
click at [686, 653] on div at bounding box center [687, 660] width 36 height 34
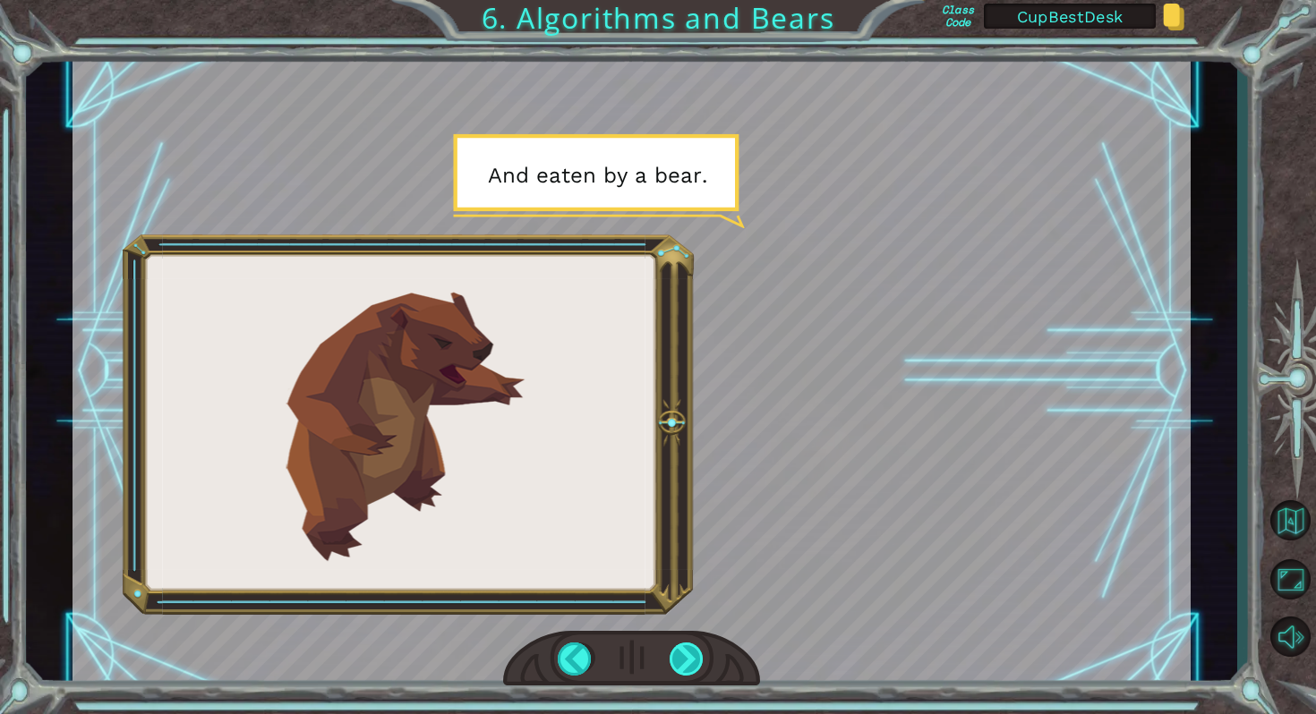
click at [686, 653] on div at bounding box center [687, 660] width 36 height 34
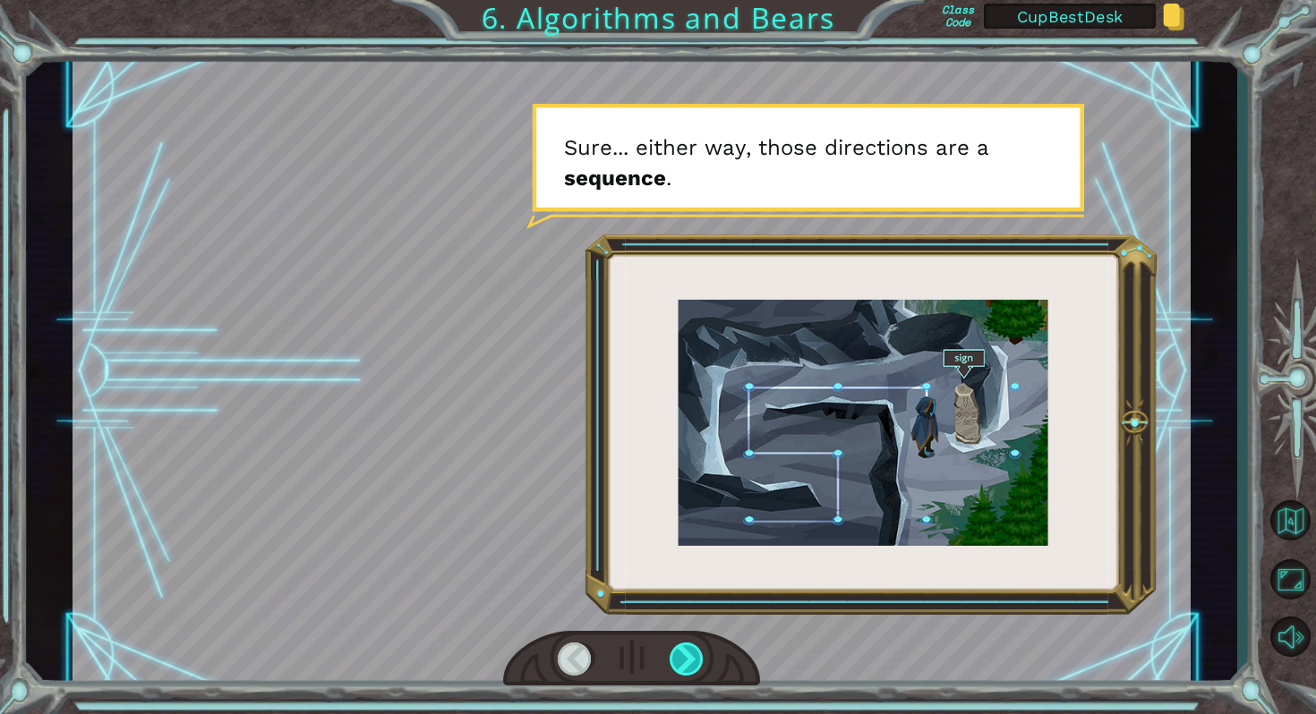
click at [686, 653] on div at bounding box center [687, 660] width 36 height 34
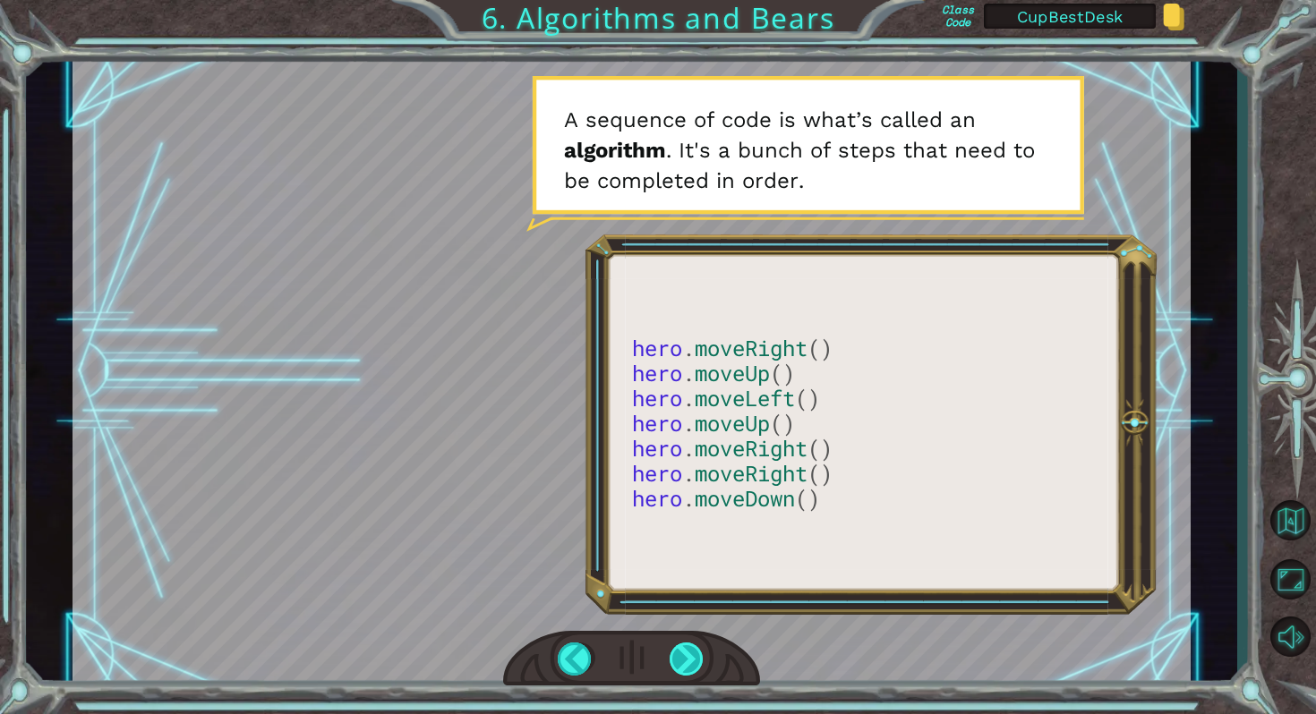
click at [686, 653] on div at bounding box center [687, 660] width 36 height 34
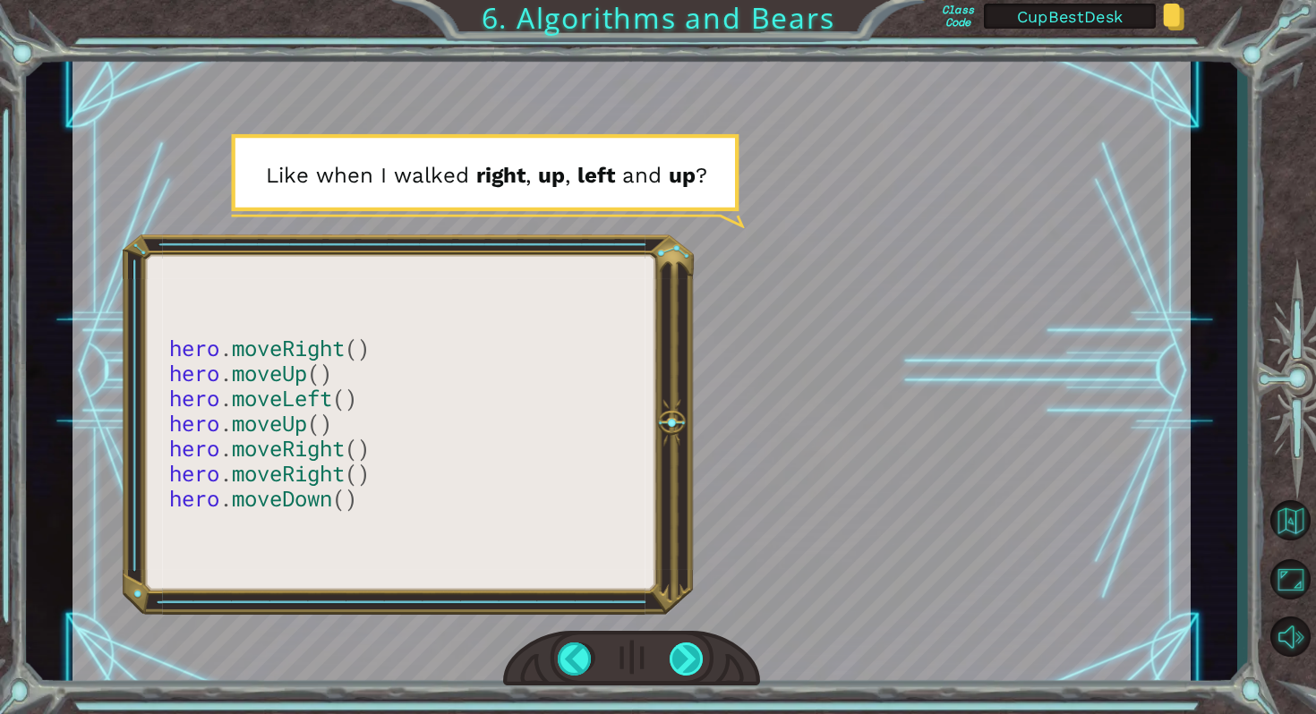
click at [687, 653] on div at bounding box center [687, 660] width 36 height 34
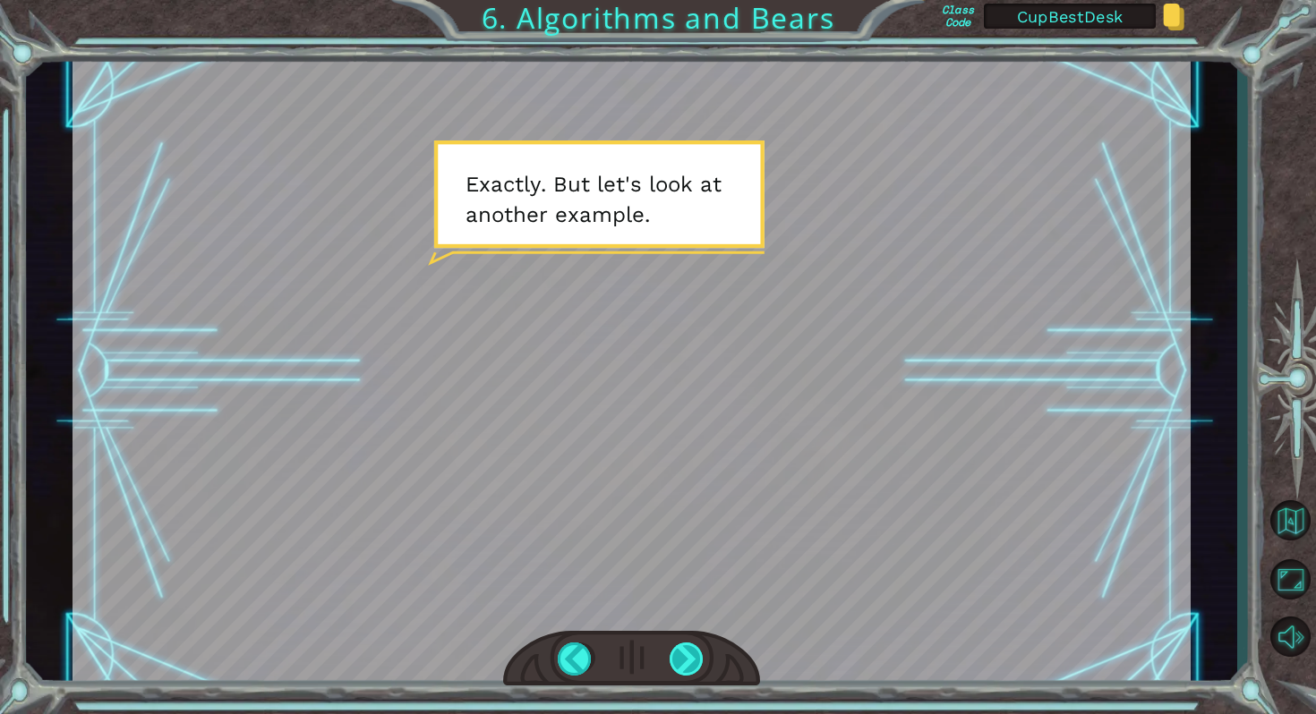
click at [680, 656] on div at bounding box center [687, 660] width 36 height 34
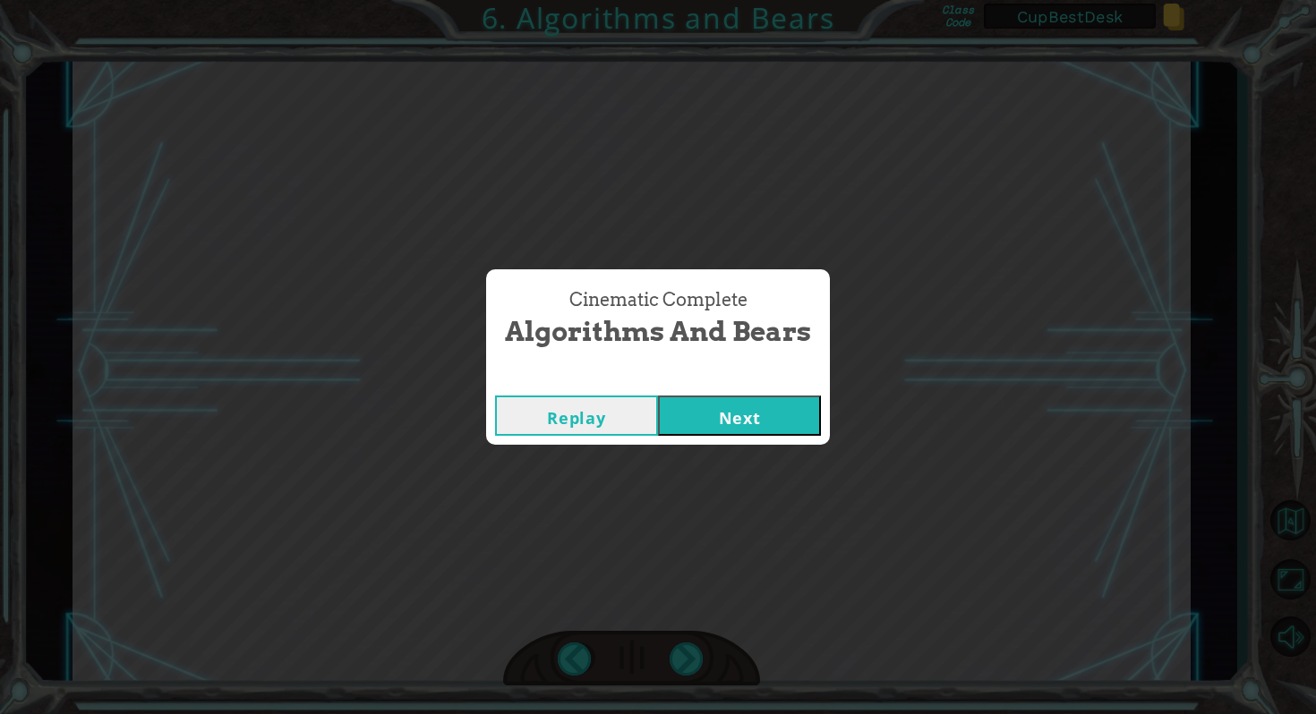
click at [765, 419] on button "Next" at bounding box center [739, 416] width 163 height 40
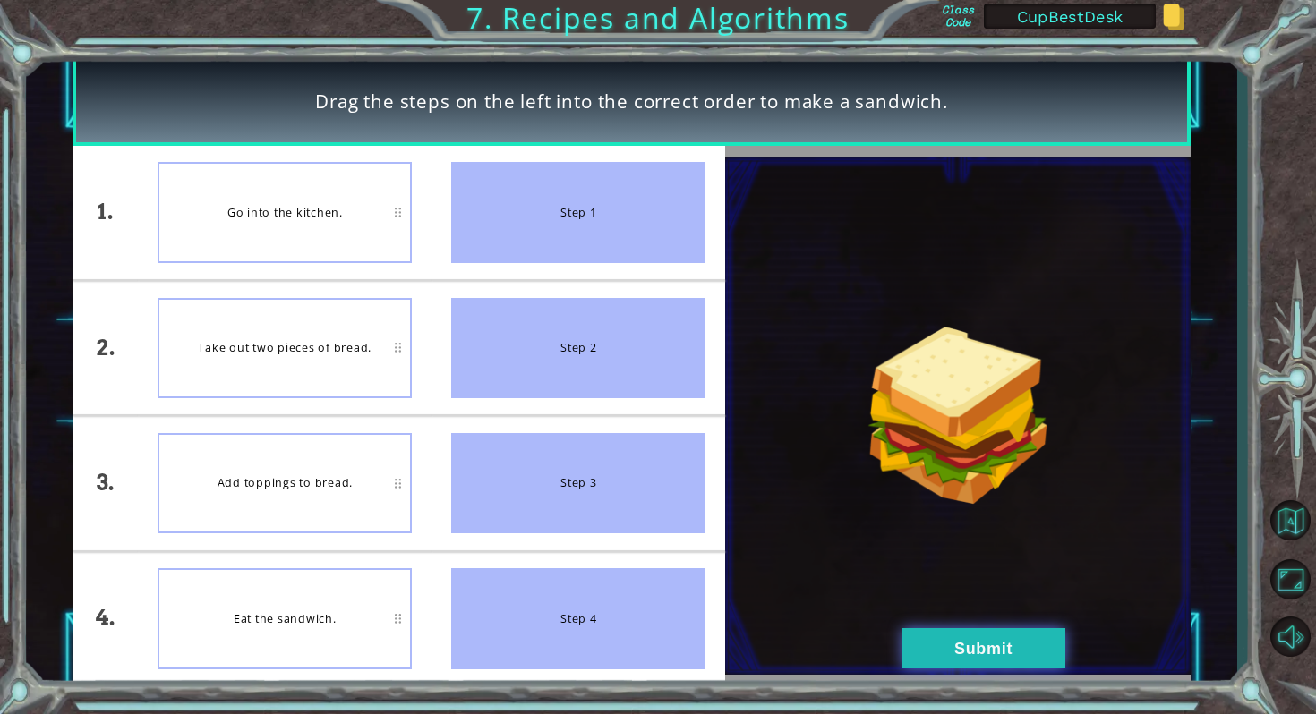
click at [942, 641] on button "Submit" at bounding box center [983, 648] width 163 height 40
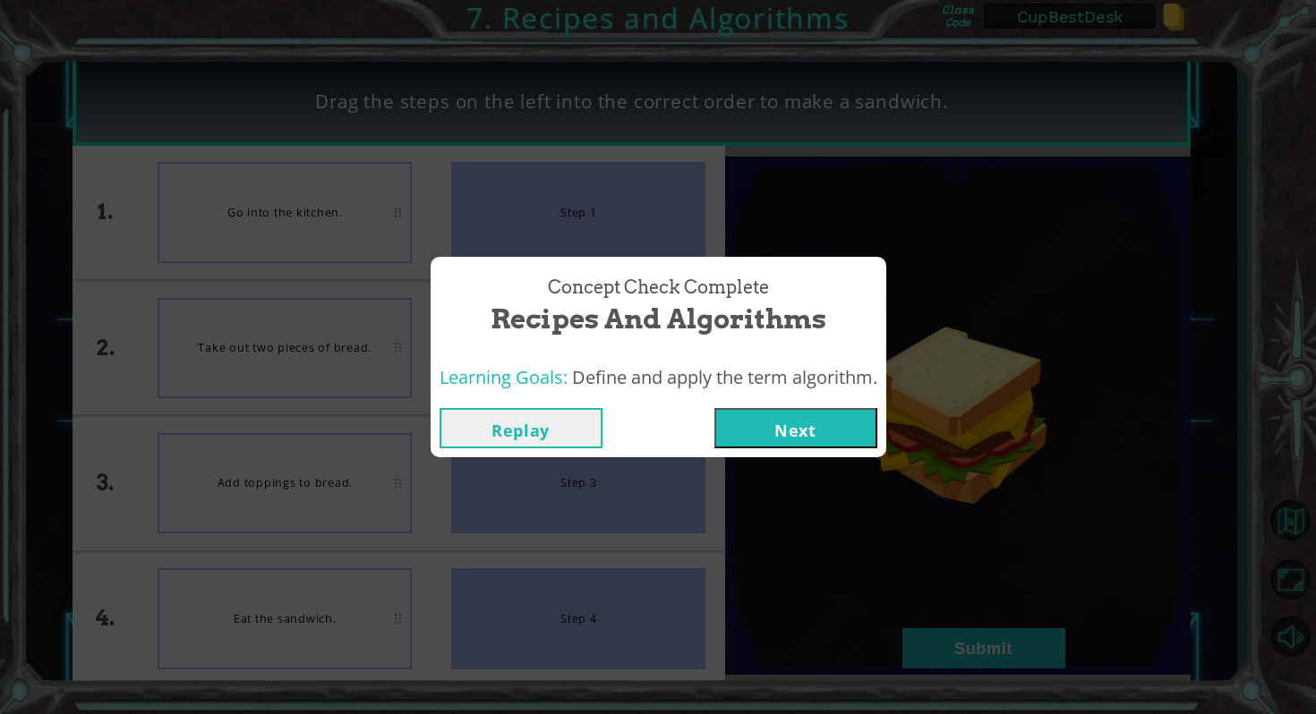
click at [793, 425] on button "Next" at bounding box center [795, 428] width 163 height 40
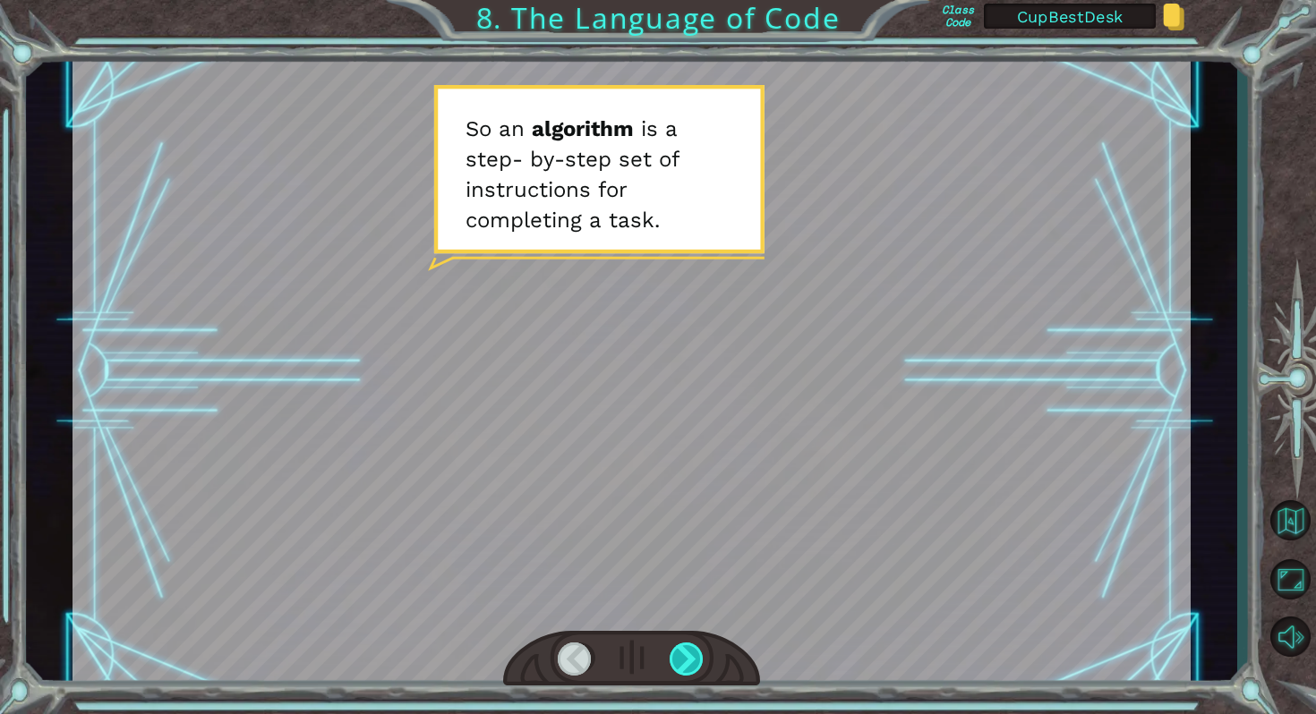
click at [678, 655] on div at bounding box center [687, 660] width 36 height 34
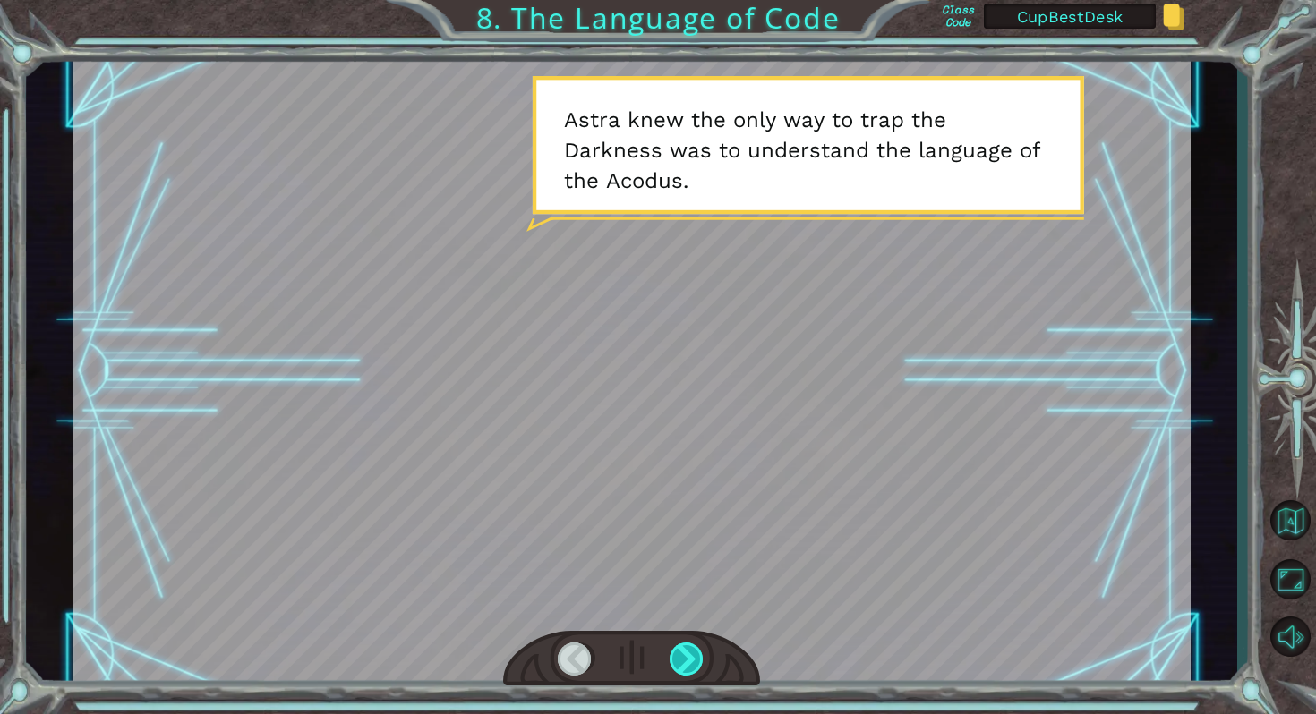
click at [683, 651] on div at bounding box center [687, 660] width 36 height 34
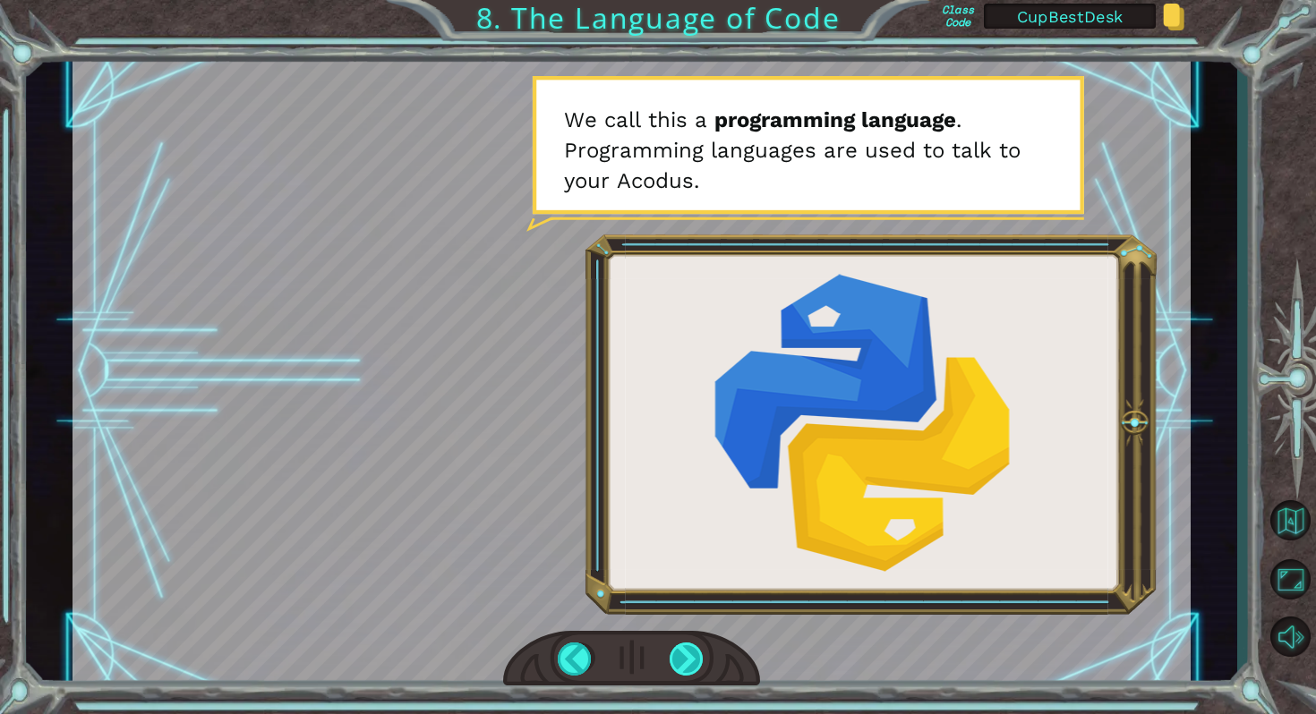
click at [683, 653] on div at bounding box center [687, 660] width 36 height 34
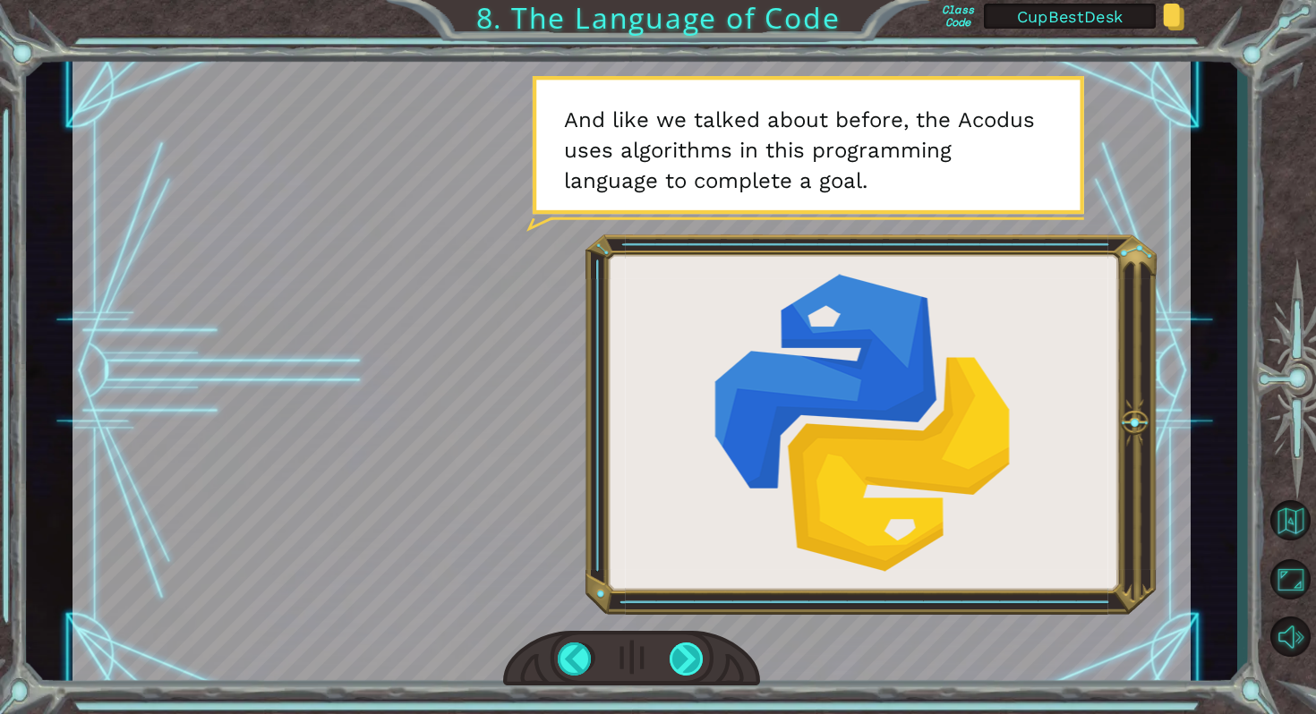
click at [683, 653] on div at bounding box center [687, 660] width 36 height 34
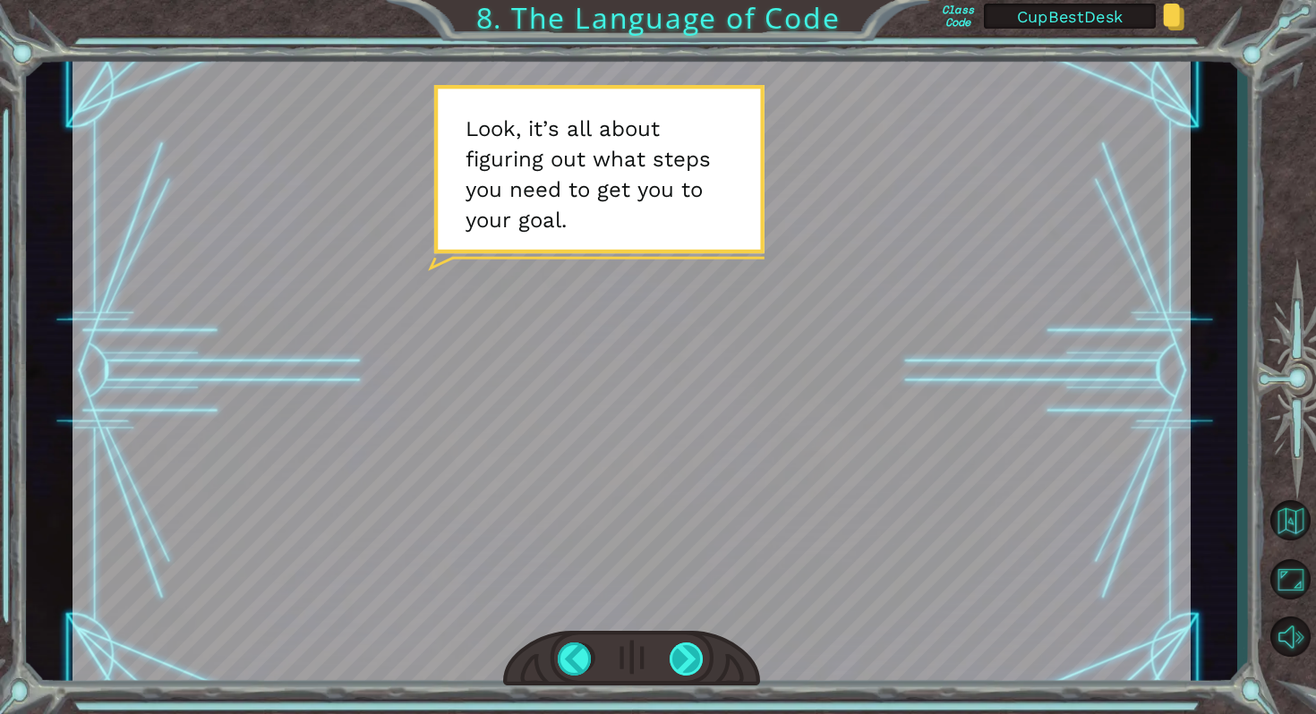
click at [687, 652] on div at bounding box center [687, 660] width 36 height 34
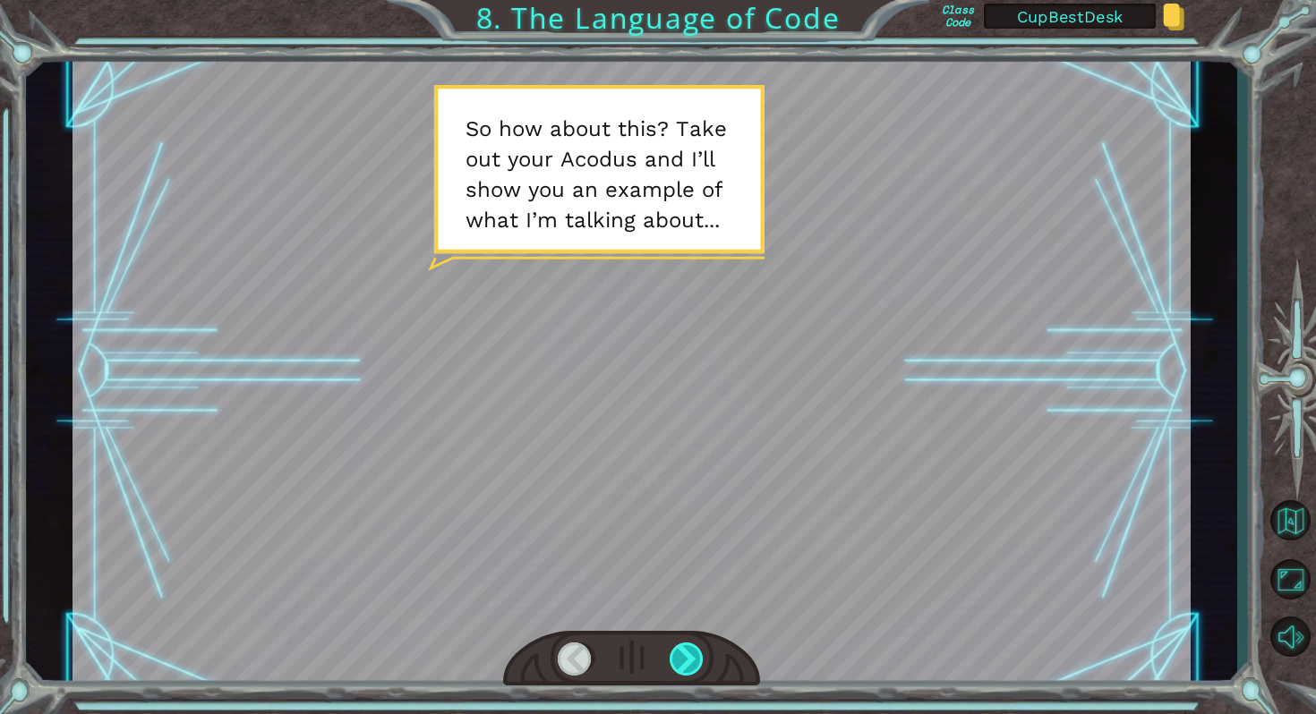
click at [687, 652] on div at bounding box center [687, 660] width 36 height 34
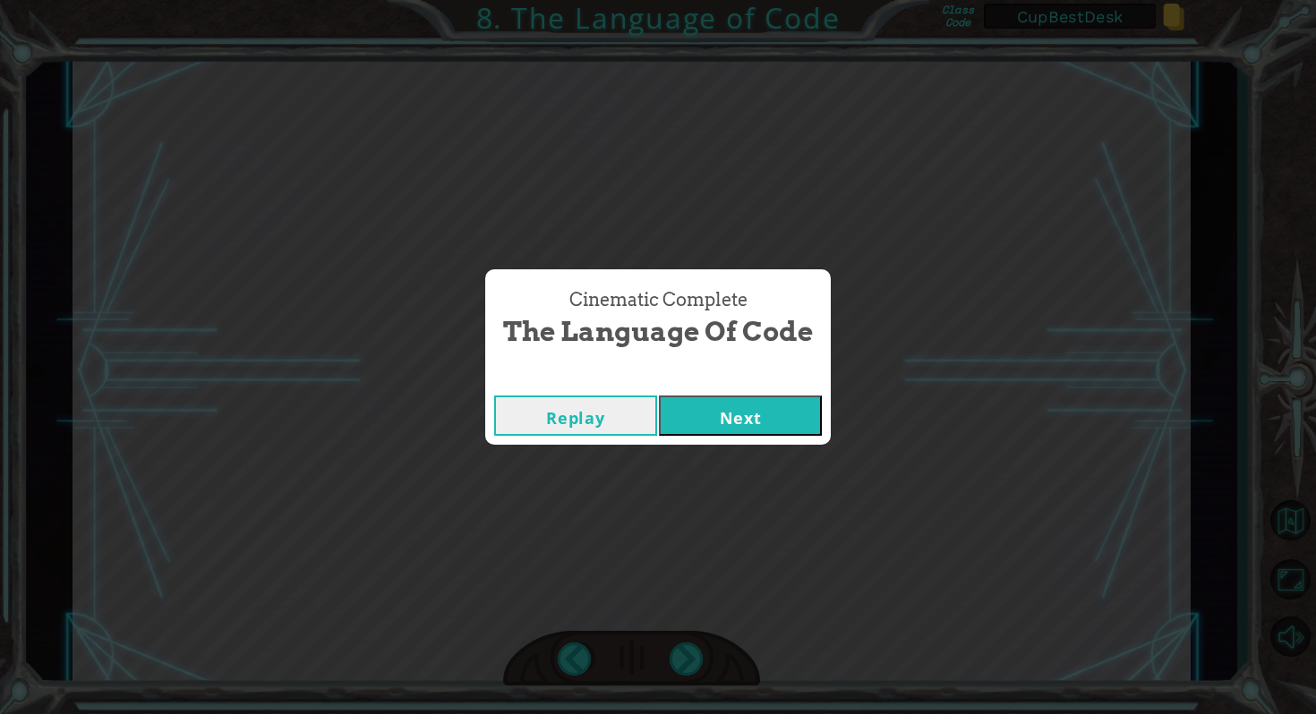
click at [749, 405] on button "Next" at bounding box center [740, 416] width 163 height 40
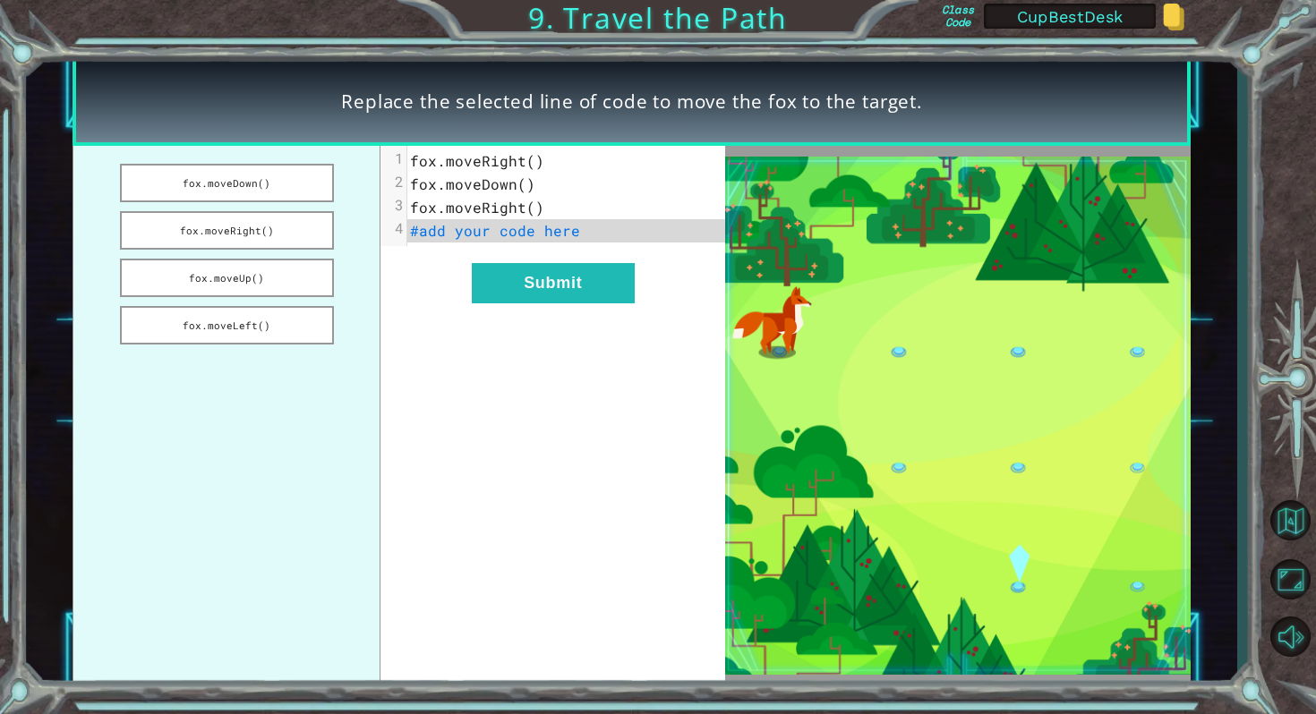
click at [504, 228] on span "#add your code here" at bounding box center [495, 230] width 170 height 19
drag, startPoint x: 268, startPoint y: 174, endPoint x: 514, endPoint y: 242, distance: 254.5
click at [515, 243] on div "fox.moveDown() fox.moveRight() fox.moveUp() fox.moveLeft() x 1 fox.moveRight() …" at bounding box center [398, 416] width 652 height 540
click at [230, 162] on ul "fox.moveDown() fox.moveRight() fox.moveUp() fox.moveLeft()" at bounding box center [226, 416] width 308 height 540
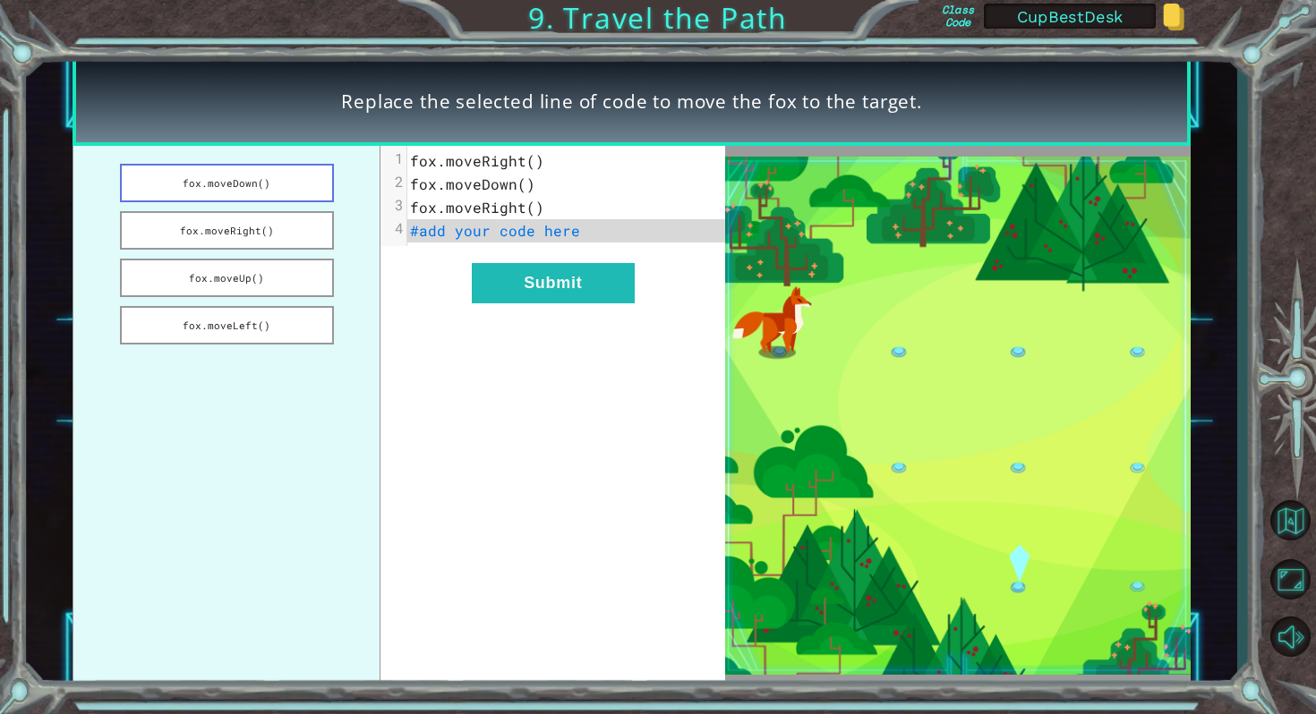
click at [231, 176] on button "fox.moveDown()" at bounding box center [227, 183] width 214 height 38
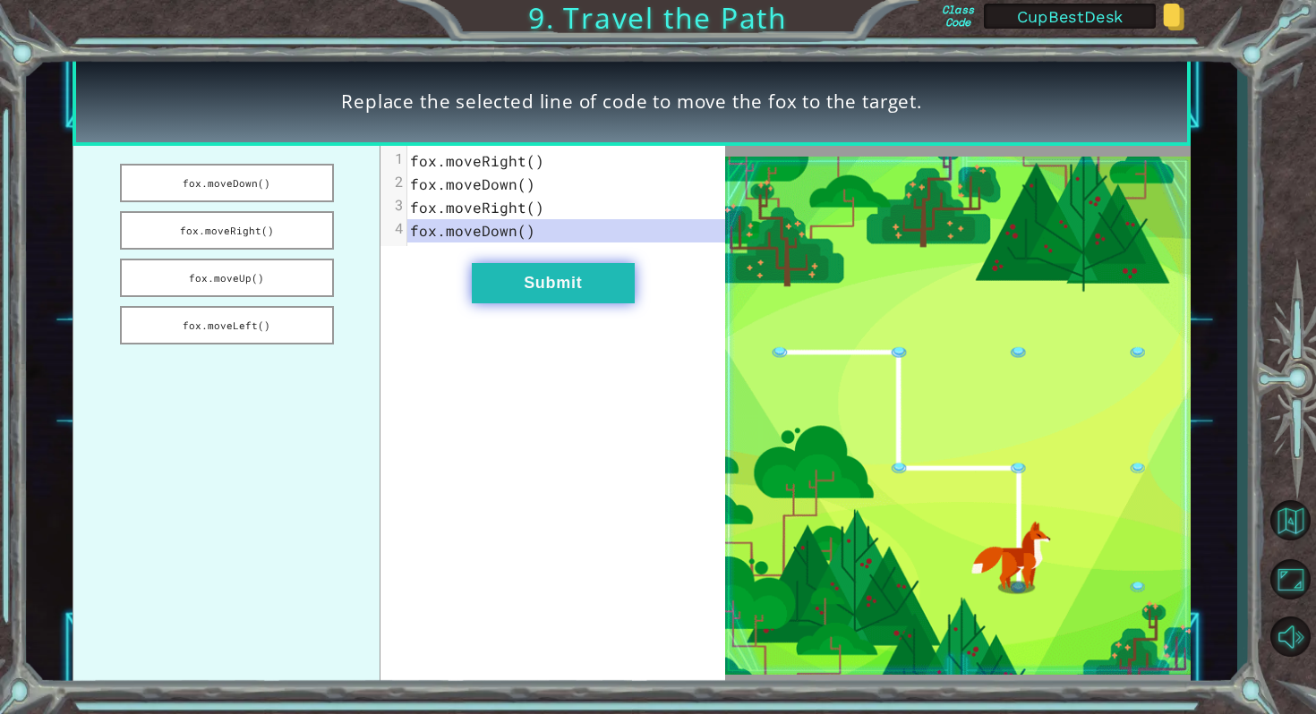
click at [547, 289] on button "Submit" at bounding box center [553, 283] width 163 height 40
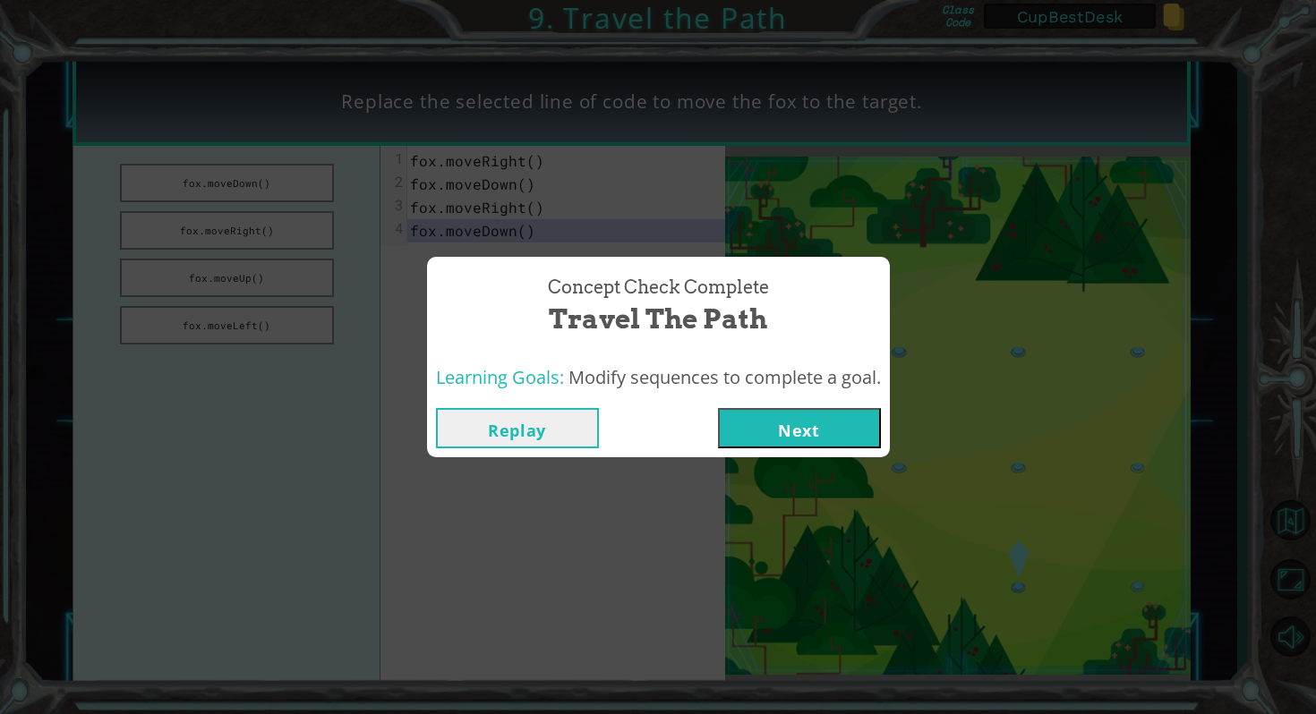
click at [749, 433] on button "Next" at bounding box center [799, 428] width 163 height 40
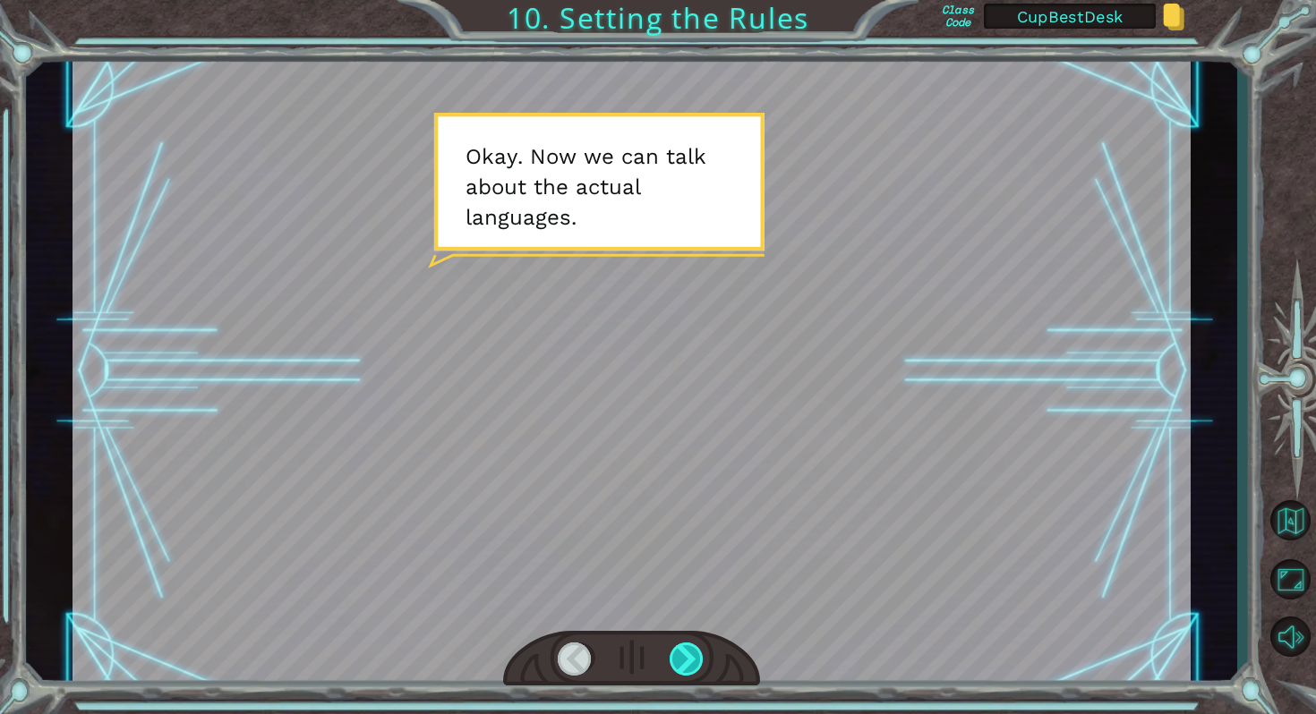
click at [683, 659] on div at bounding box center [687, 660] width 36 height 34
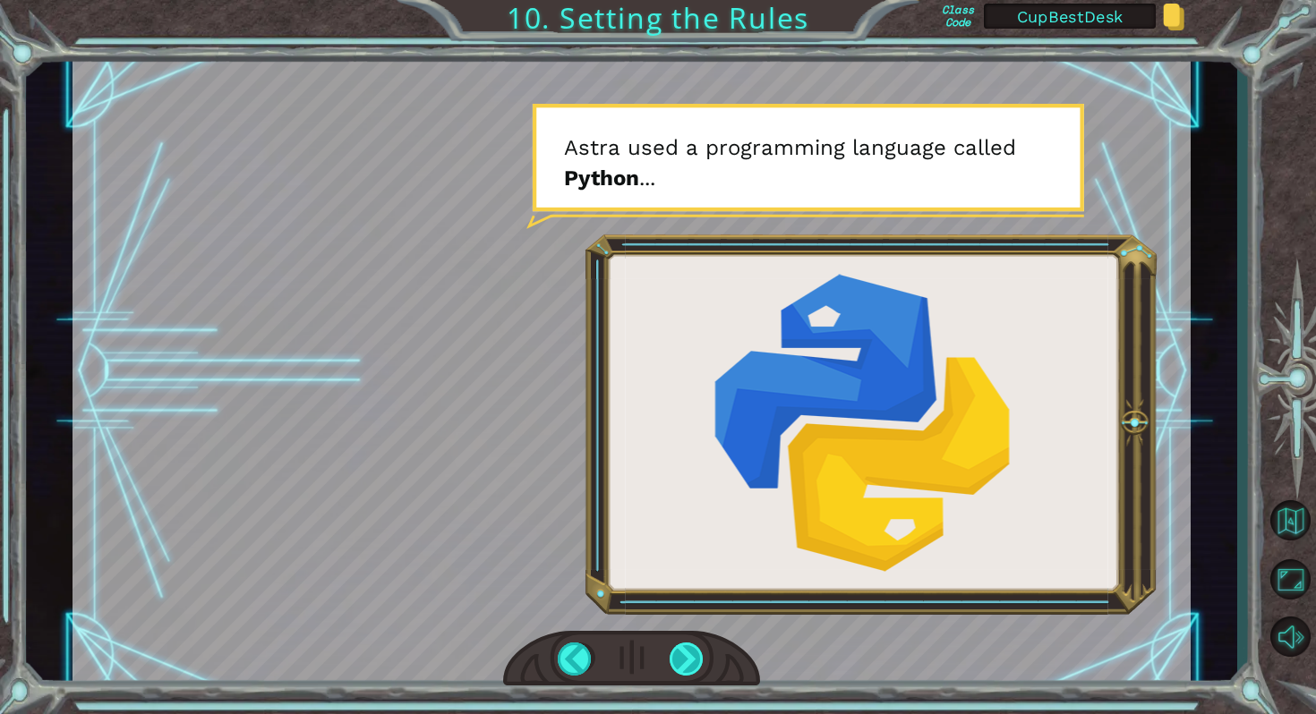
click at [677, 656] on div at bounding box center [687, 660] width 36 height 34
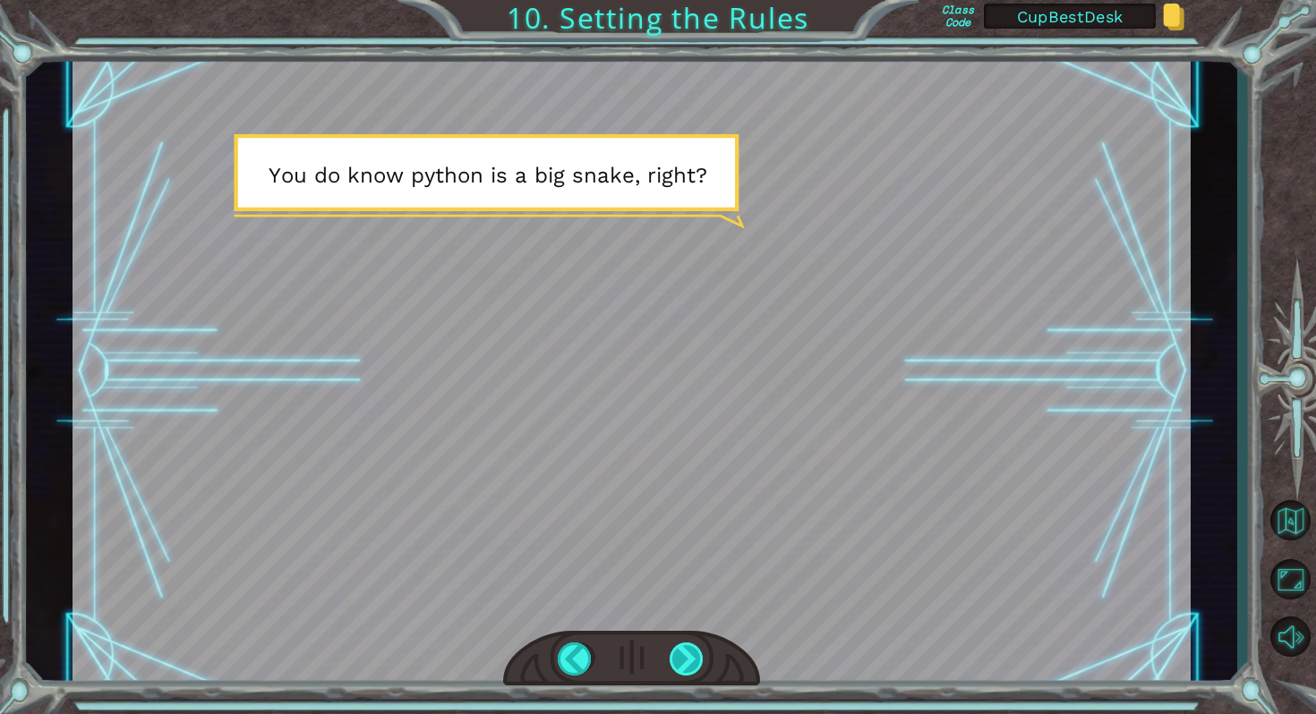
click at [677, 656] on div at bounding box center [687, 660] width 36 height 34
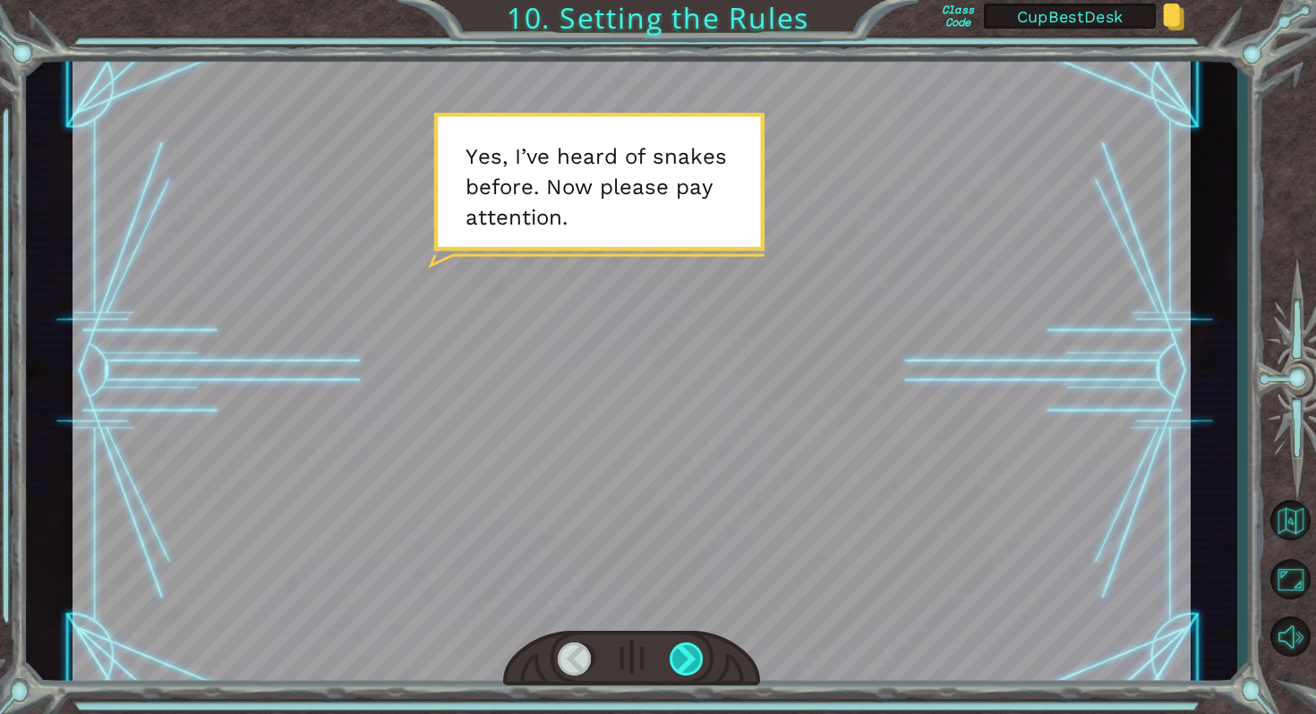
click at [677, 656] on div at bounding box center [687, 660] width 36 height 34
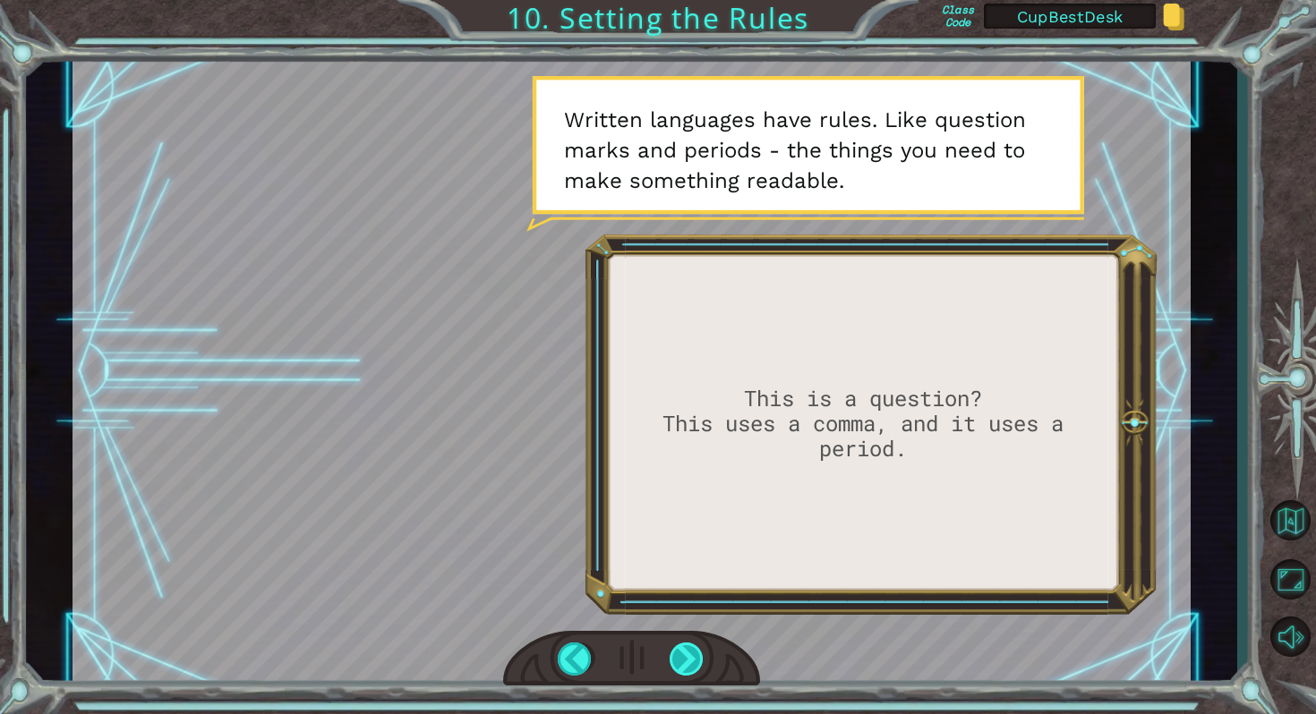
click at [686, 660] on div at bounding box center [687, 660] width 36 height 34
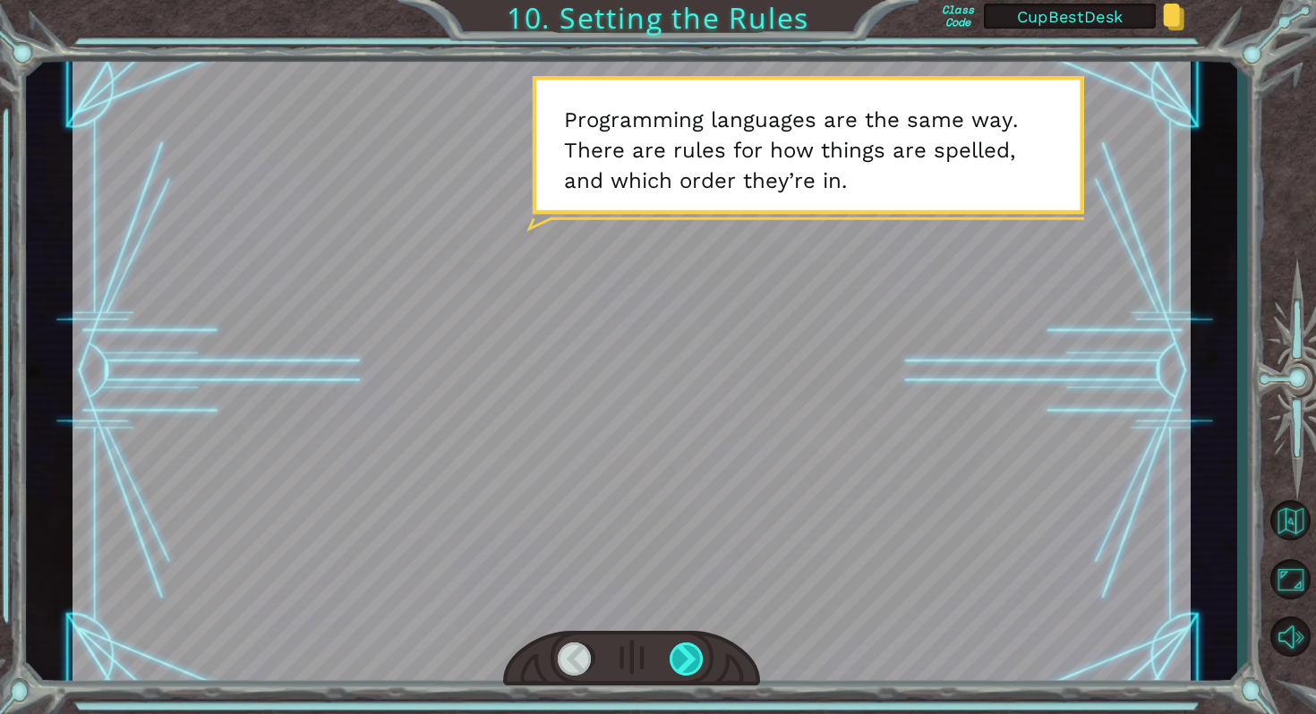
click at [686, 660] on div at bounding box center [687, 660] width 36 height 34
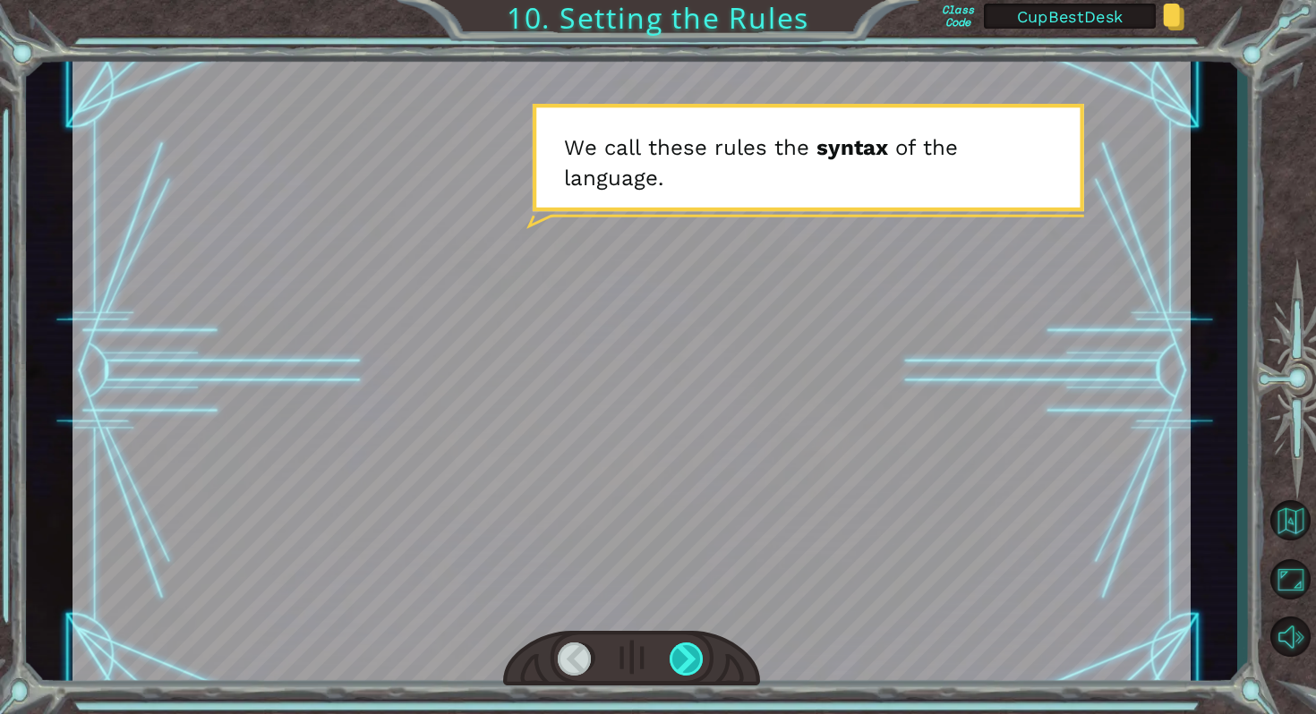
click at [686, 660] on div at bounding box center [687, 660] width 36 height 34
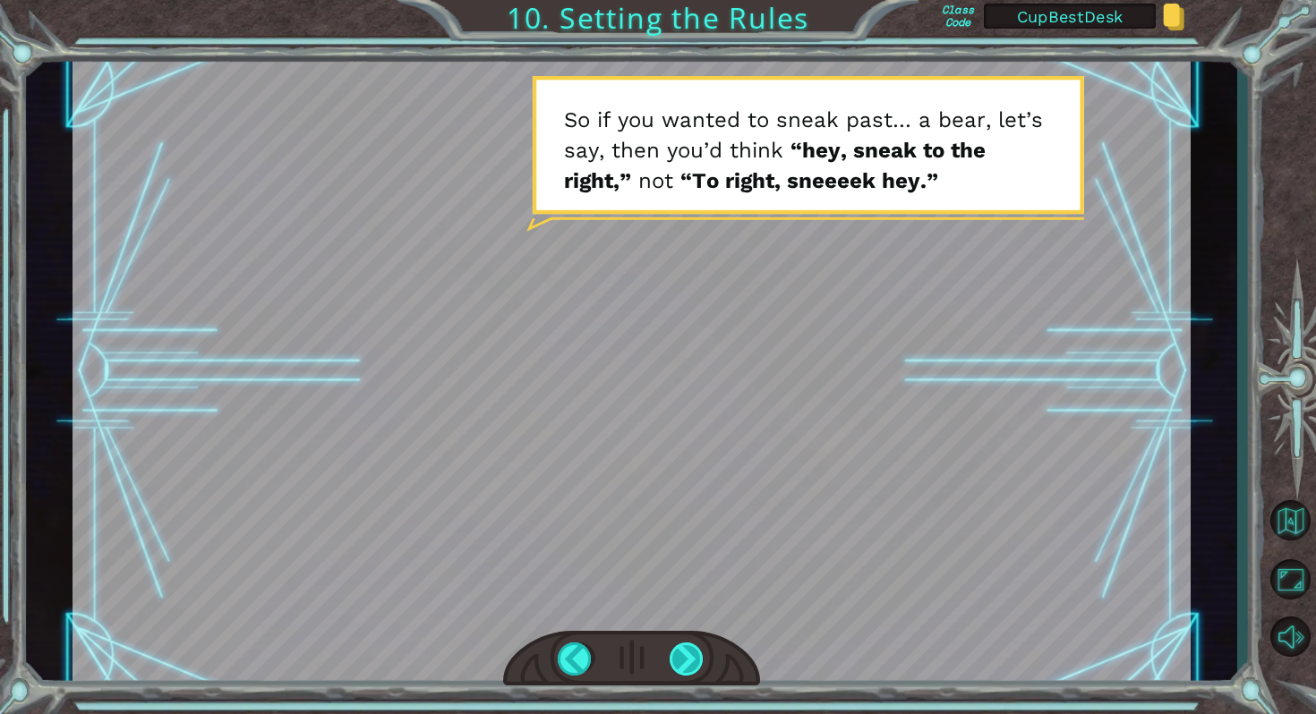
click at [696, 657] on div at bounding box center [687, 660] width 36 height 34
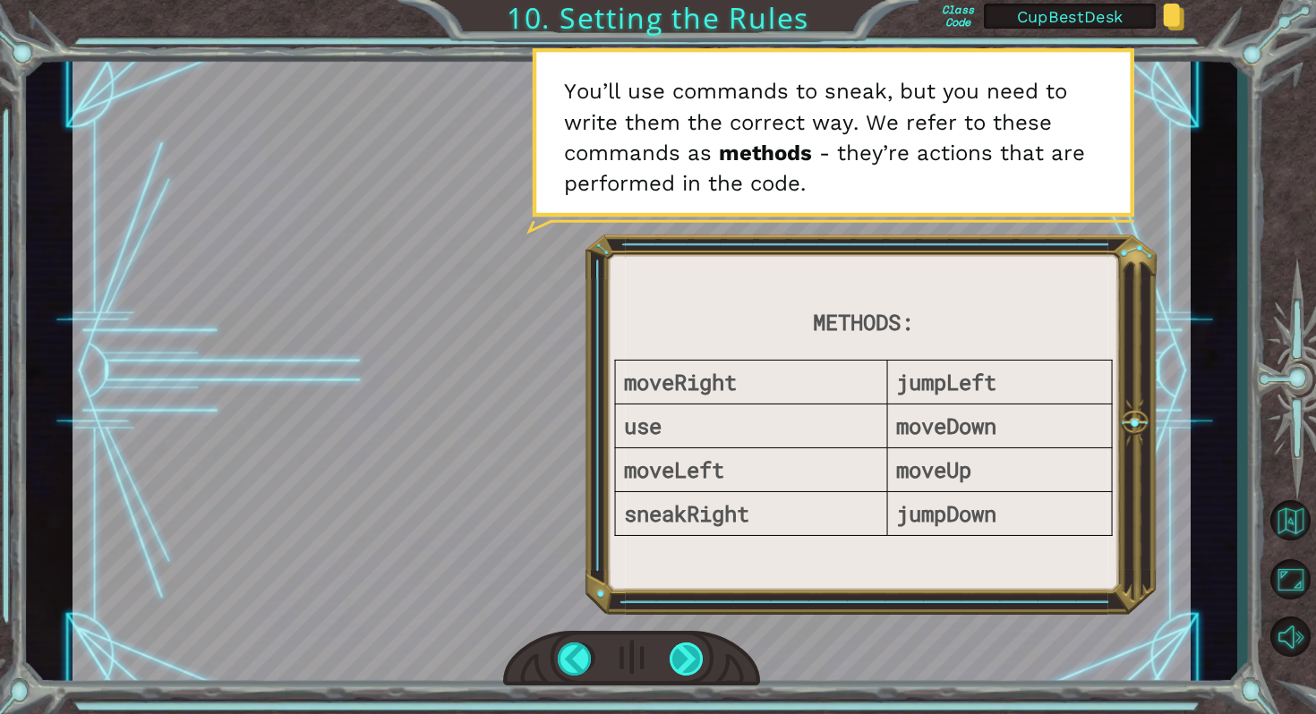
click at [680, 659] on div at bounding box center [687, 660] width 36 height 34
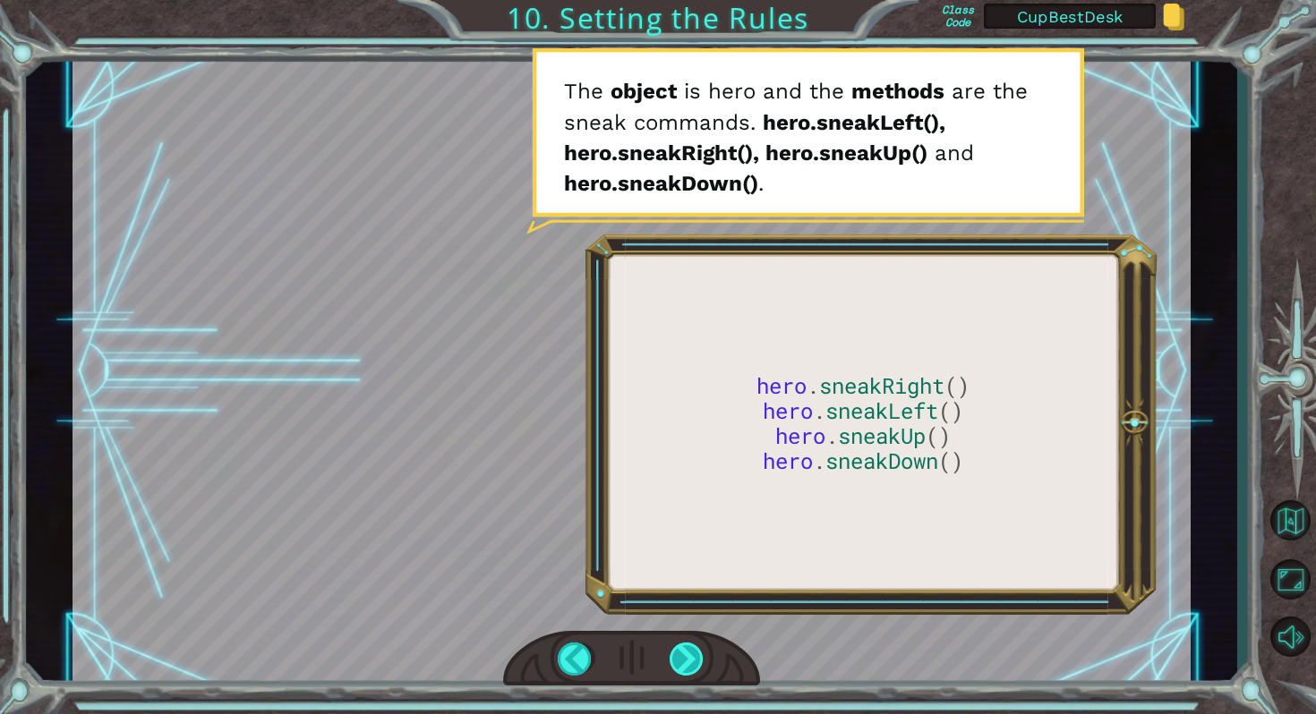
click at [680, 660] on div at bounding box center [687, 660] width 36 height 34
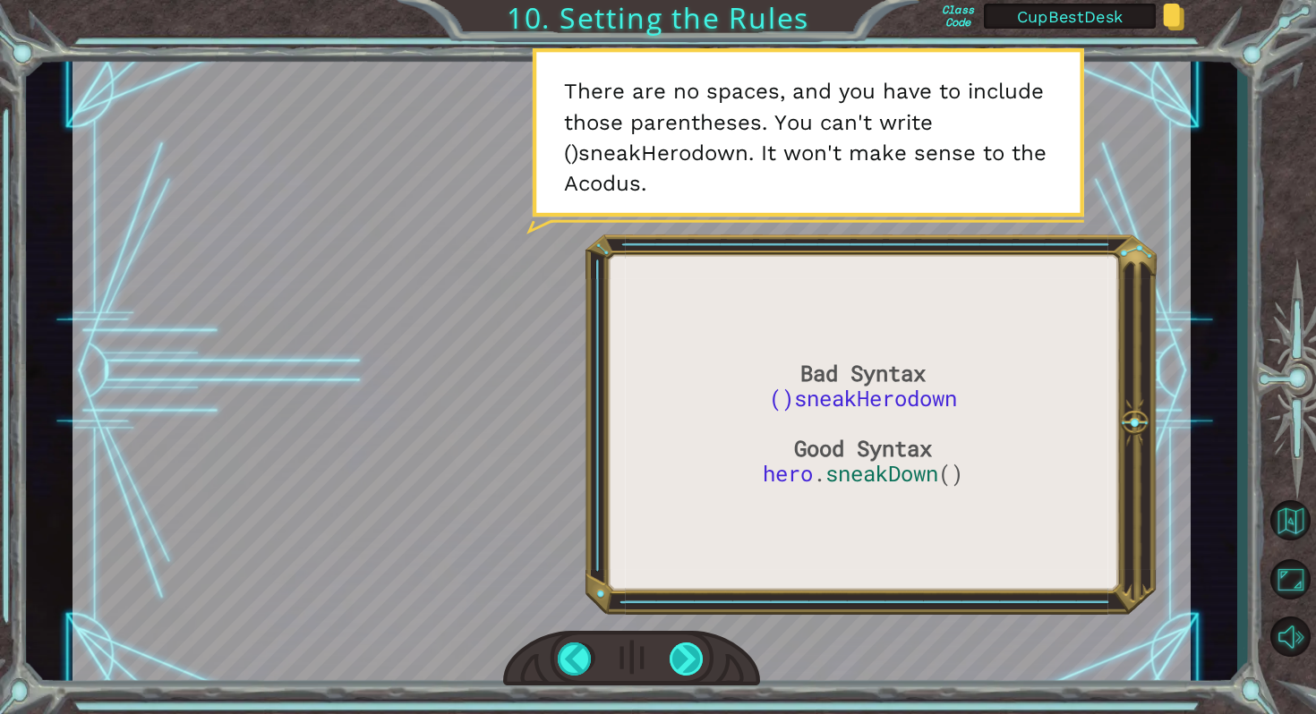
click at [683, 655] on div at bounding box center [687, 660] width 36 height 34
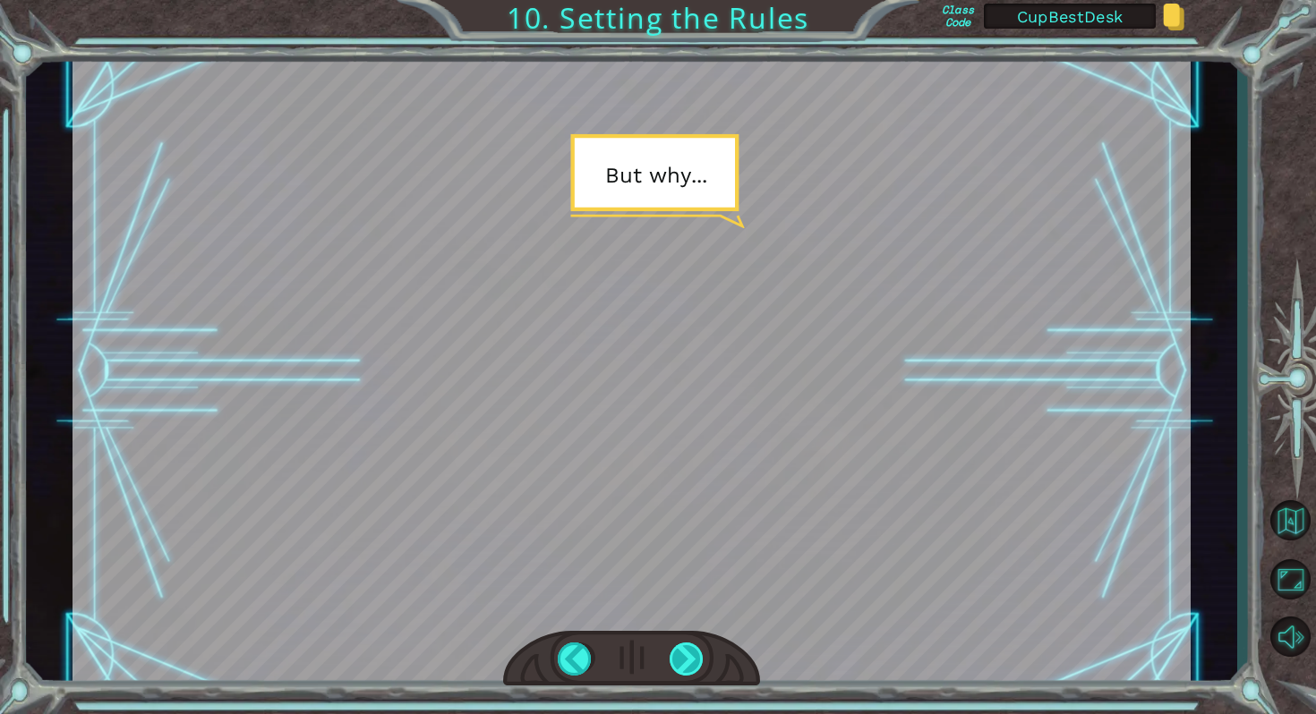
click at [683, 655] on div at bounding box center [687, 660] width 36 height 34
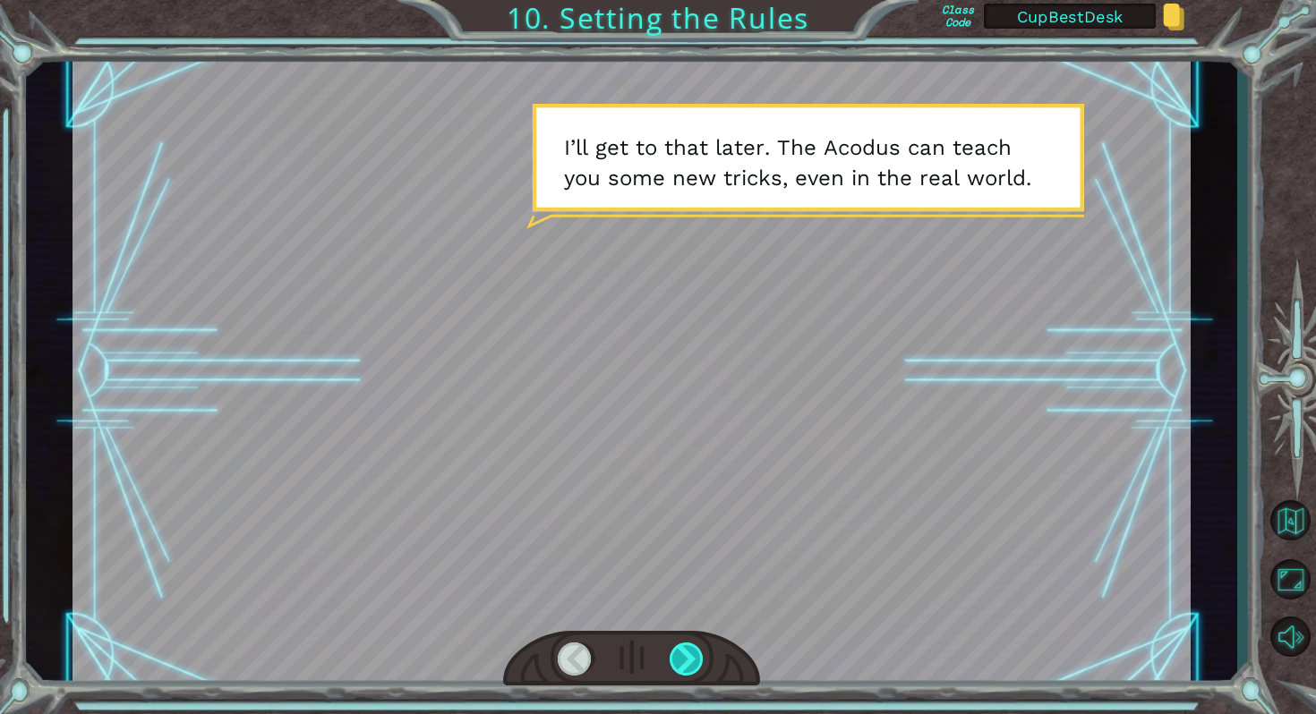
click at [683, 655] on div at bounding box center [687, 660] width 36 height 34
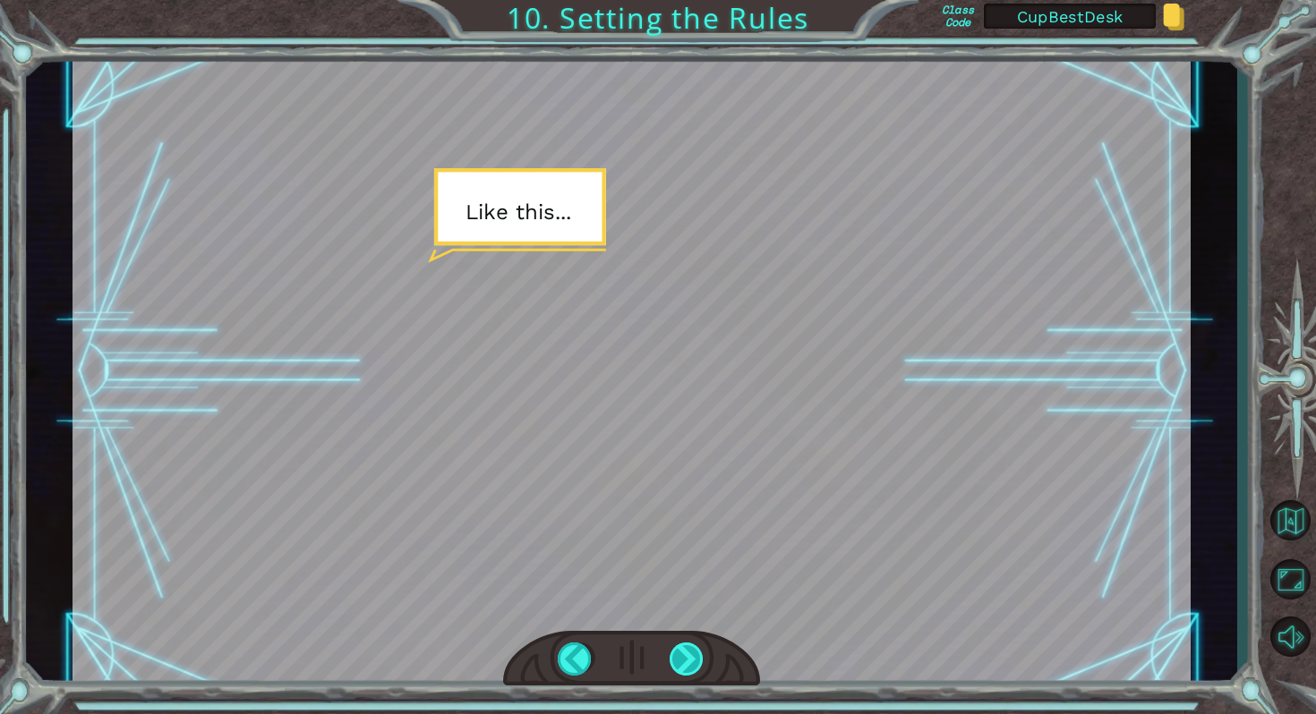
click at [683, 655] on div at bounding box center [687, 660] width 36 height 34
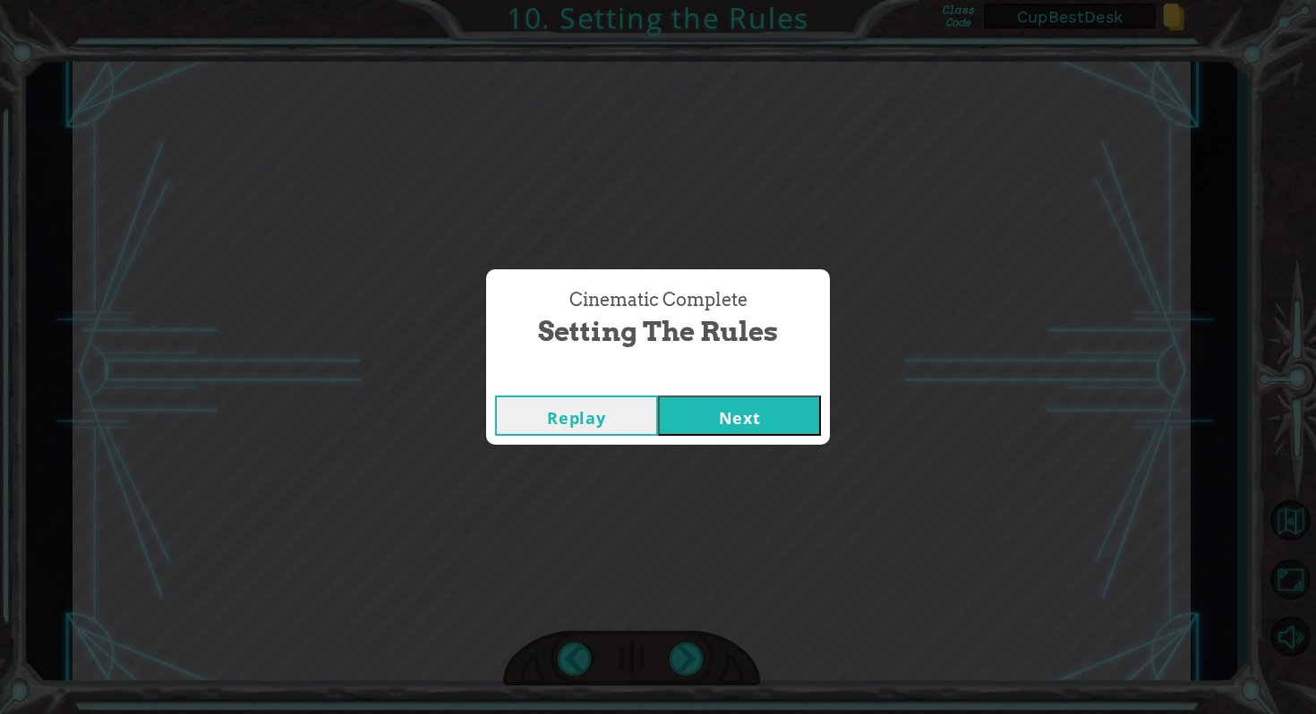
click at [726, 422] on button "Next" at bounding box center [739, 416] width 163 height 40
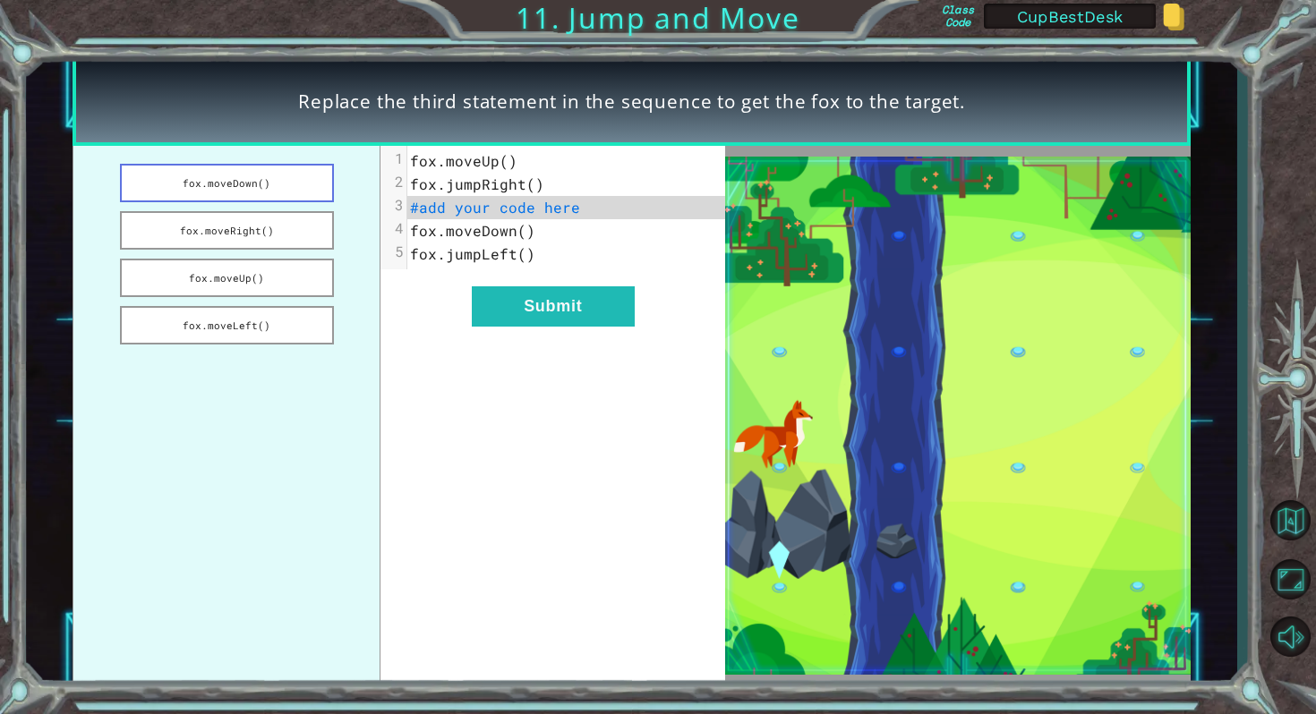
drag, startPoint x: 226, startPoint y: 177, endPoint x: 286, endPoint y: 176, distance: 60.0
click at [286, 176] on button "fox.moveDown()" at bounding box center [227, 183] width 214 height 38
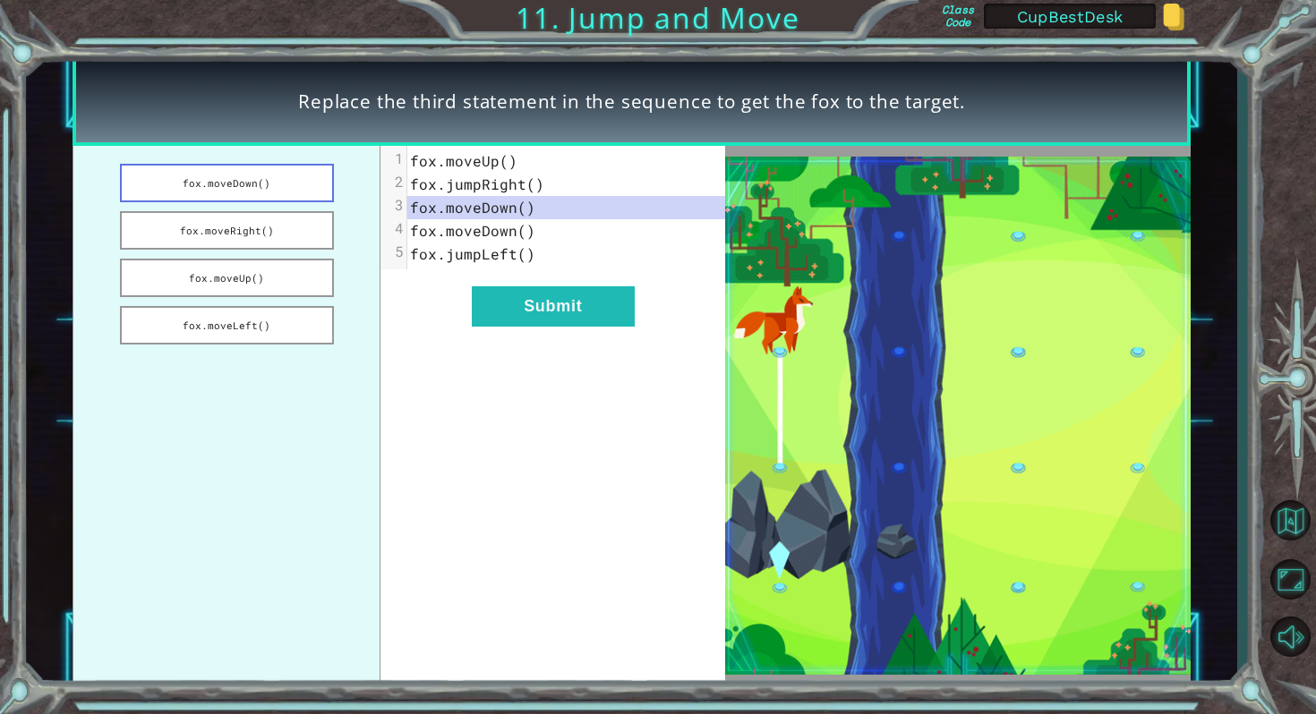
click at [286, 176] on button "fox.moveDown()" at bounding box center [227, 183] width 214 height 38
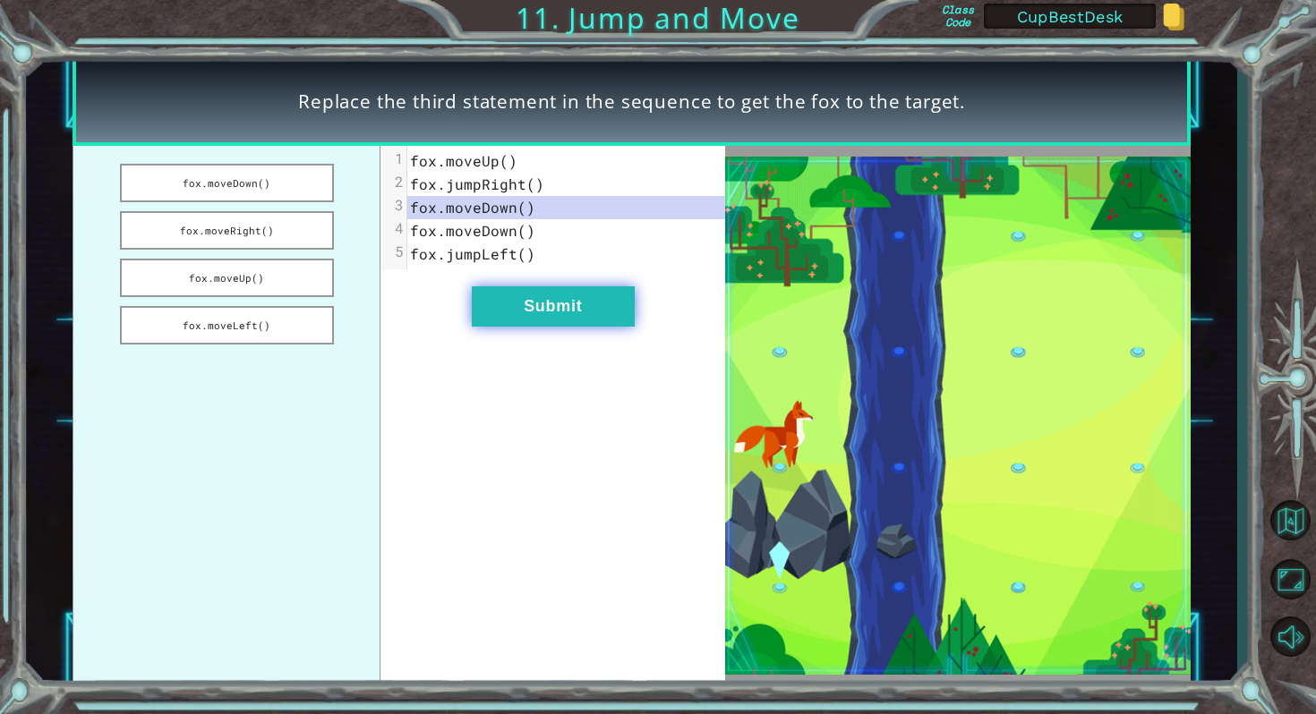
click at [569, 302] on button "Submit" at bounding box center [553, 306] width 163 height 40
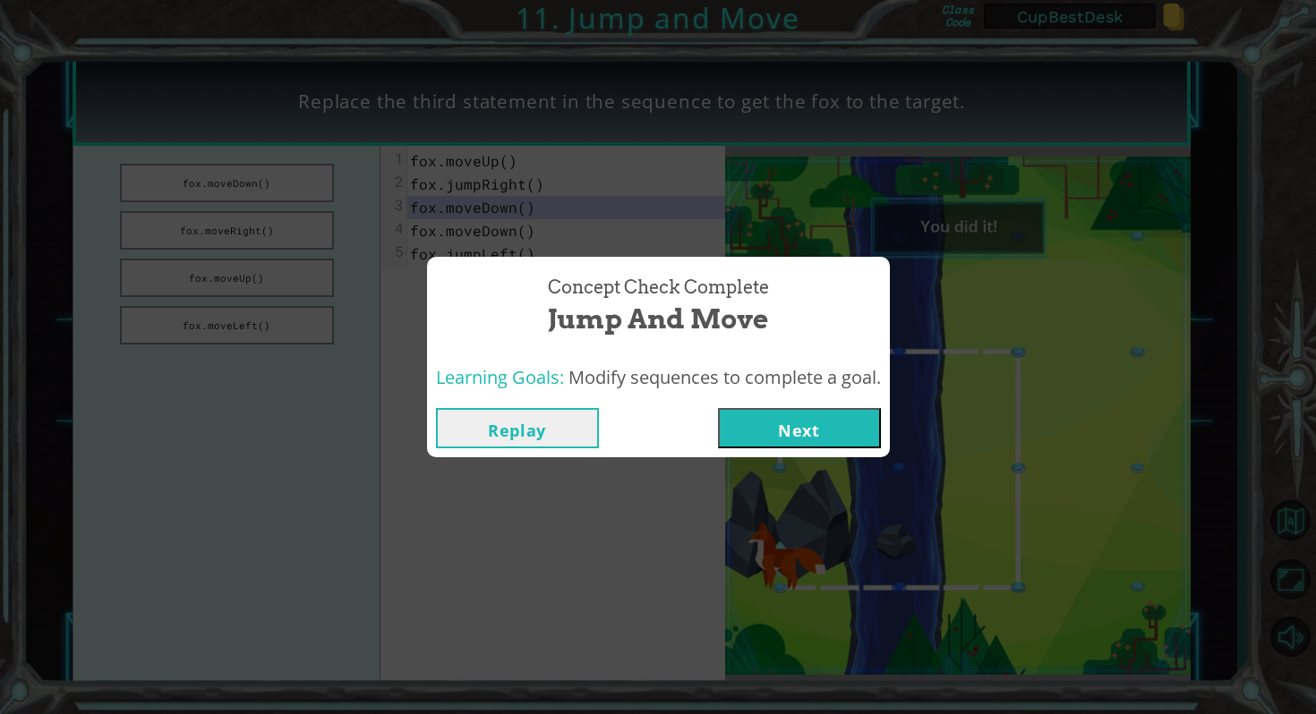
click at [817, 421] on button "Next" at bounding box center [799, 428] width 163 height 40
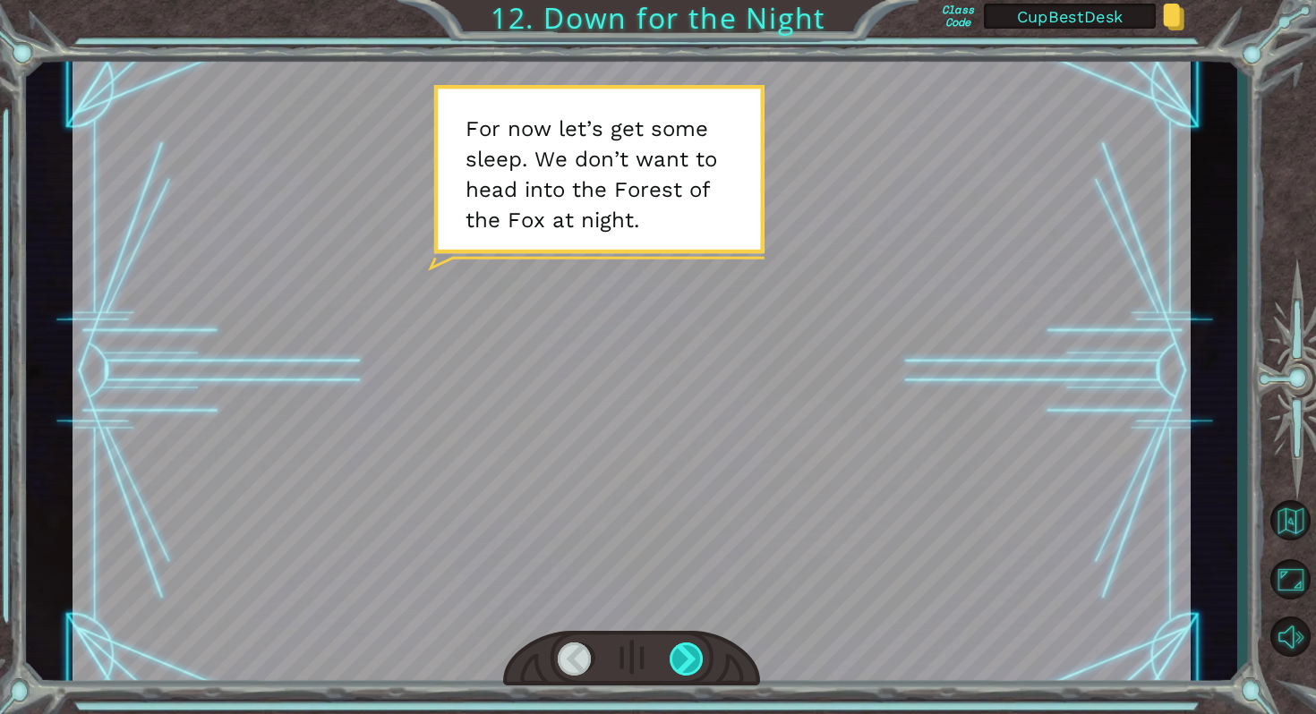
click at [687, 657] on div at bounding box center [687, 660] width 36 height 34
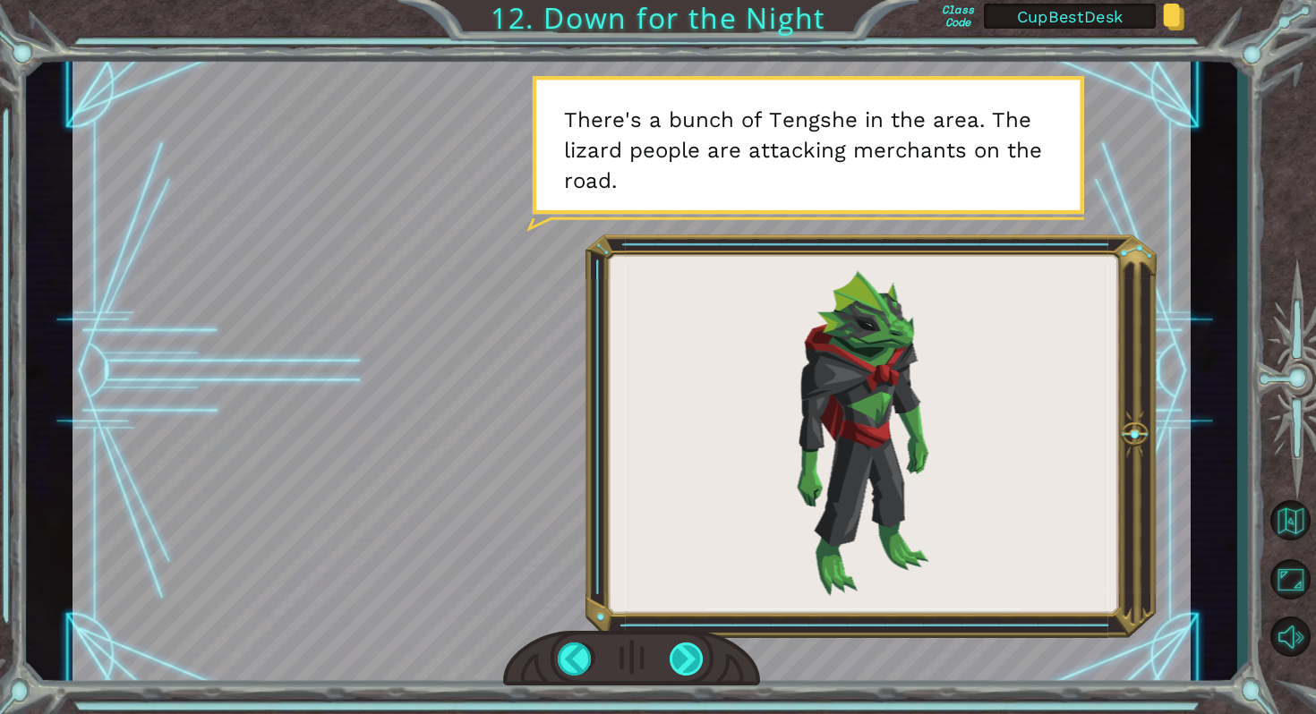
click at [681, 657] on div at bounding box center [687, 660] width 36 height 34
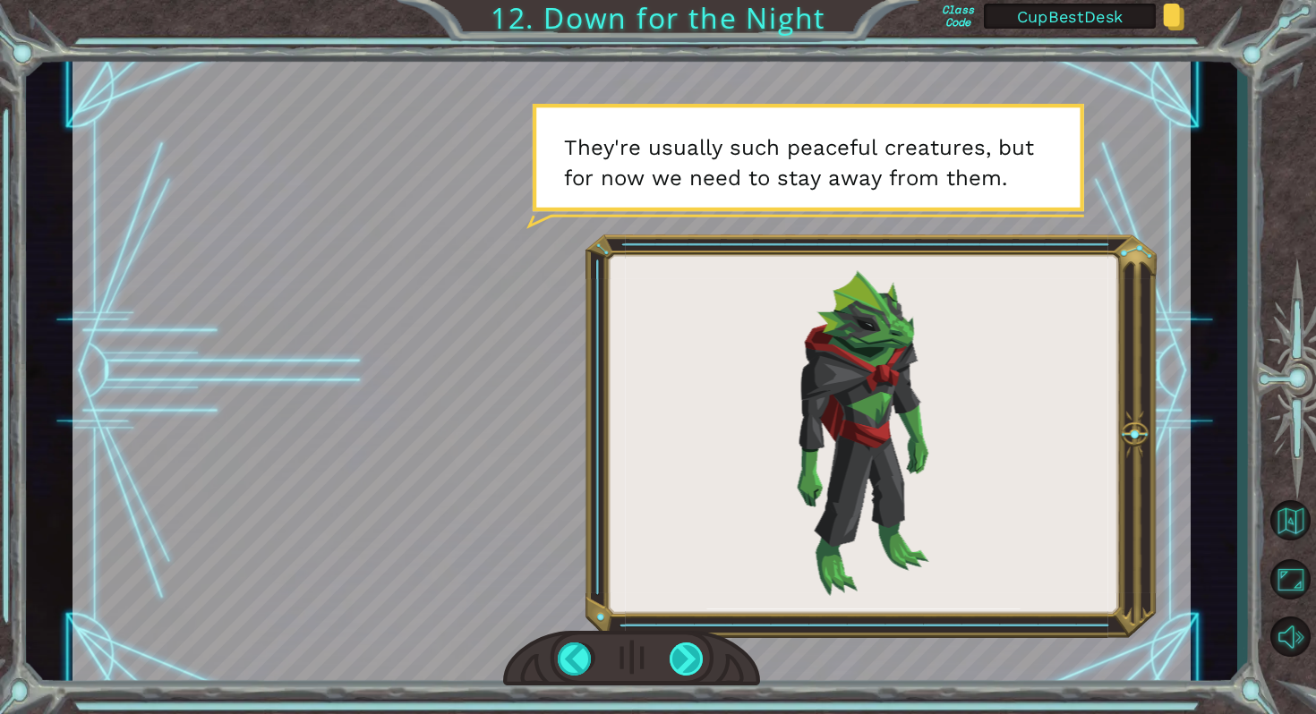
click at [684, 657] on div at bounding box center [687, 660] width 36 height 34
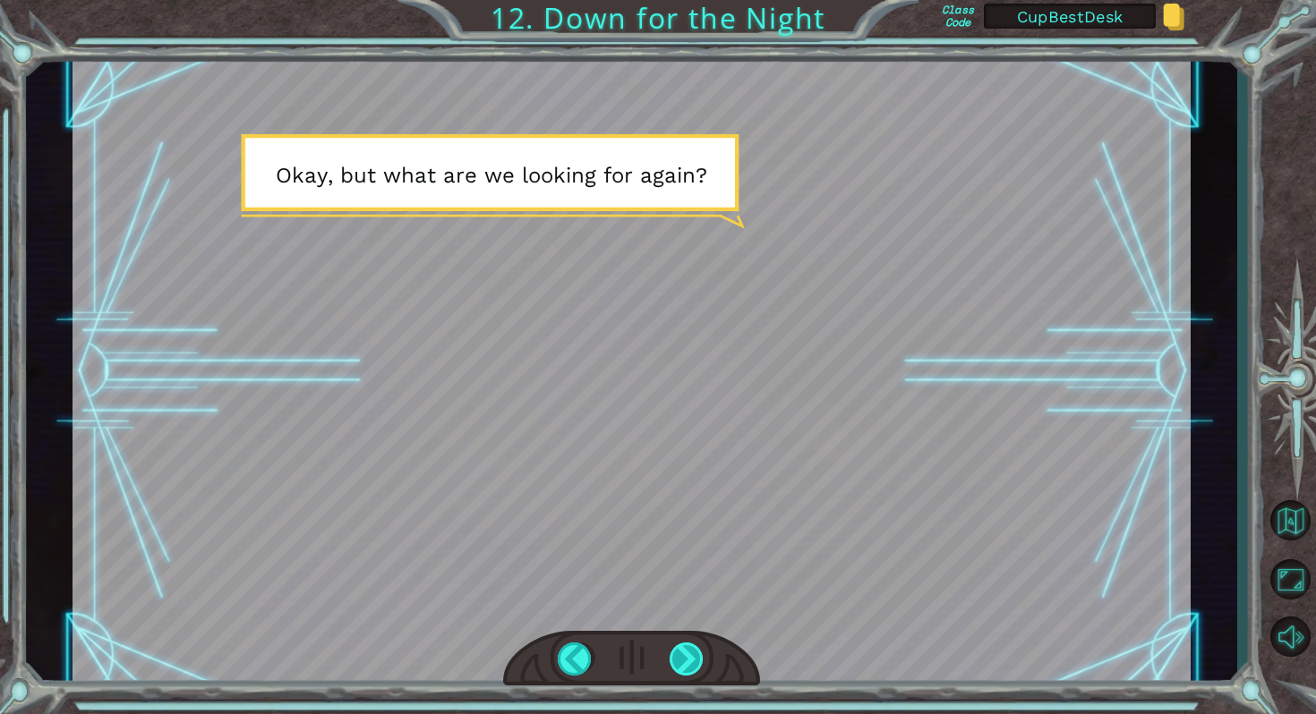
click at [684, 657] on div at bounding box center [687, 660] width 36 height 34
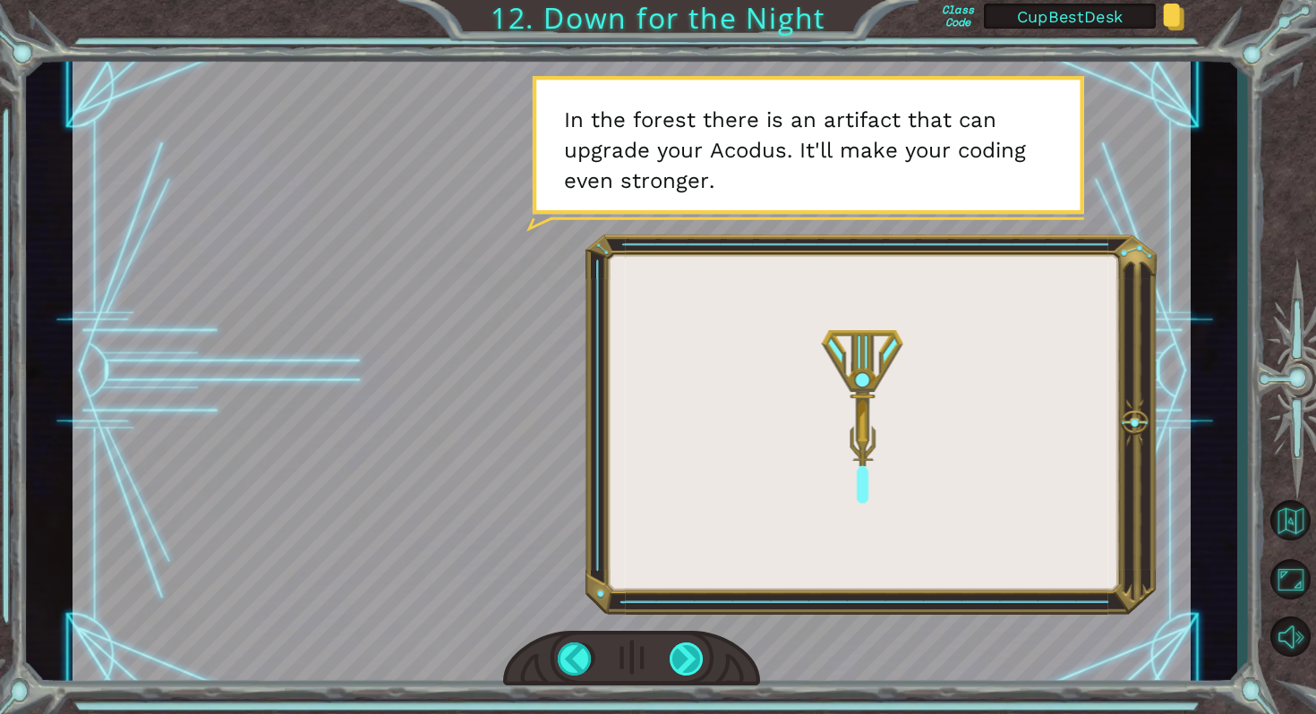
click at [684, 657] on div at bounding box center [687, 660] width 36 height 34
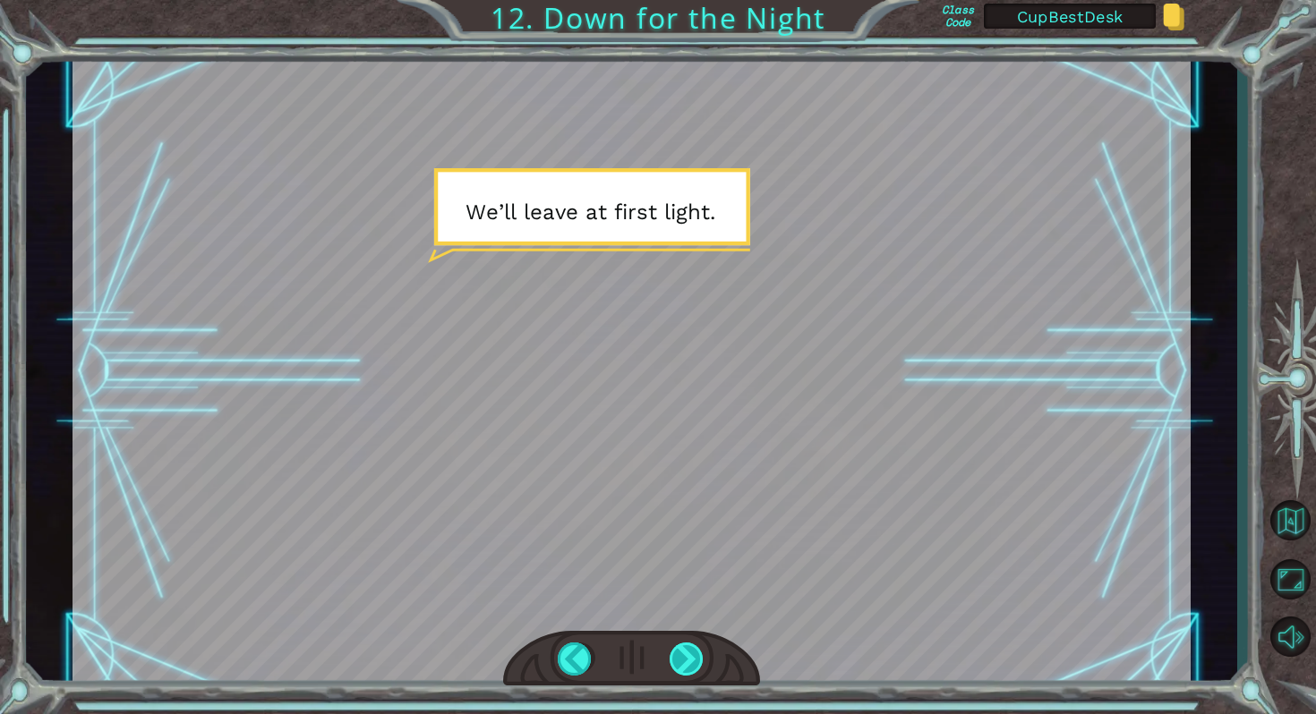
click at [684, 657] on div at bounding box center [687, 660] width 36 height 34
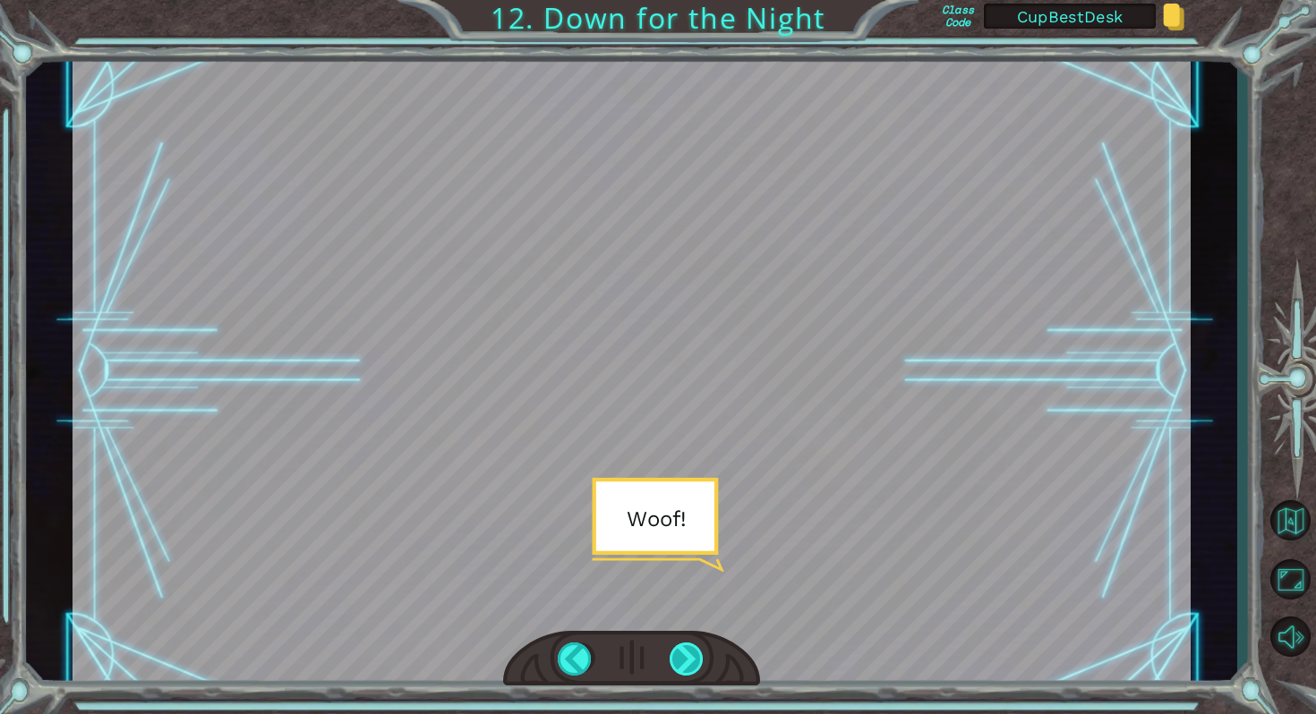
click at [684, 657] on div at bounding box center [687, 660] width 36 height 34
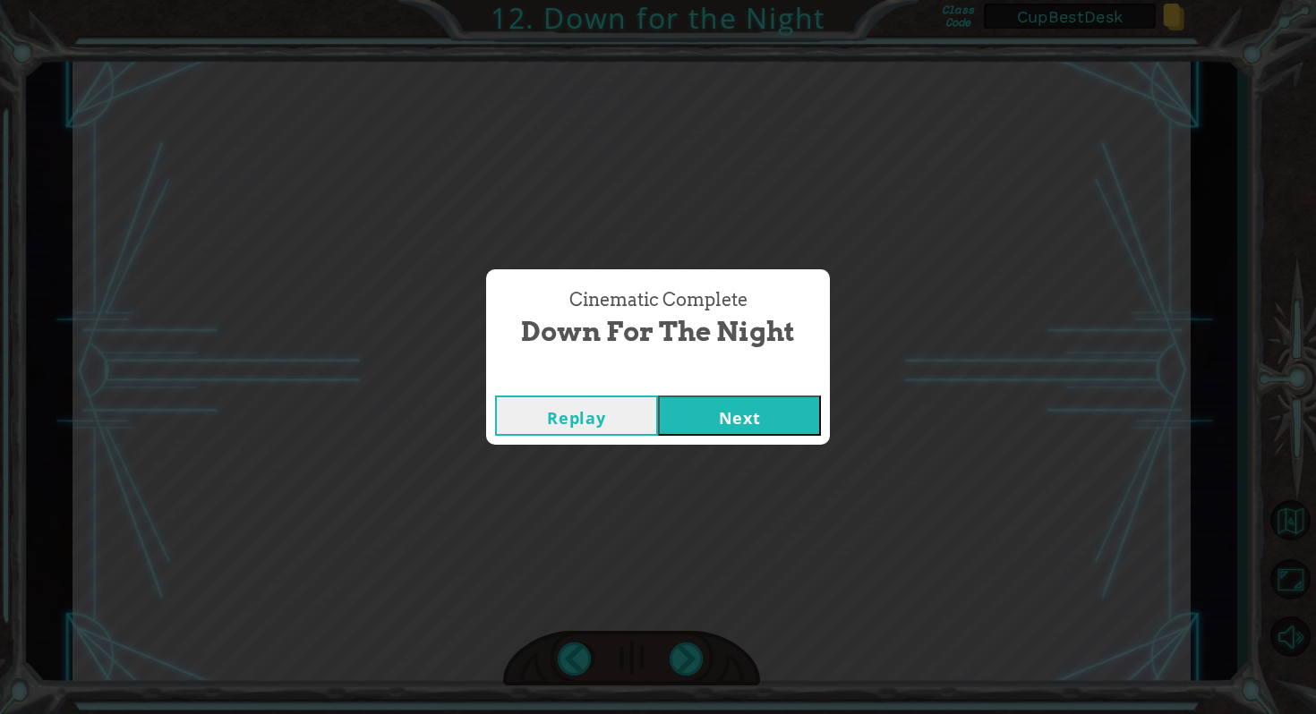
click at [754, 414] on button "Next" at bounding box center [739, 416] width 163 height 40
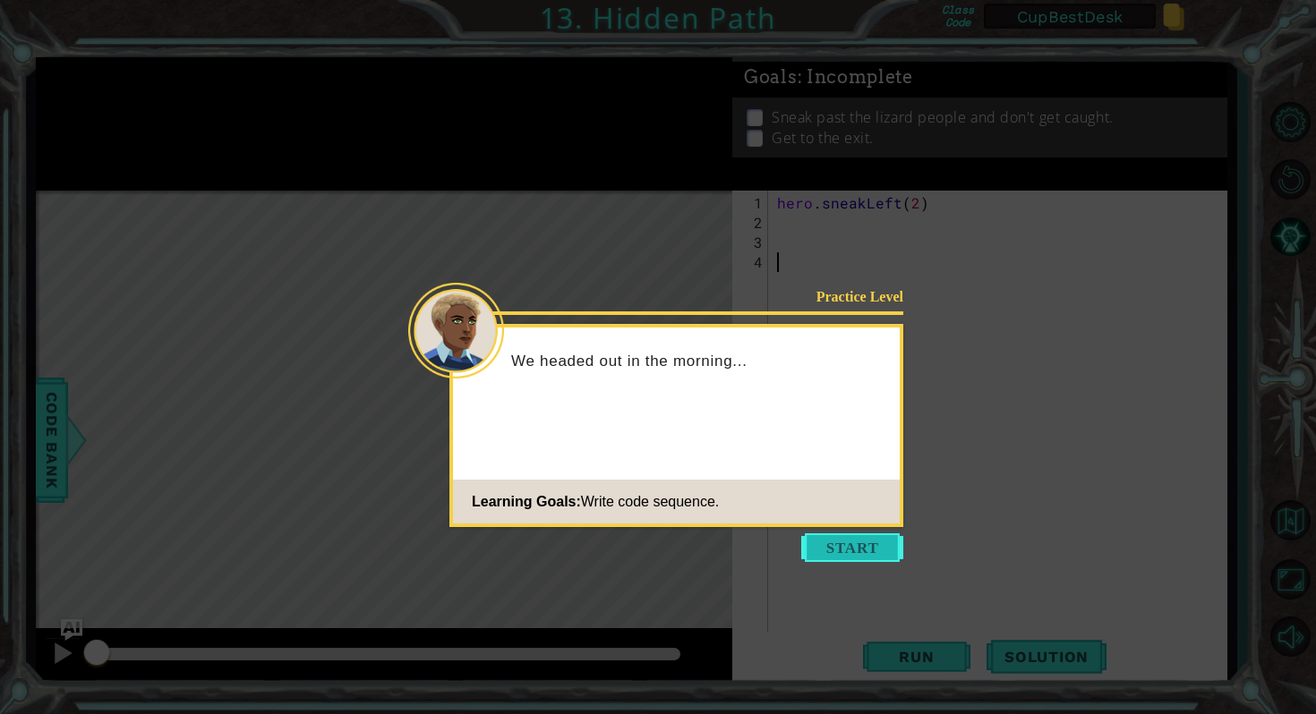
click at [845, 547] on button "Start" at bounding box center [852, 547] width 102 height 29
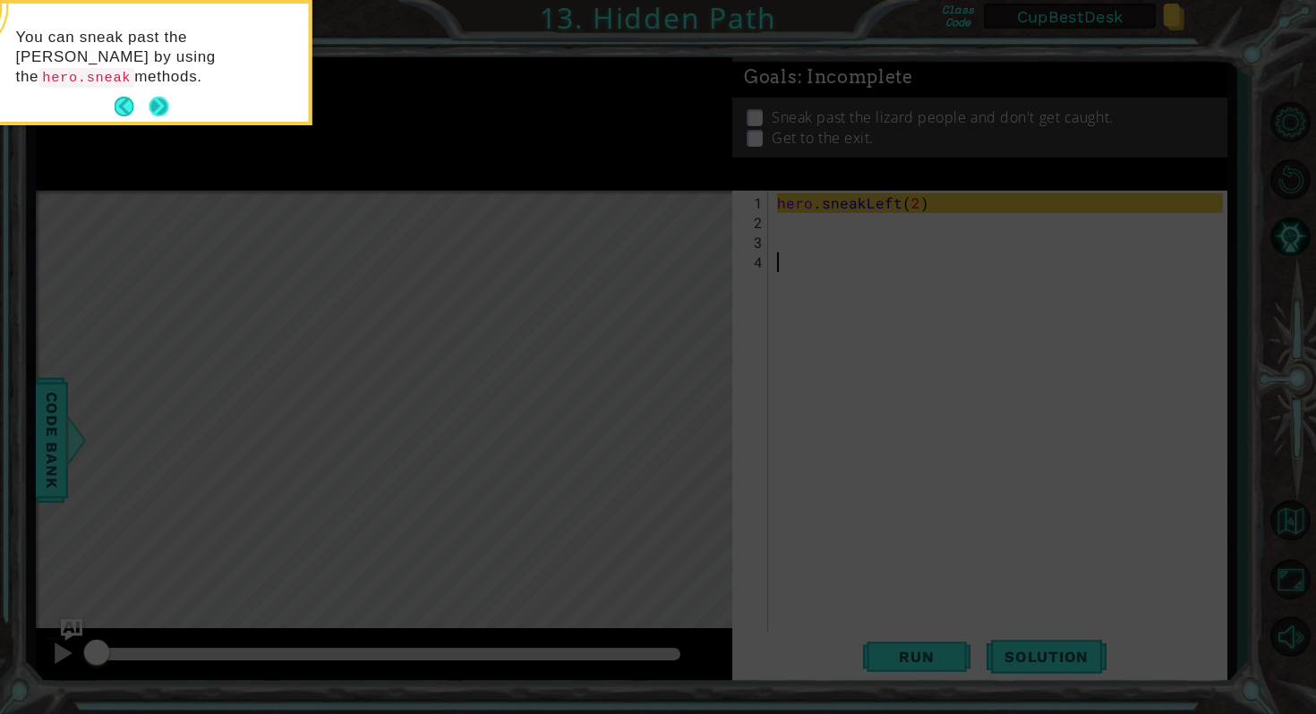
click at [154, 106] on button "Next" at bounding box center [159, 107] width 20 height 20
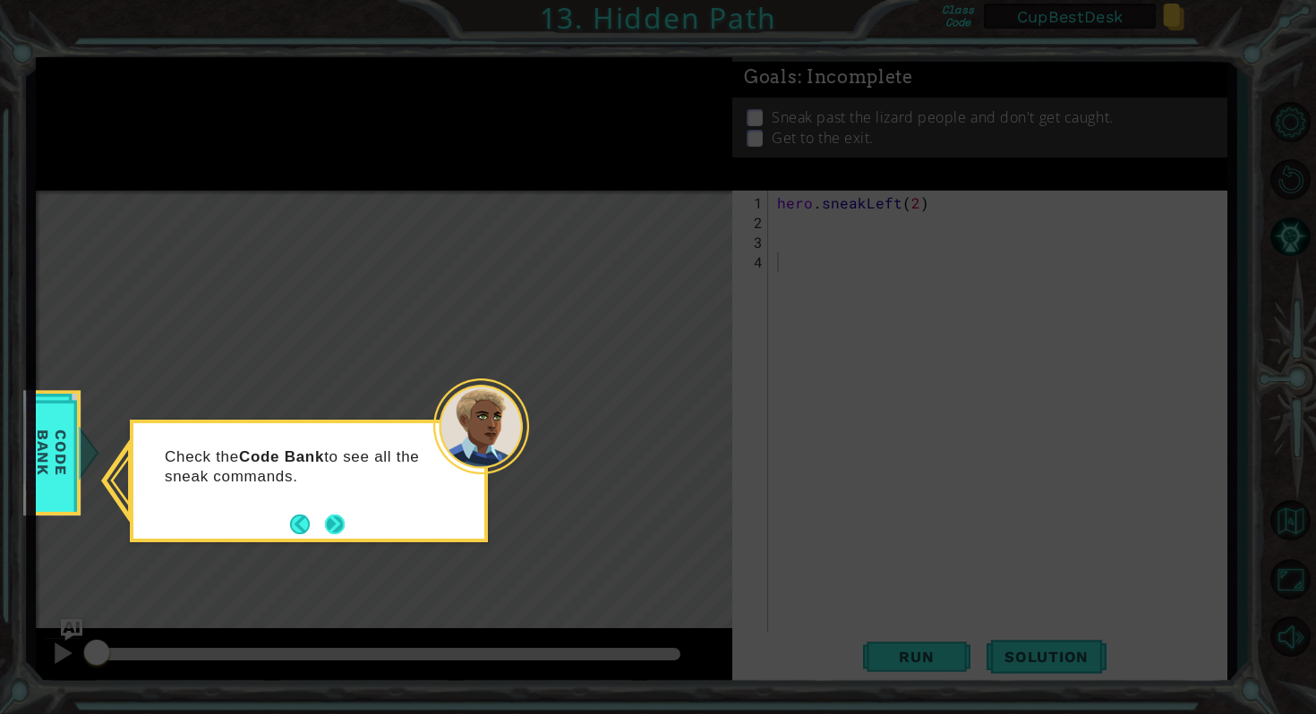
click at [335, 520] on button "Next" at bounding box center [335, 525] width 20 height 20
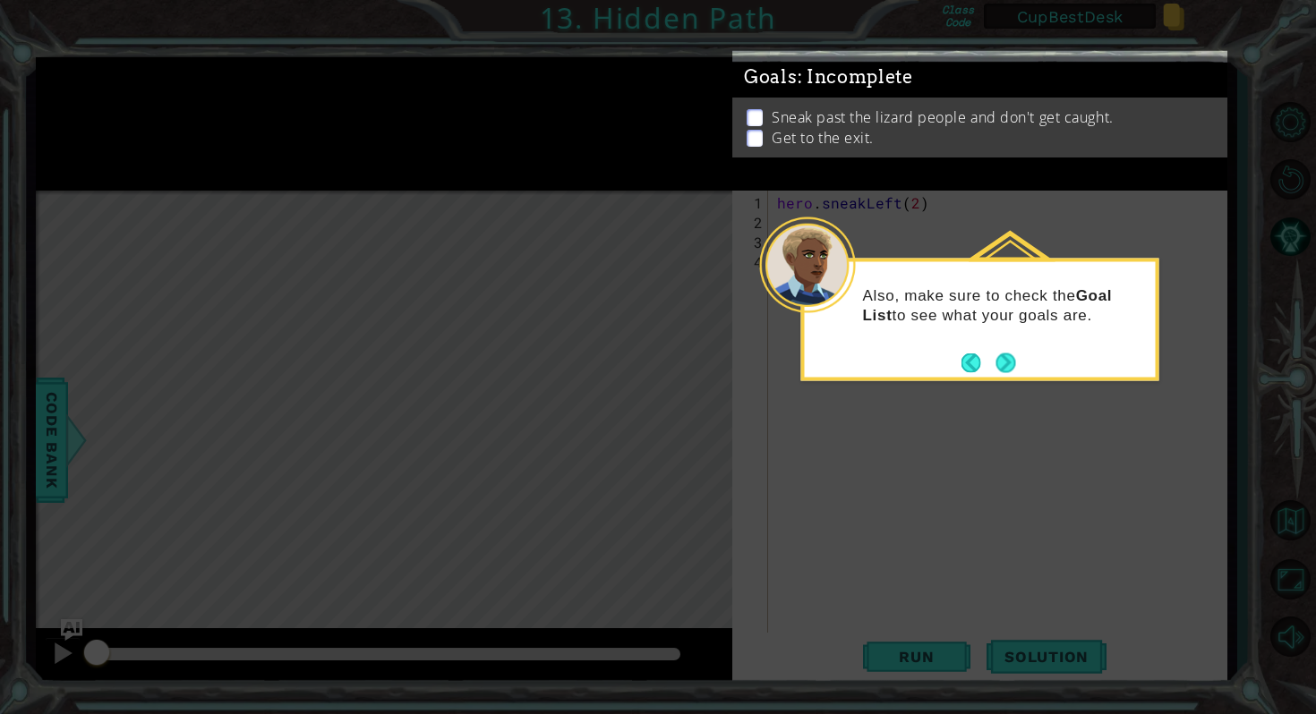
click at [1060, 154] on div "Sneak past the lizard people and don't get caught. Get to the exit." at bounding box center [979, 128] width 495 height 60
click at [996, 277] on div "Also, make sure to check the Goal List to see what your goals are." at bounding box center [980, 313] width 351 height 90
click at [993, 244] on icon at bounding box center [658, 357] width 1316 height 714
click at [868, 443] on icon at bounding box center [658, 357] width 1316 height 714
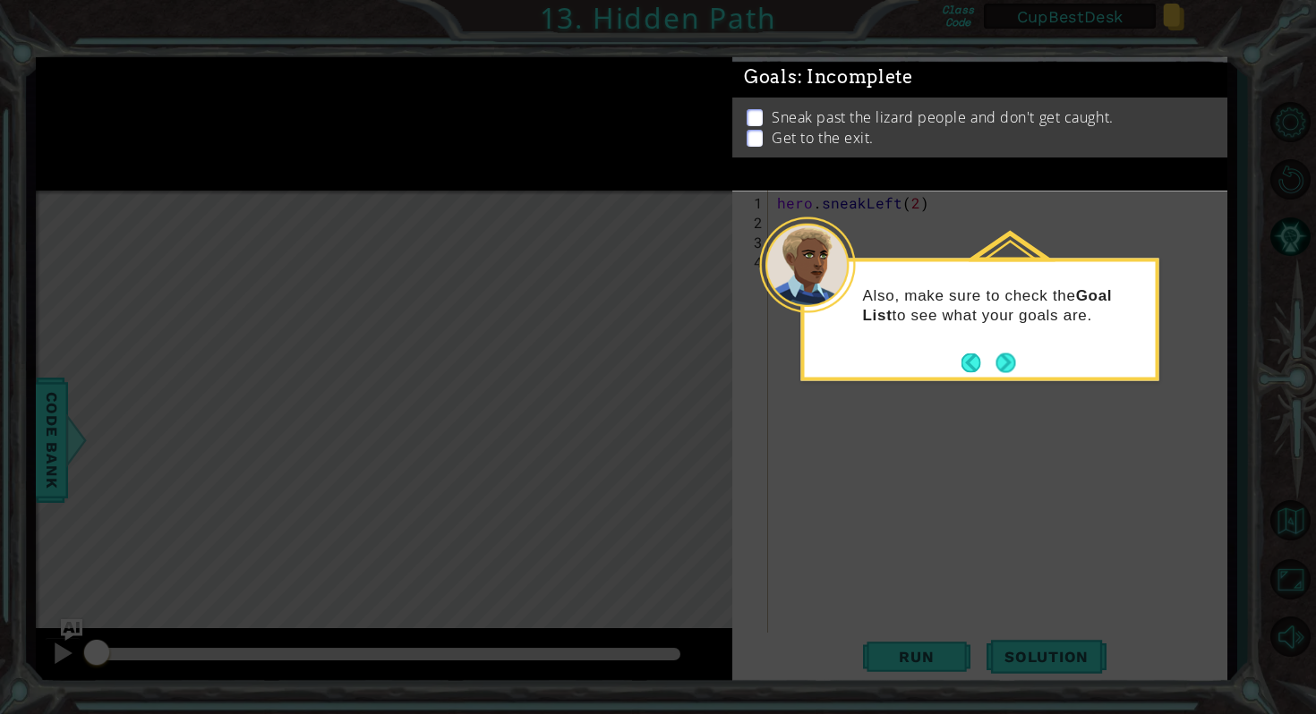
click at [919, 124] on p "Sneak past the lizard people and don't get caught." at bounding box center [942, 117] width 342 height 20
click at [1004, 370] on button "Next" at bounding box center [1006, 363] width 20 height 20
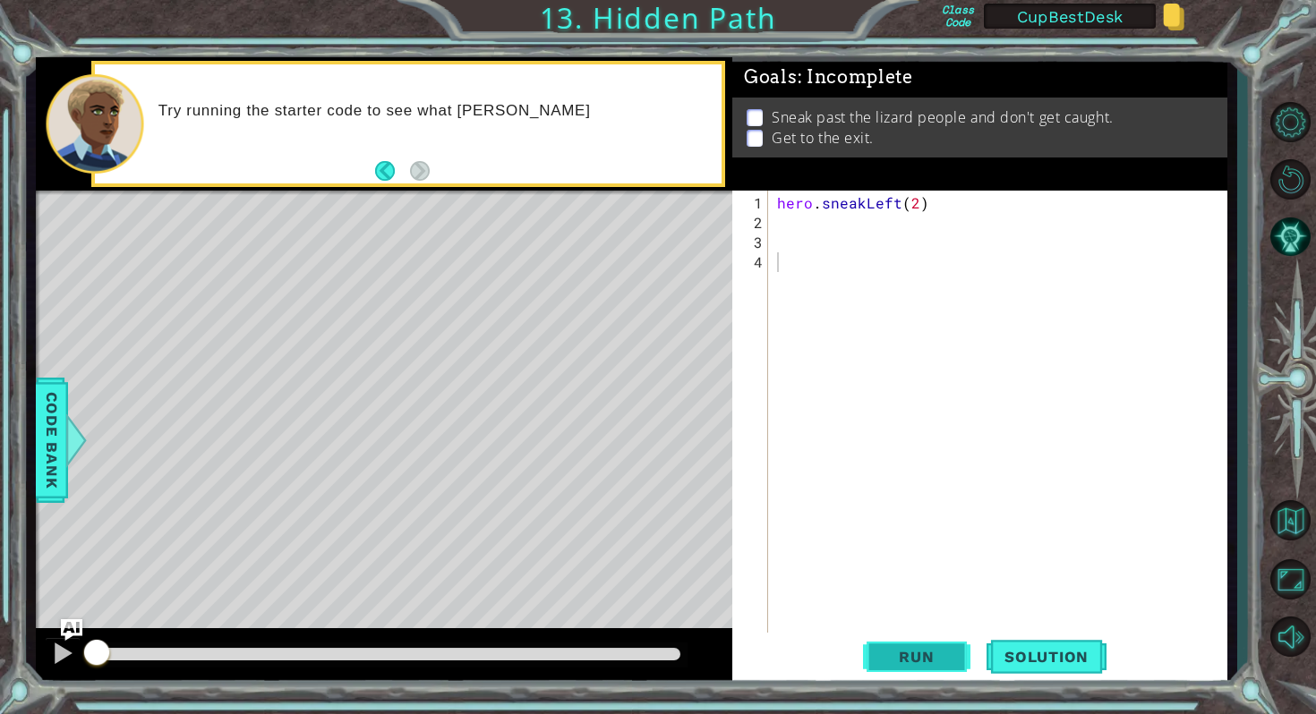
click at [904, 647] on button "Run" at bounding box center [916, 657] width 107 height 49
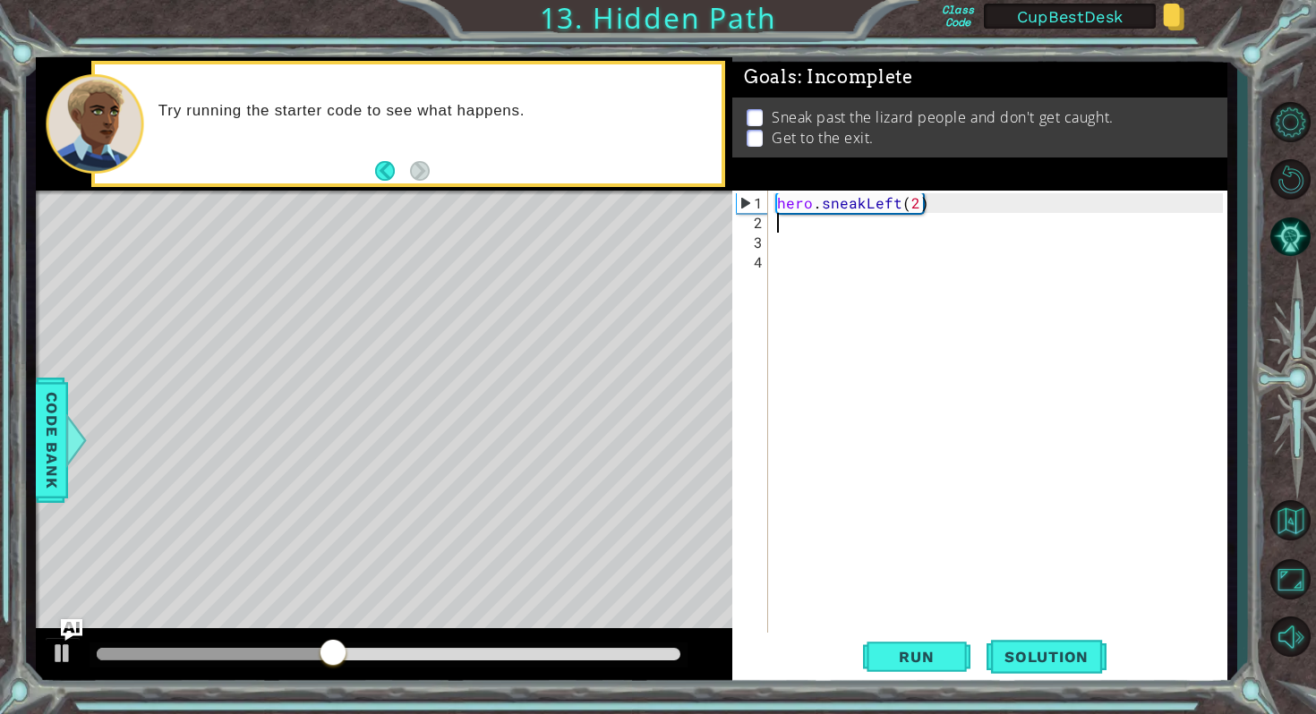
click at [797, 226] on div "hero . sneakLeft ( 2 )" at bounding box center [1001, 439] width 457 height 492
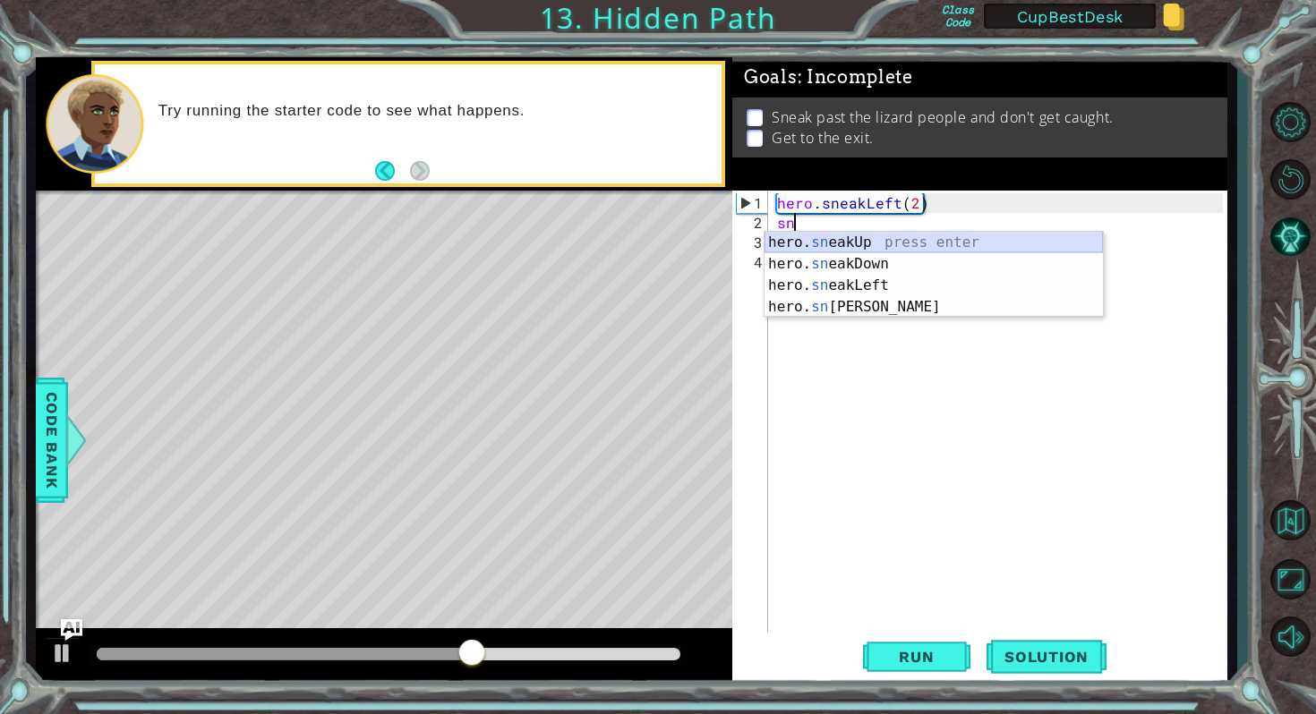
click at [889, 242] on div "hero. sn eakUp press enter hero. sn eakDown press enter hero. sn eakLeft press …" at bounding box center [933, 296] width 338 height 129
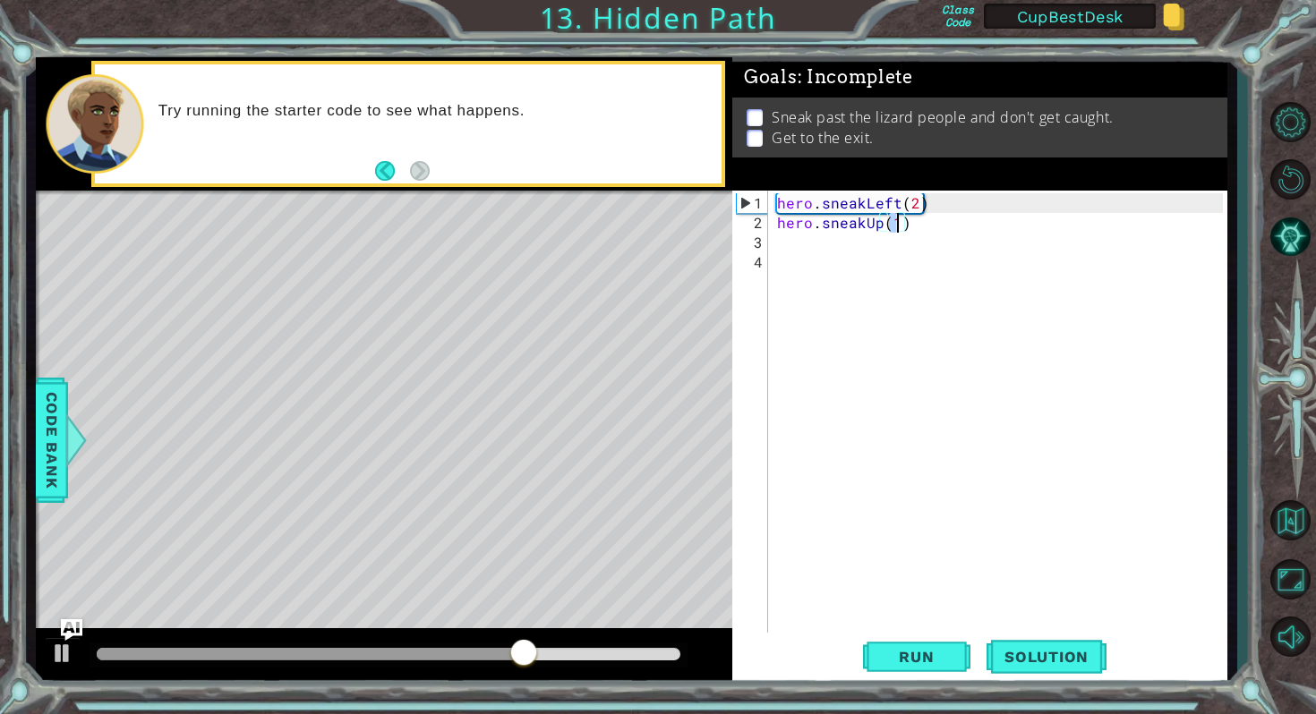
type textarea "hero.sneakUp(2)"
click at [823, 249] on div "hero . sneakLeft ( 2 ) hero . sneakUp ( 2 )" at bounding box center [1001, 439] width 457 height 492
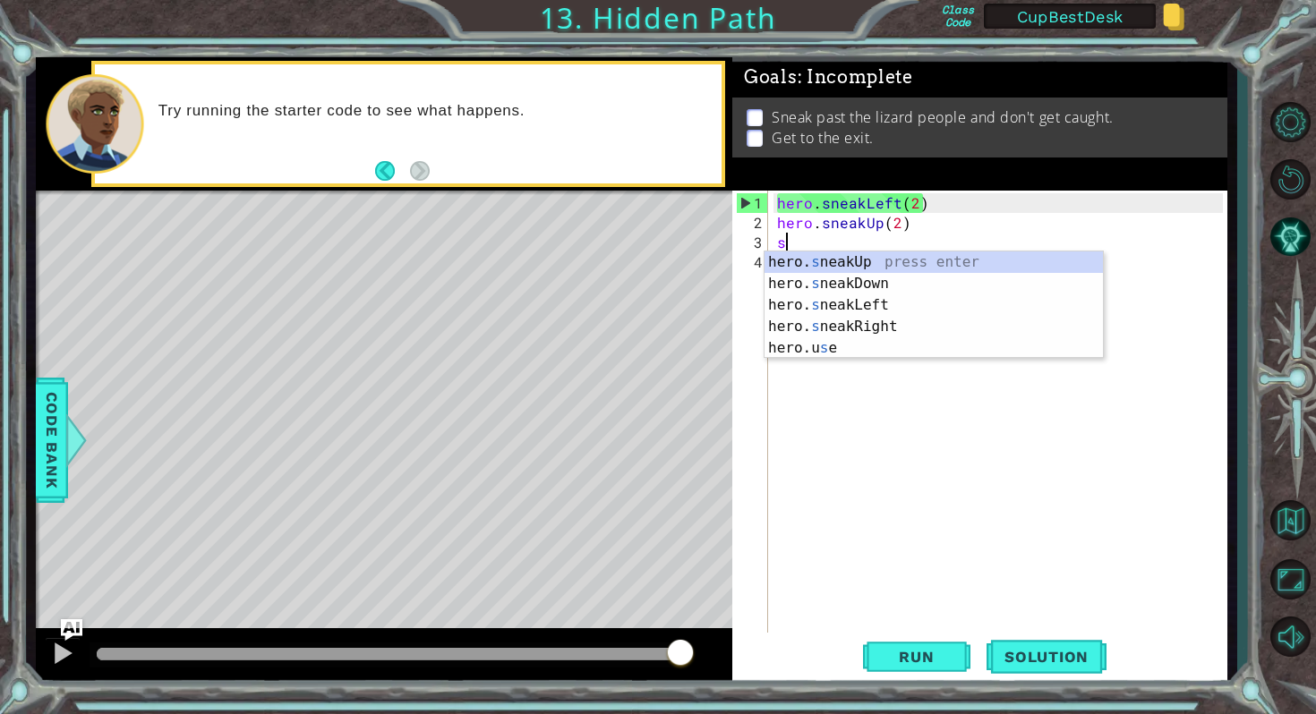
click at [823, 249] on div "hero . sneakLeft ( 2 ) hero . sneakUp ( 2 ) s" at bounding box center [1001, 439] width 457 height 492
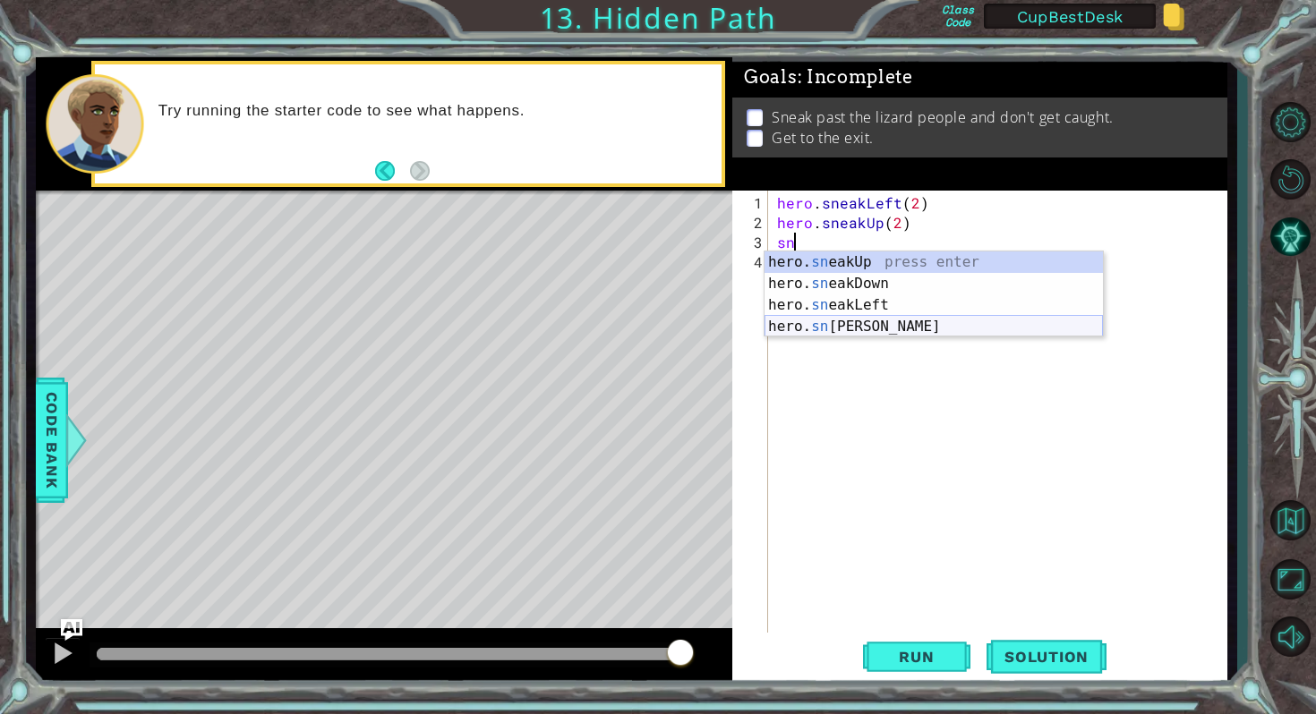
click at [848, 326] on div "hero. sn eakUp press enter hero. sn eakDown press enter hero. sn eakLeft press …" at bounding box center [933, 315] width 338 height 129
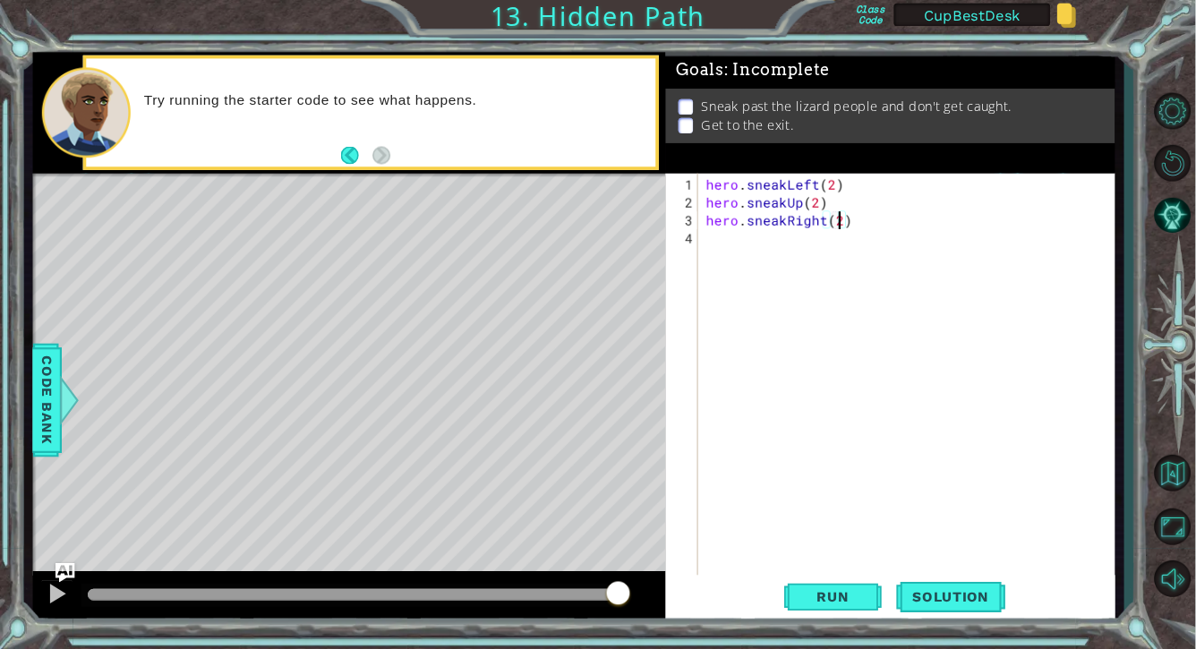
scroll to position [0, 9]
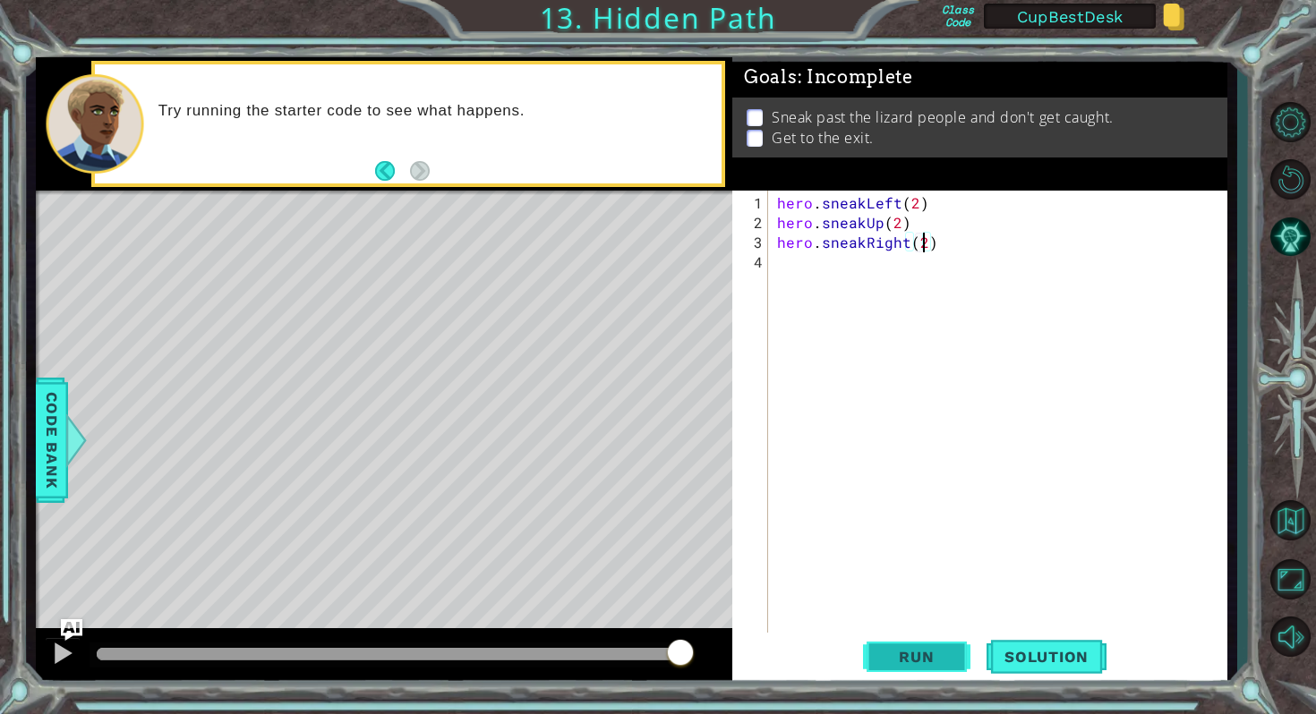
type textarea "hero.sneakRight(2)"
click at [899, 652] on span "Run" at bounding box center [916, 657] width 71 height 18
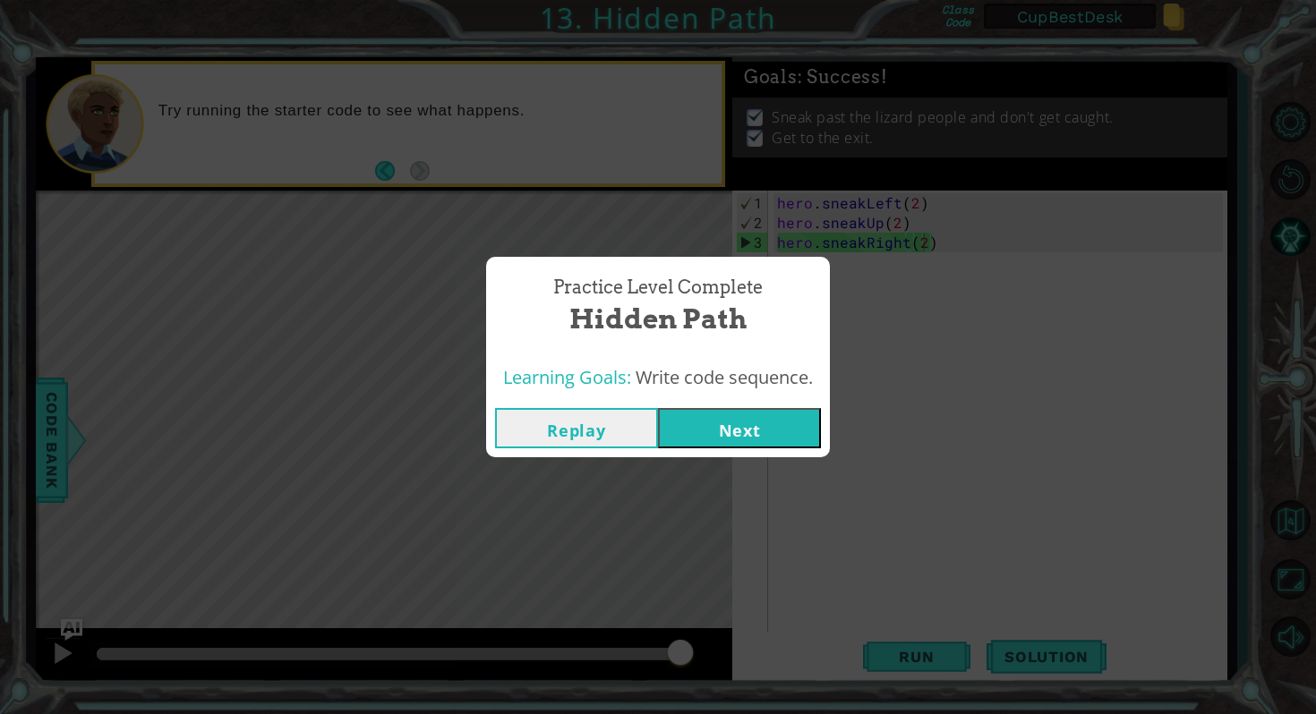
click at [744, 434] on button "Next" at bounding box center [739, 428] width 163 height 40
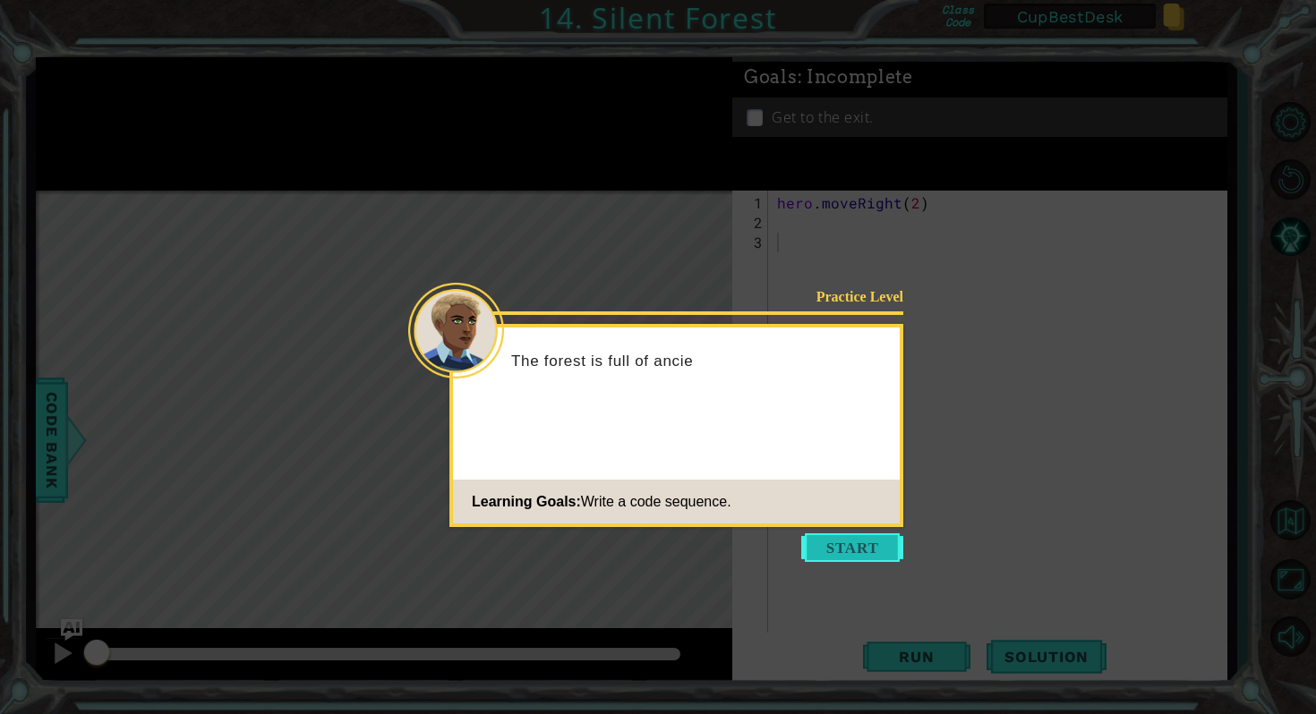
click at [865, 545] on button "Start" at bounding box center [852, 547] width 102 height 29
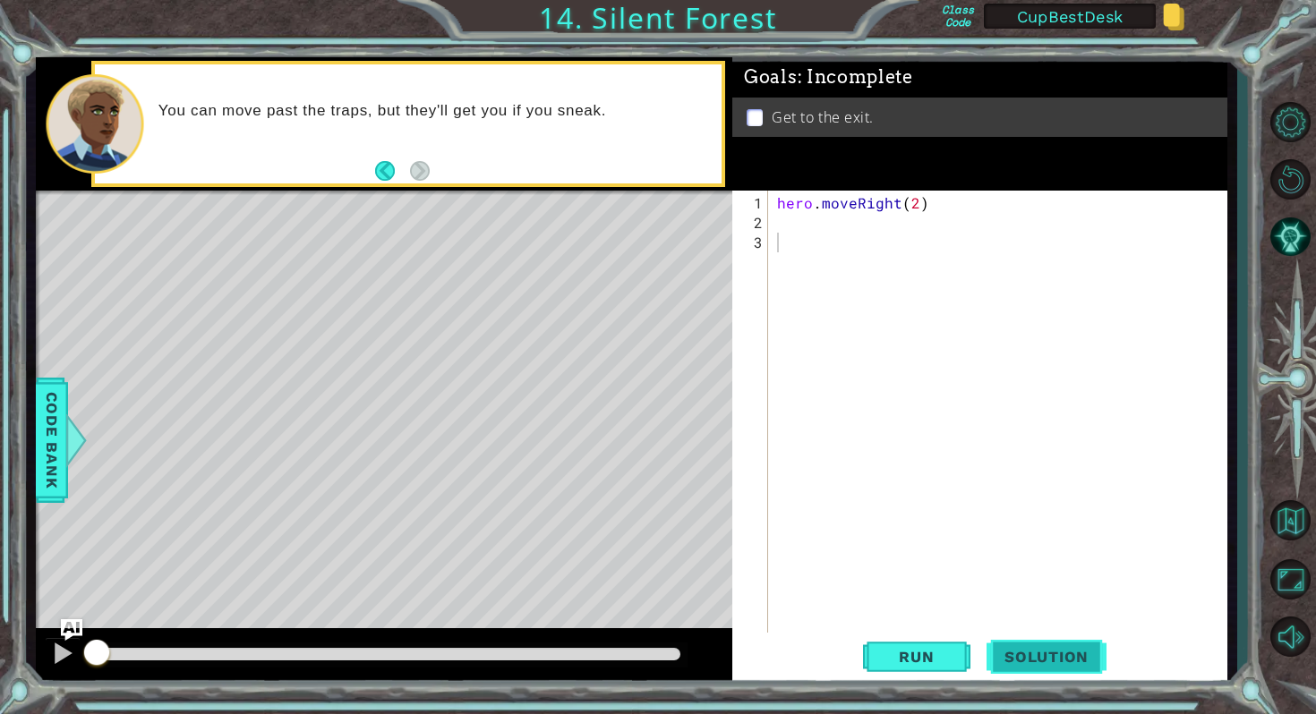
click at [1067, 655] on span "Solution" at bounding box center [1046, 657] width 120 height 18
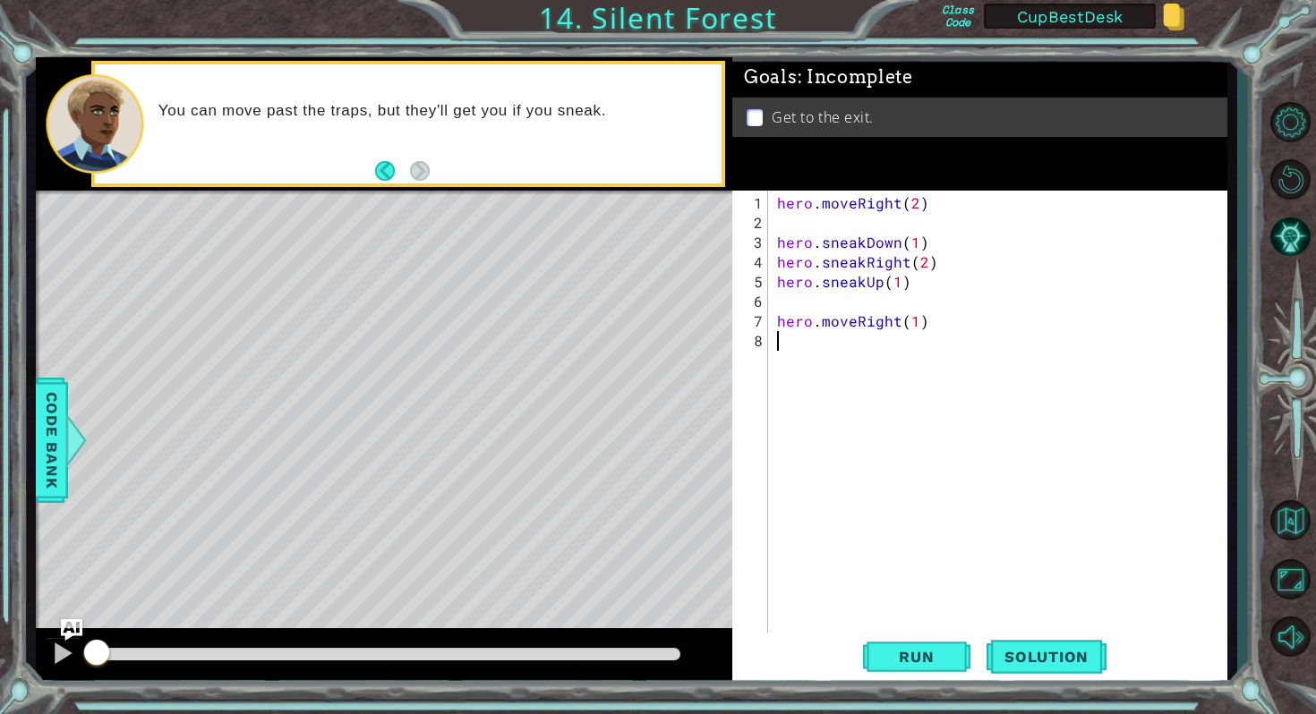
click at [859, 483] on div "hero . moveRight ( 2 ) hero . sneakDown ( 1 ) hero . sneakRight ( 2 ) hero . sn…" at bounding box center [1001, 439] width 457 height 492
